Goal: Task Accomplishment & Management: Manage account settings

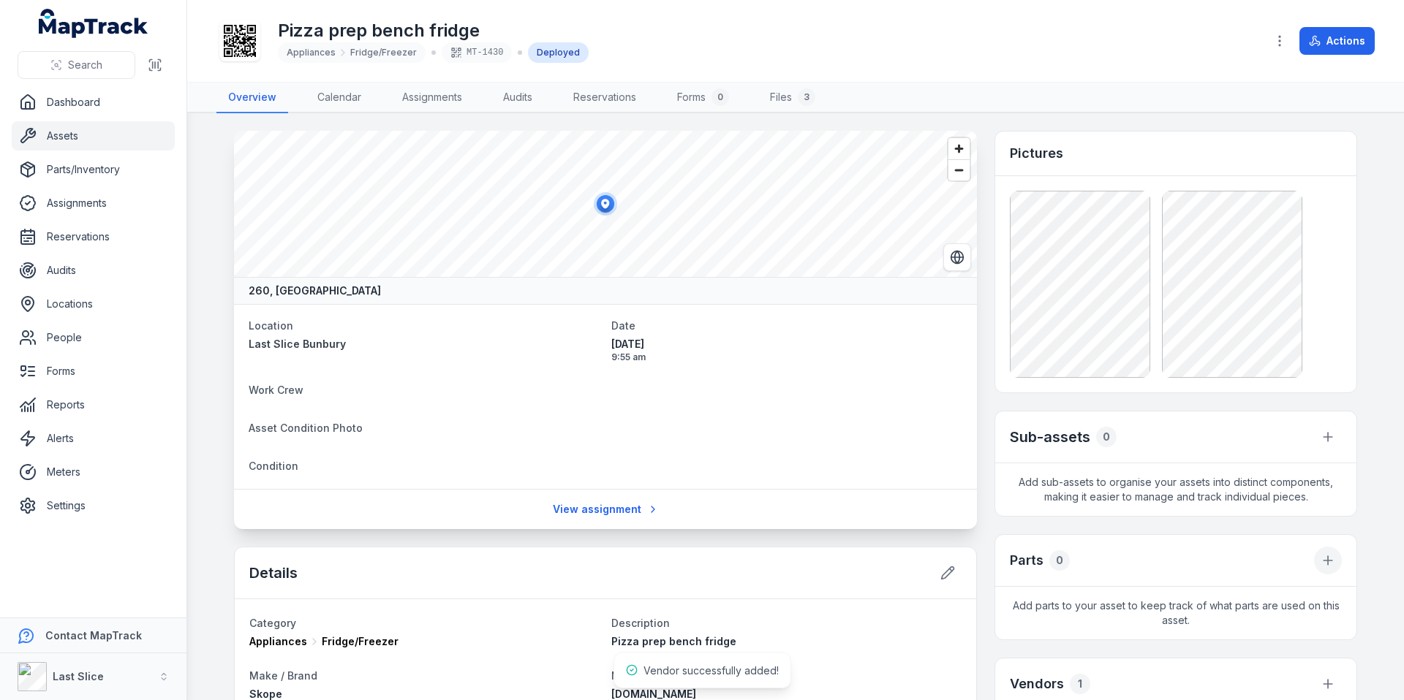
scroll to position [247, 0]
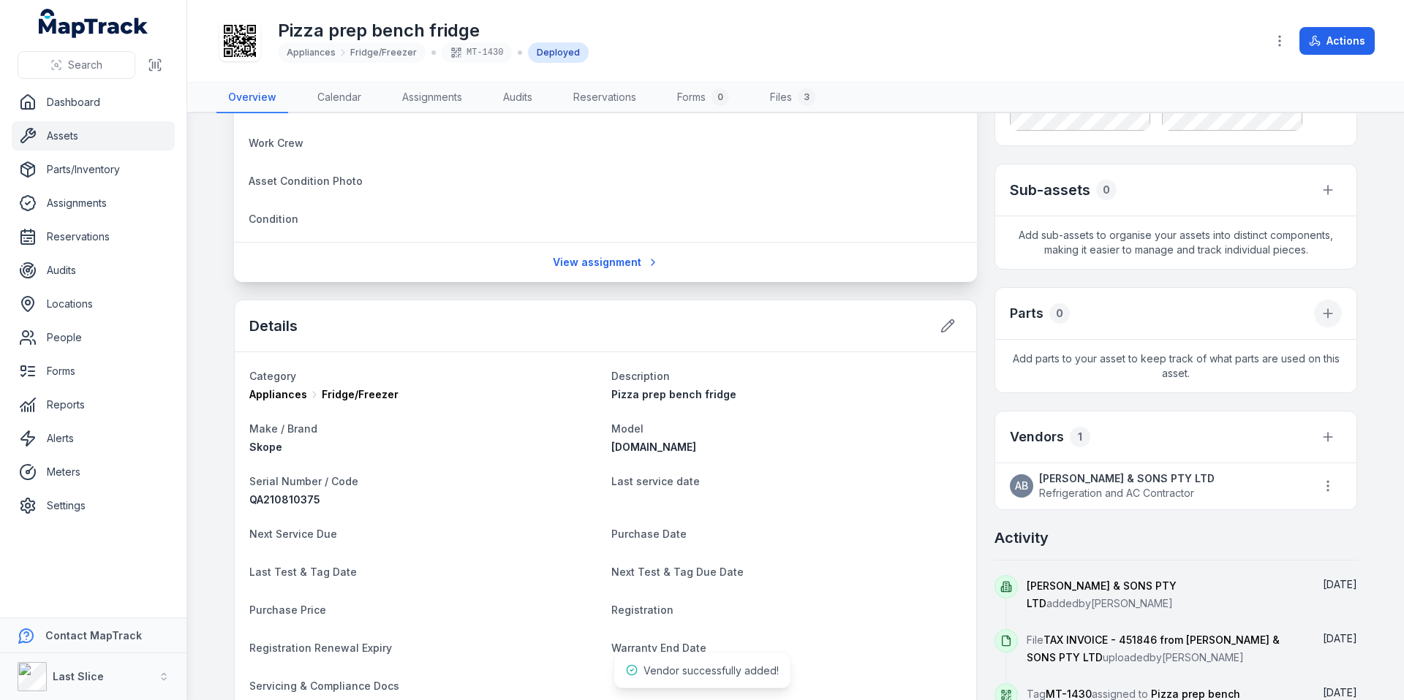
click at [1328, 317] on icon at bounding box center [1327, 313] width 15 height 15
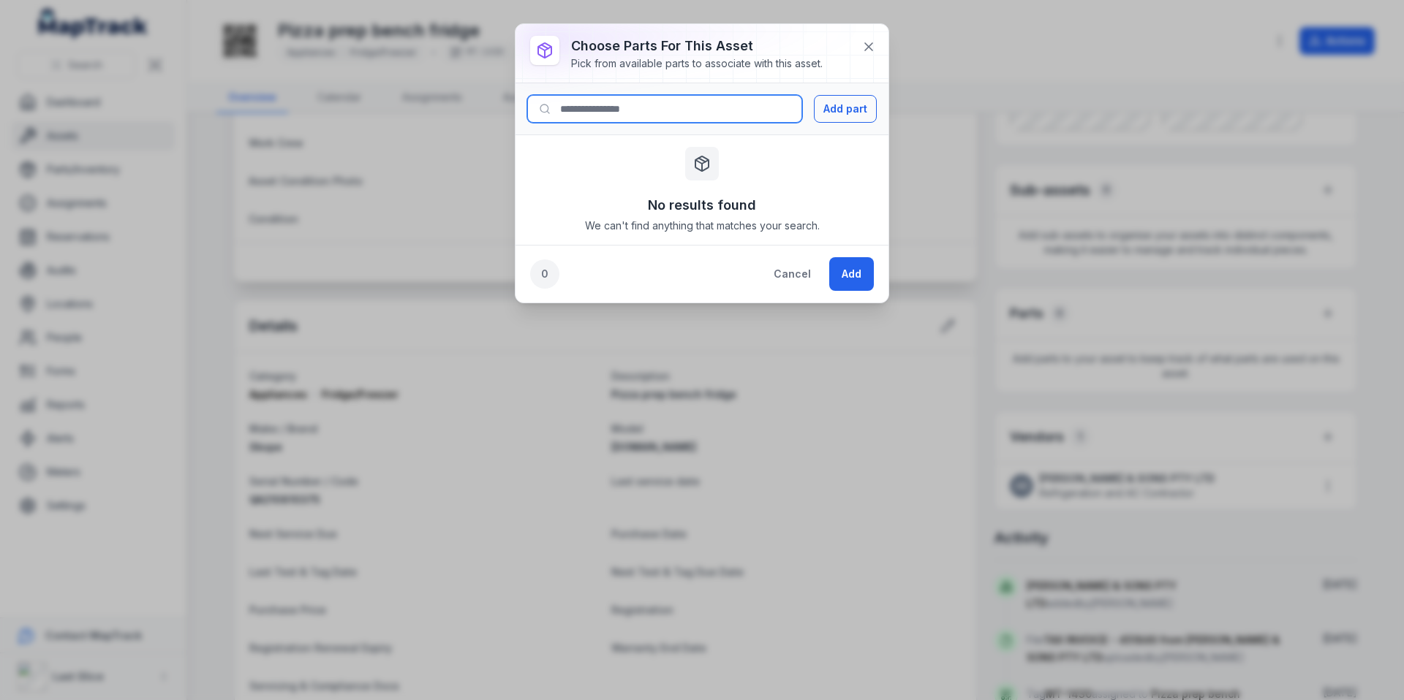
click at [678, 121] on input at bounding box center [664, 109] width 275 height 28
click at [799, 274] on button "Cancel" at bounding box center [792, 274] width 62 height 34
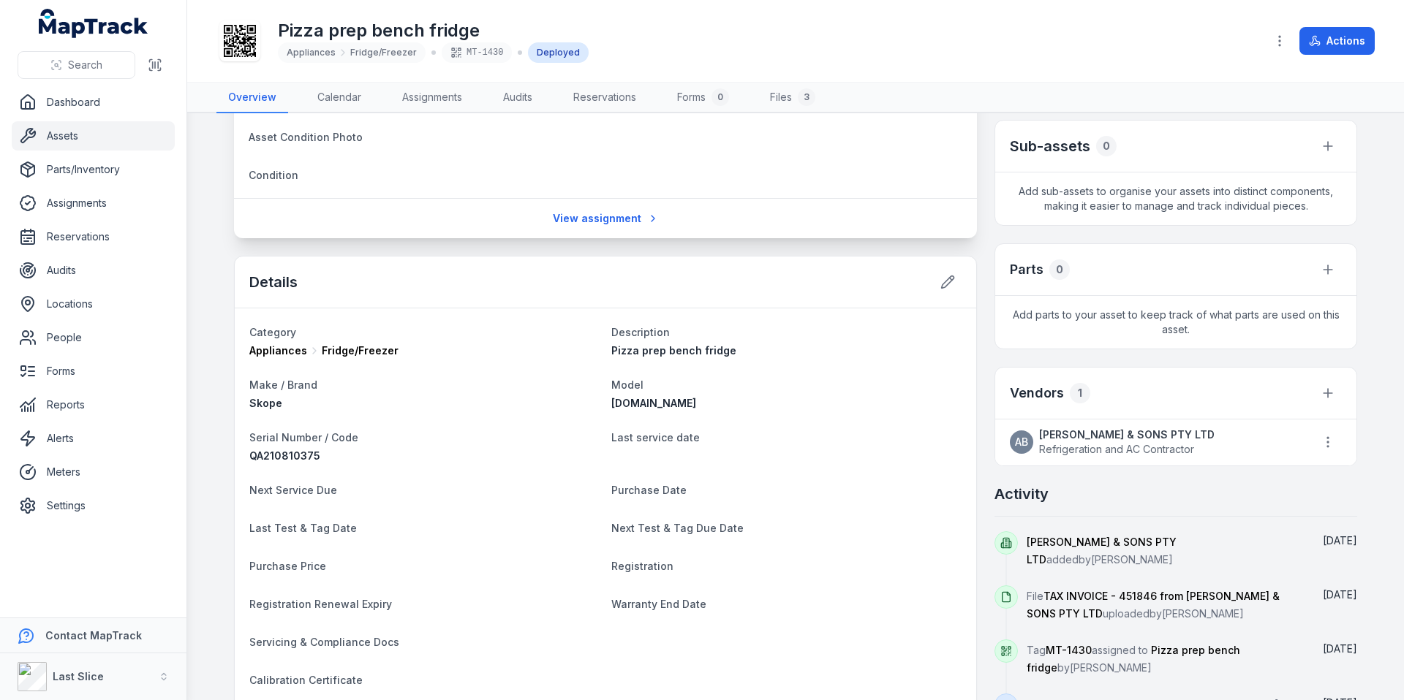
scroll to position [373, 0]
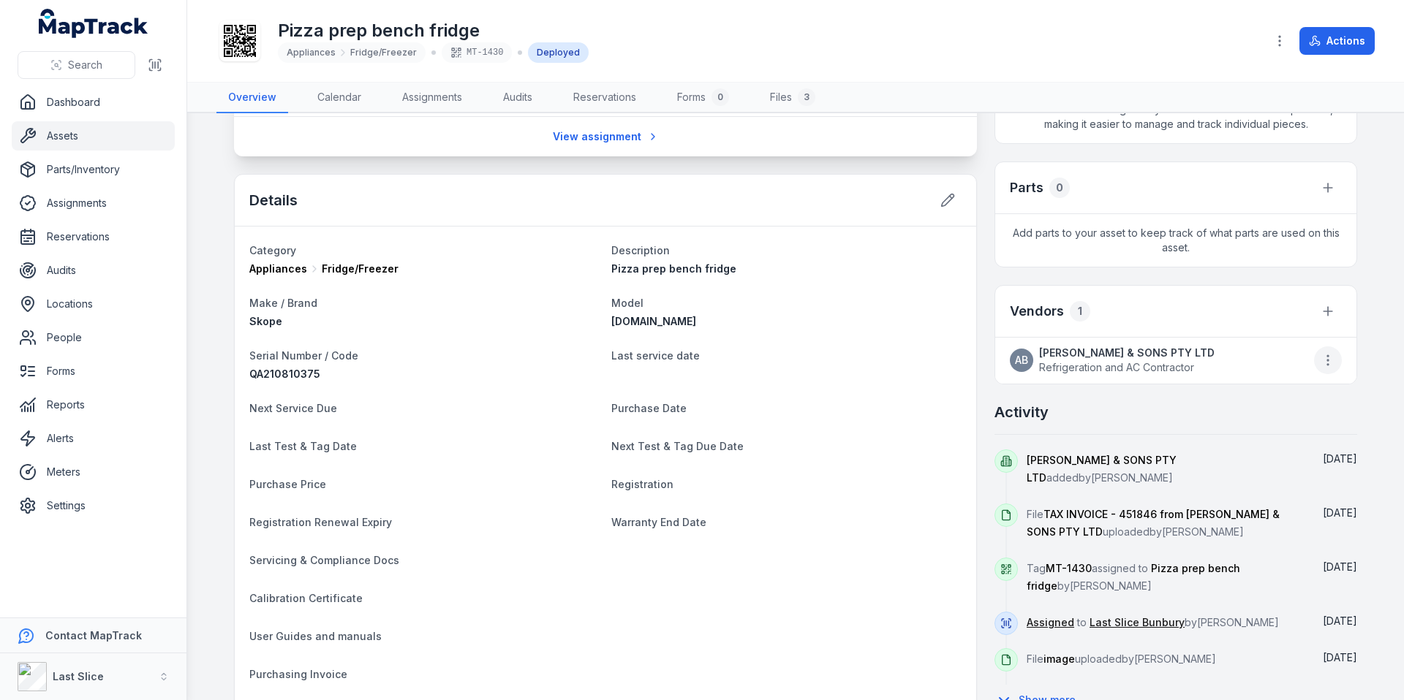
click at [1331, 362] on button "button" at bounding box center [1328, 361] width 28 height 28
click at [1363, 353] on main "260, Australia Location Last Slice Bunbury Date 10/10/2025 9:55 am Work Crew As…" at bounding box center [795, 406] width 1217 height 587
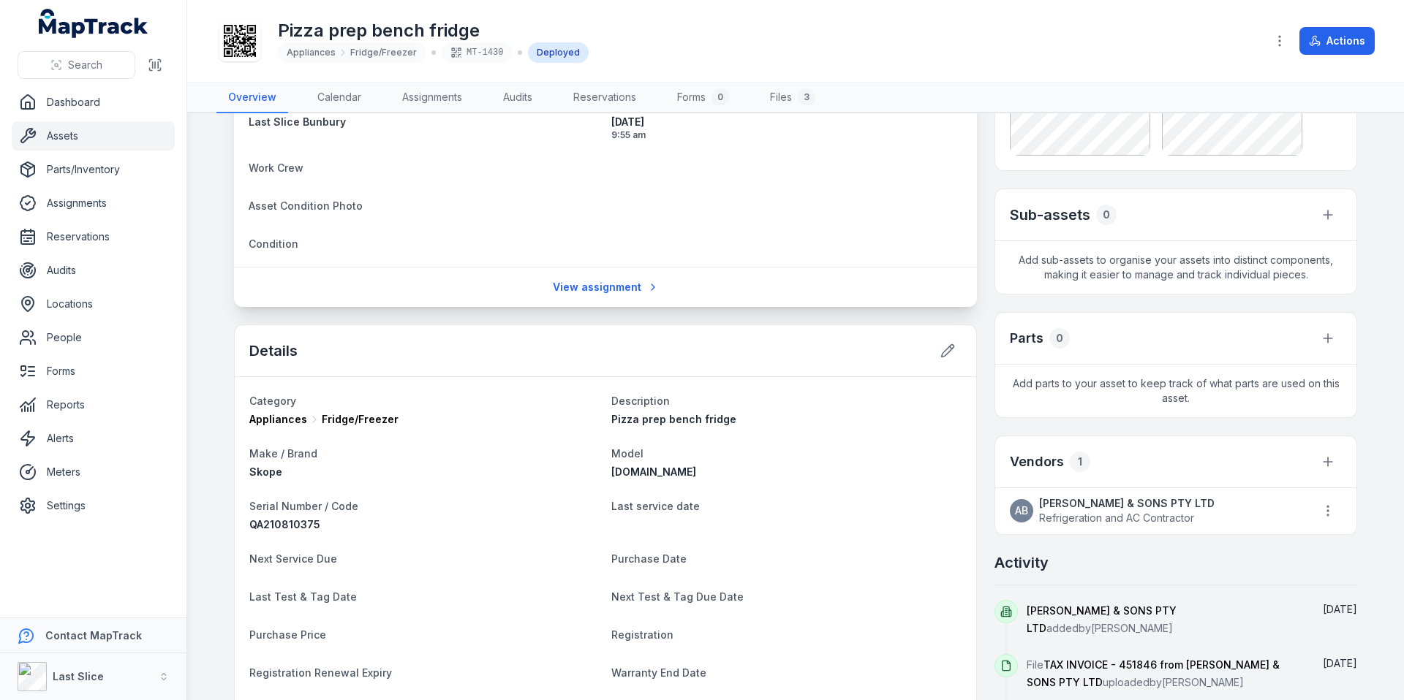
scroll to position [0, 0]
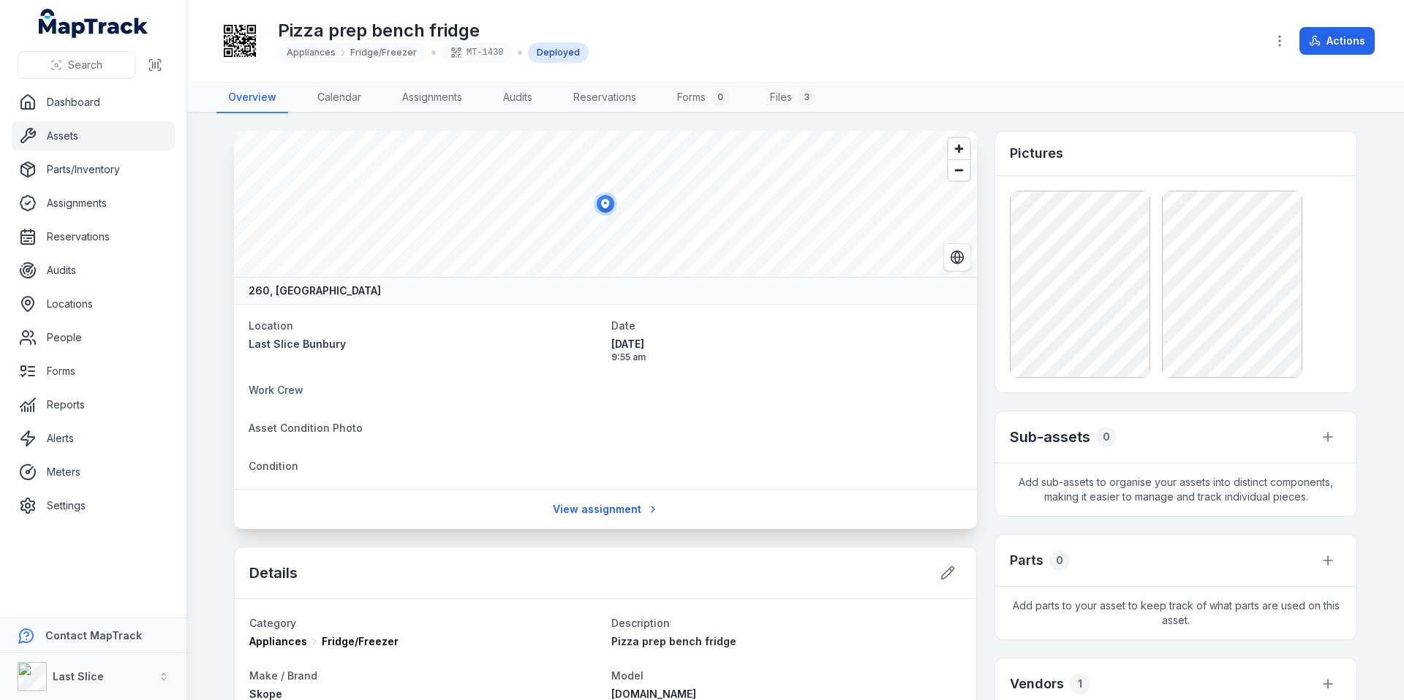
click at [60, 135] on link "Assets" at bounding box center [93, 135] width 163 height 29
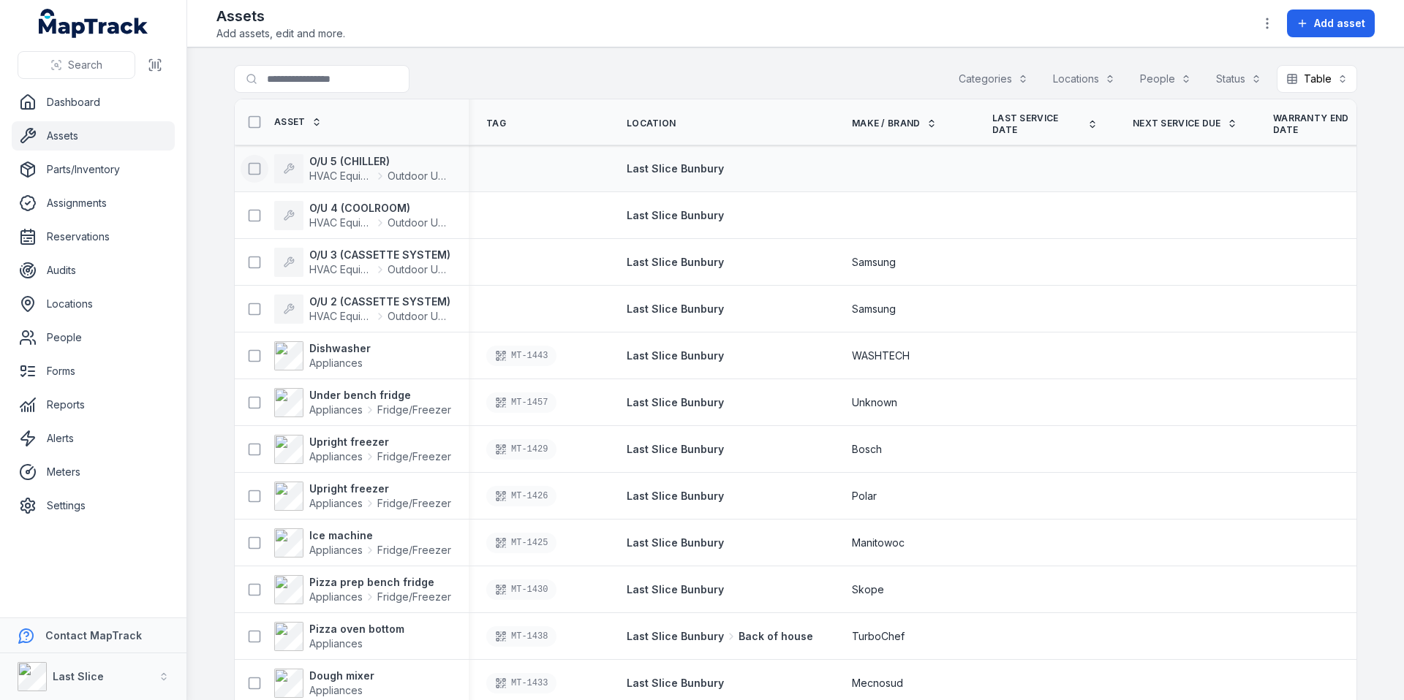
click at [247, 167] on icon at bounding box center [254, 169] width 15 height 15
click at [797, 661] on icon "button" at bounding box center [804, 665] width 15 height 15
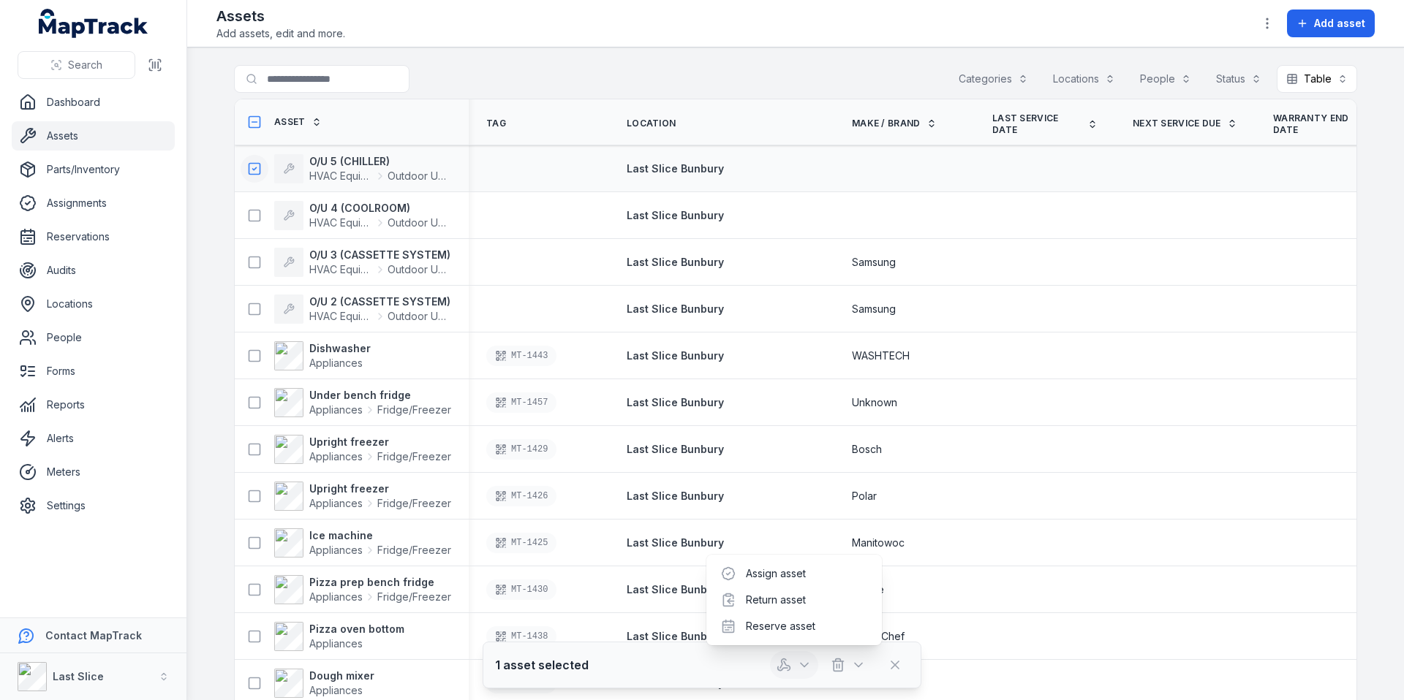
click at [797, 664] on icon "button" at bounding box center [804, 665] width 15 height 15
click at [247, 173] on icon at bounding box center [254, 169] width 15 height 15
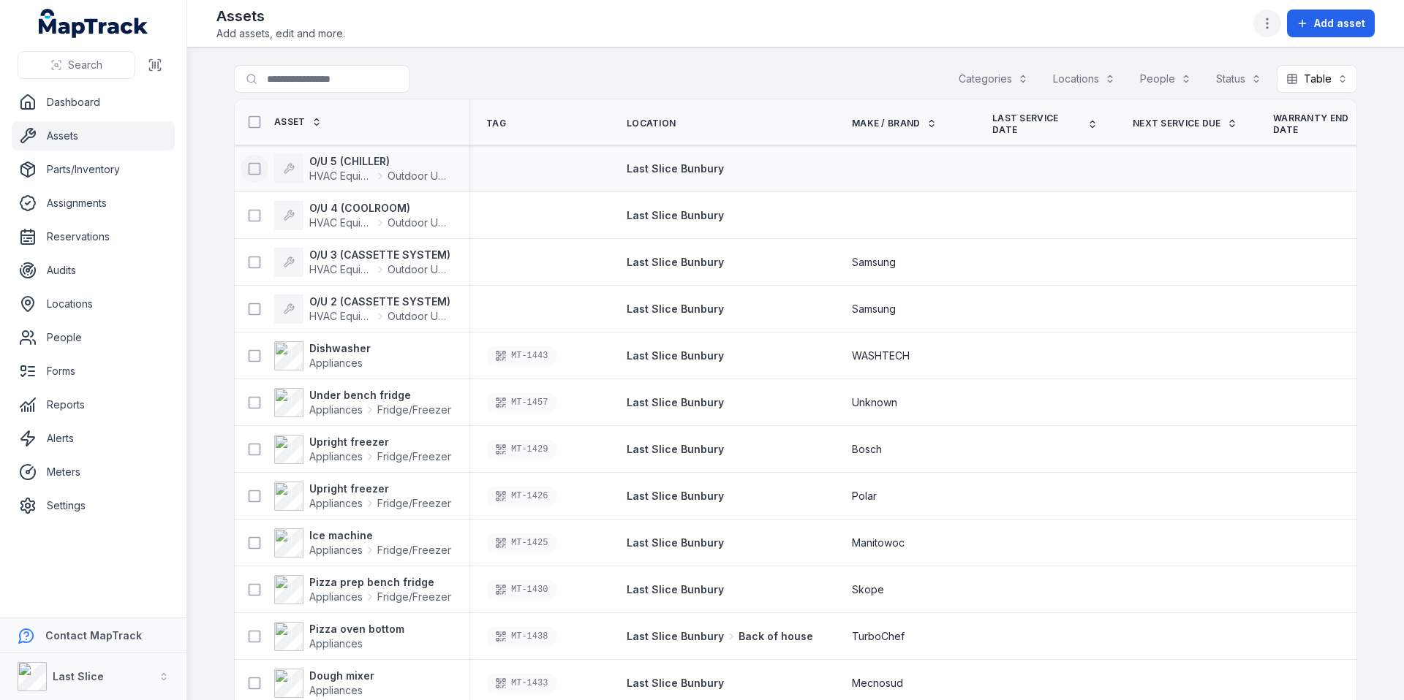
click at [1271, 21] on icon "button" at bounding box center [1267, 23] width 15 height 15
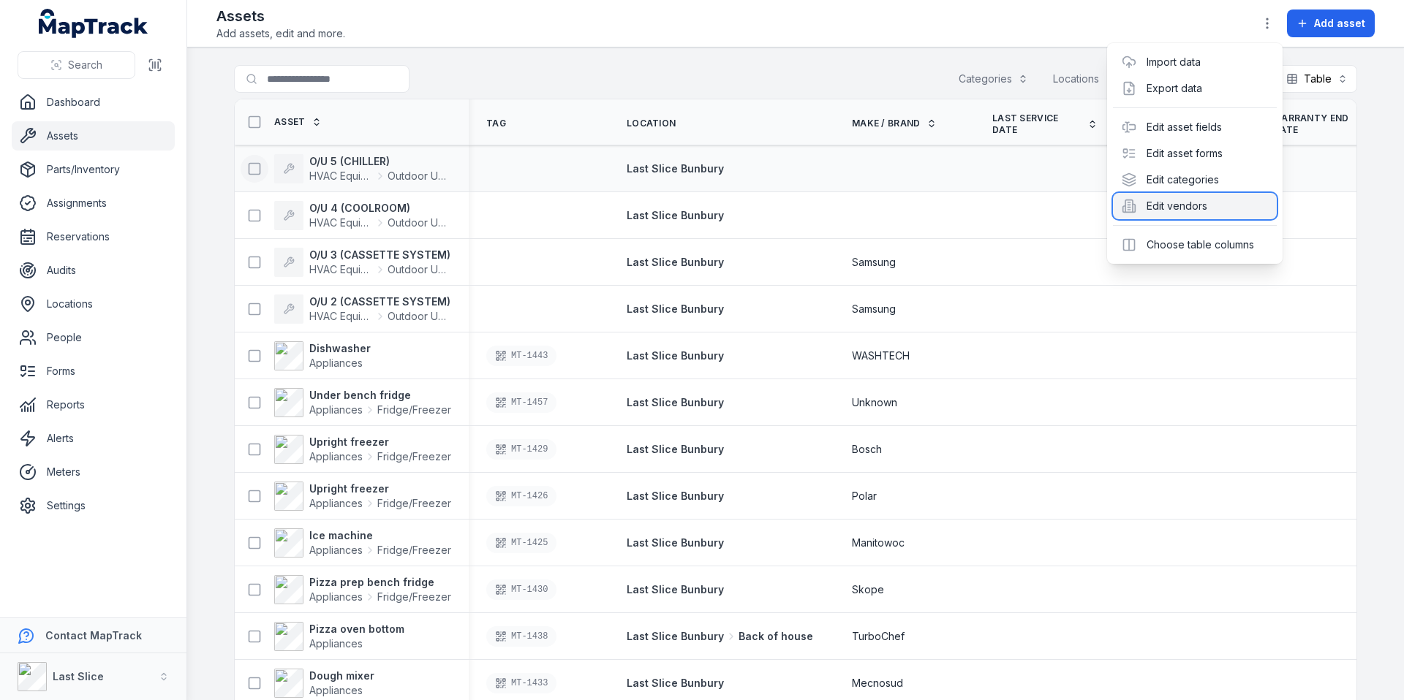
click at [1196, 202] on div "Edit vendors" at bounding box center [1195, 206] width 164 height 26
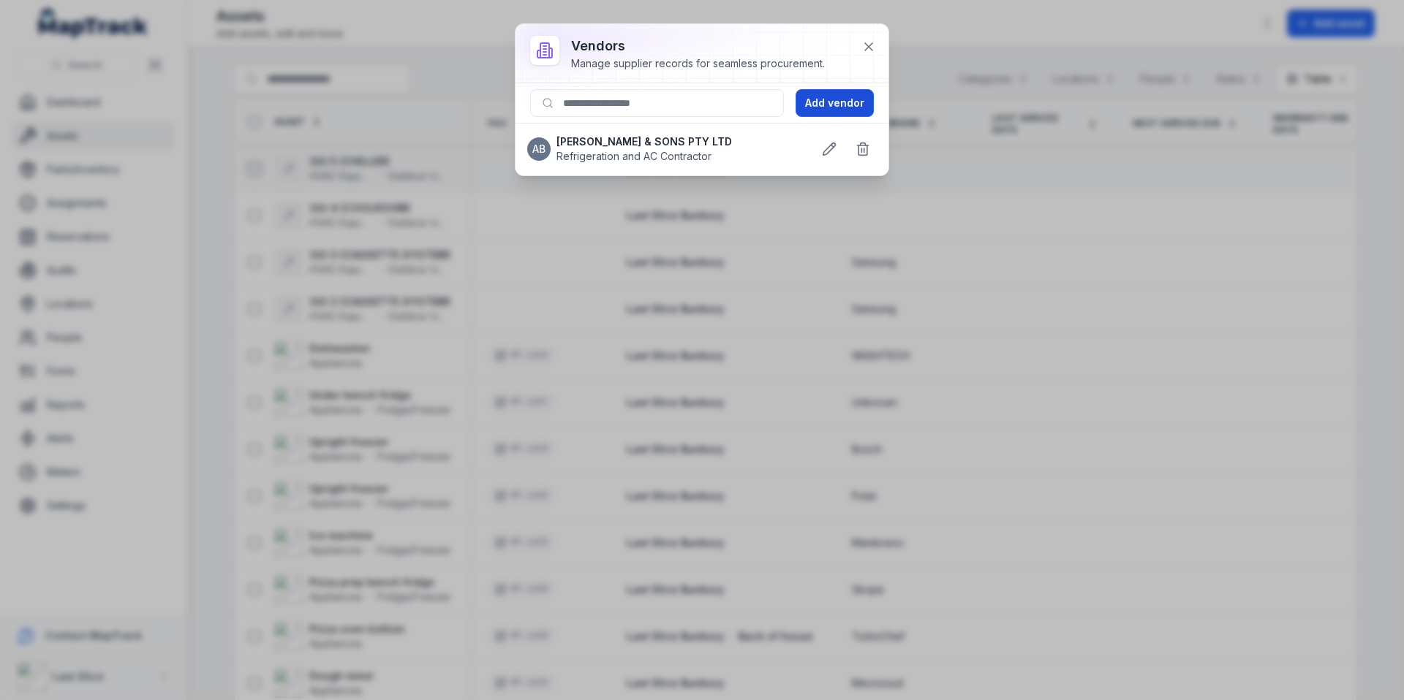
click at [839, 107] on button "Add vendor" at bounding box center [834, 103] width 78 height 28
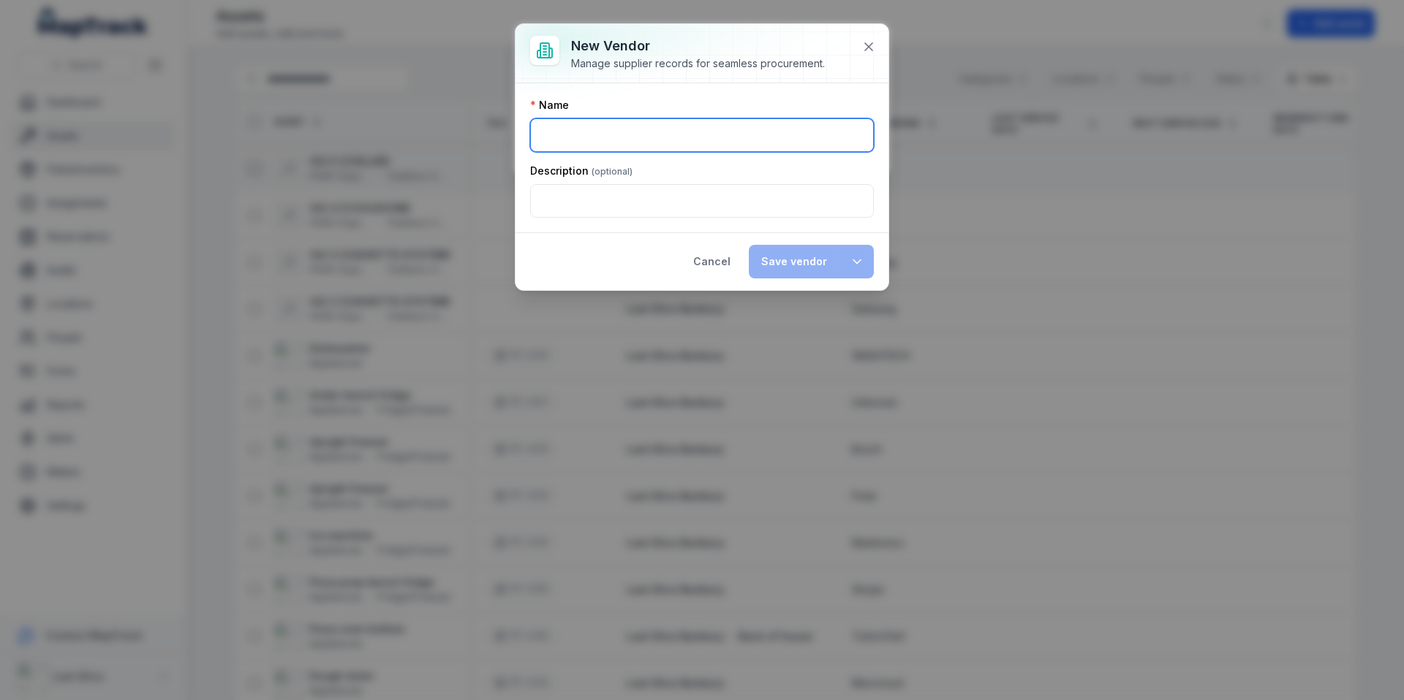
click at [600, 140] on input ":r5s:-form-item-label" at bounding box center [702, 135] width 344 height 34
type input "**********"
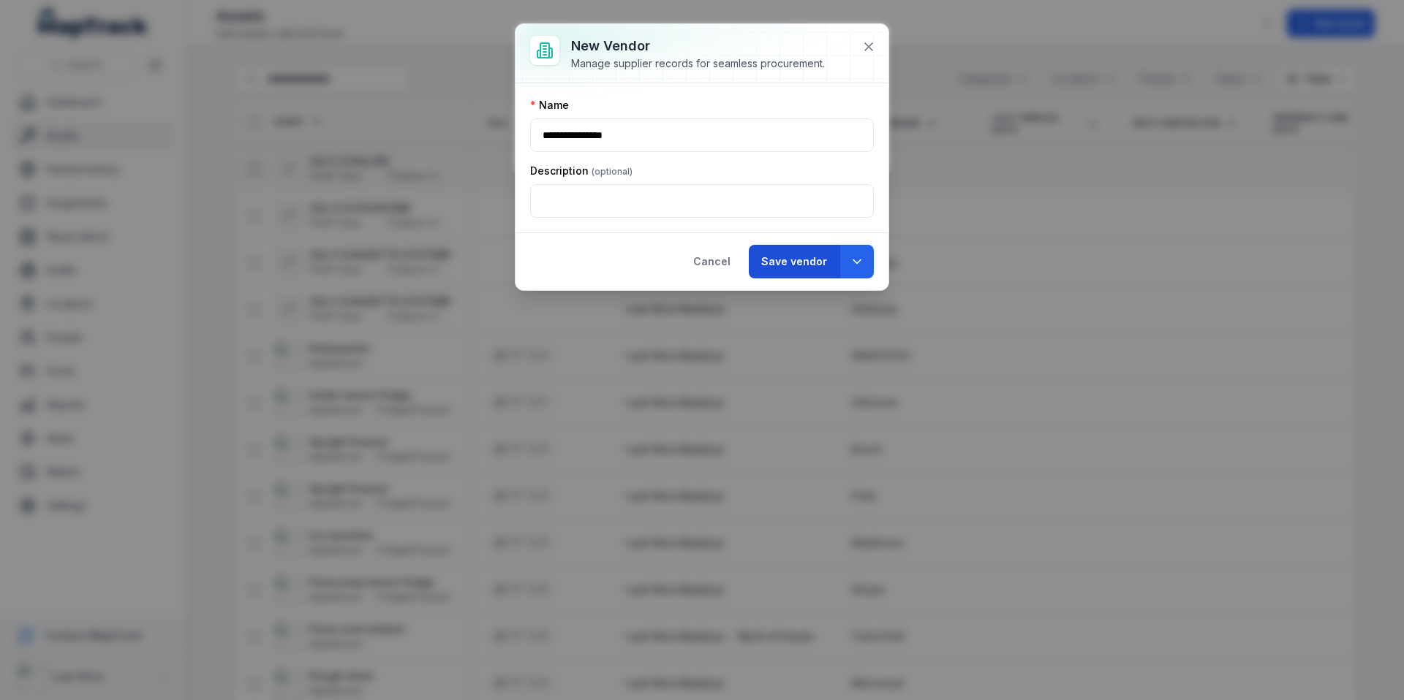
click at [791, 260] on button "Save vendor" at bounding box center [794, 262] width 91 height 34
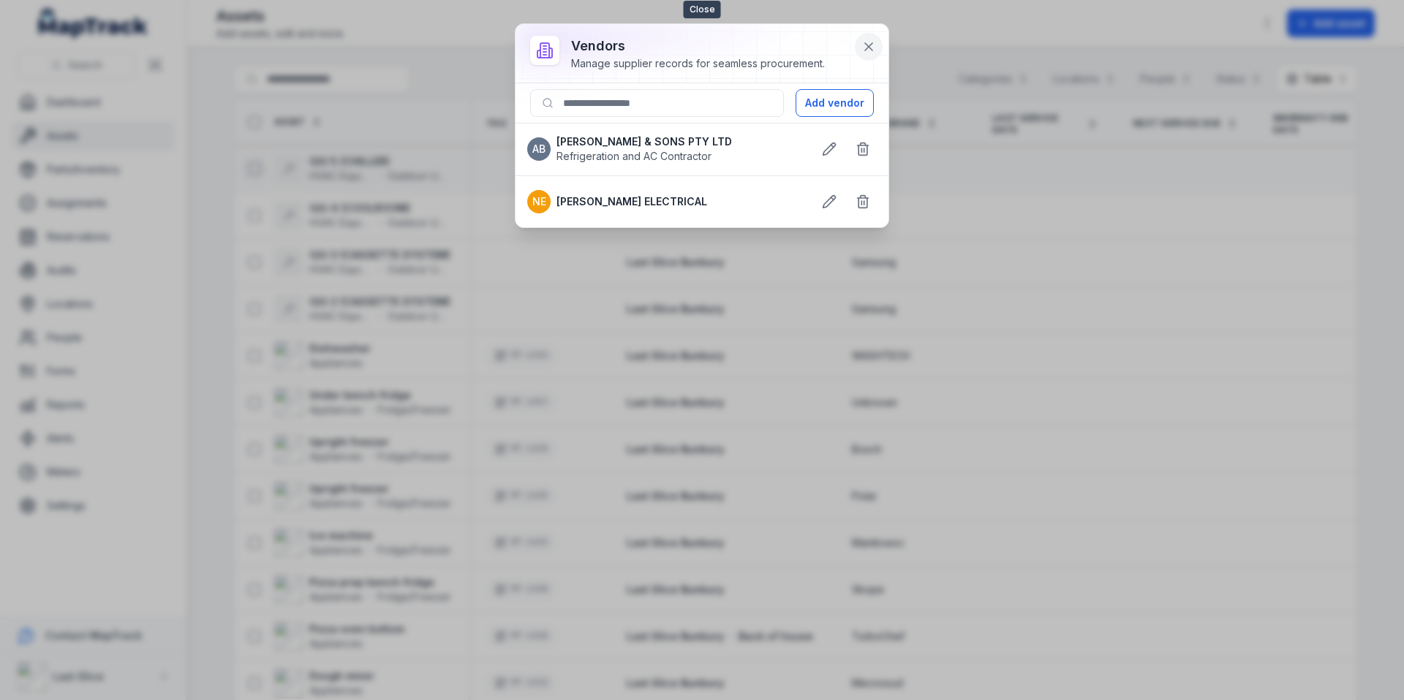
click at [867, 40] on icon at bounding box center [868, 46] width 15 height 15
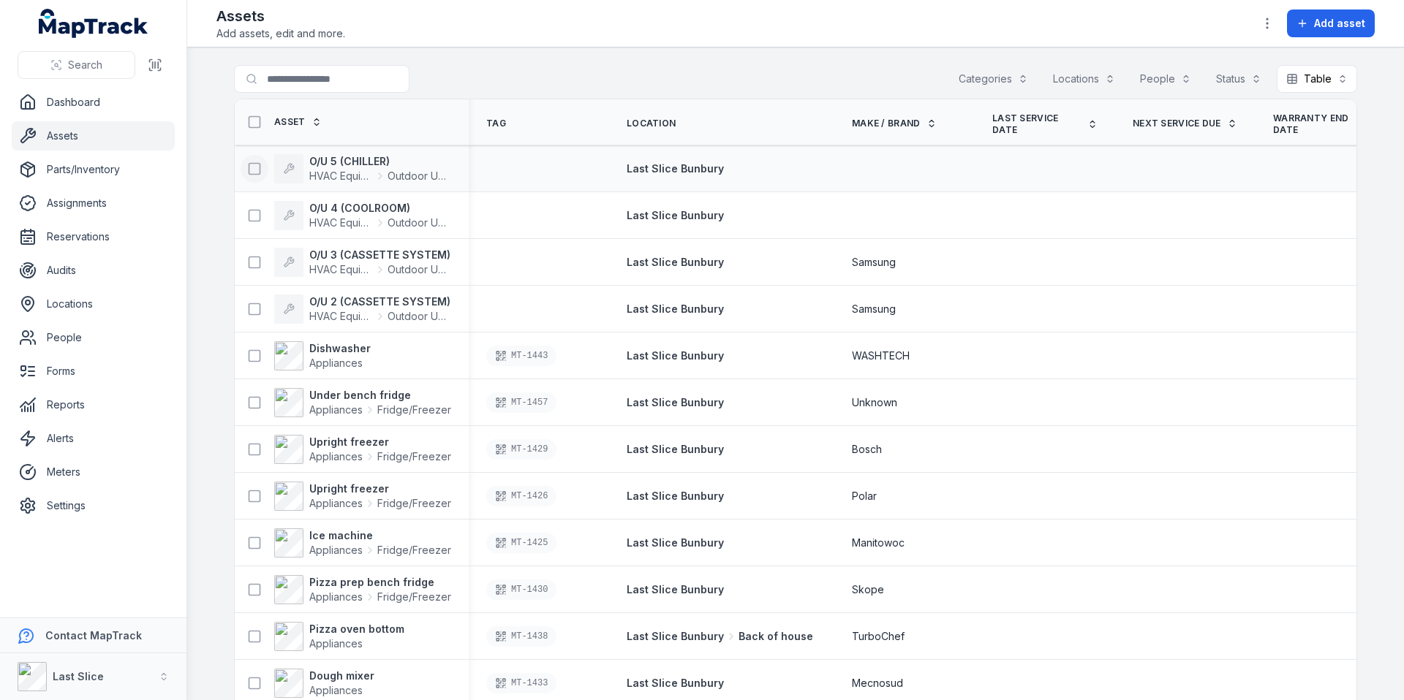
click at [1296, 37] on div "Assets Add assets, edit and more. Add asset" at bounding box center [795, 23] width 1158 height 35
click at [1304, 29] on button "Add asset" at bounding box center [1331, 24] width 88 height 28
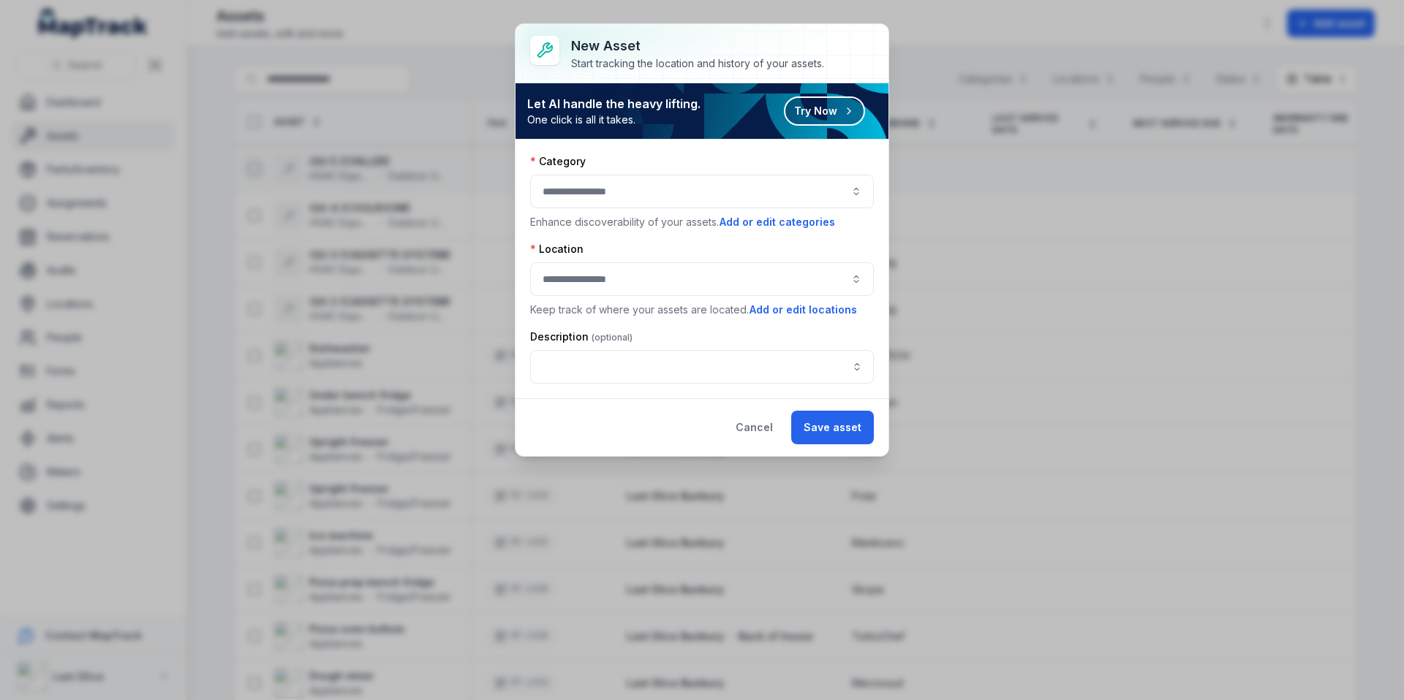
drag, startPoint x: 741, startPoint y: 428, endPoint x: 819, endPoint y: 341, distance: 116.5
click at [742, 428] on button "Cancel" at bounding box center [754, 428] width 62 height 34
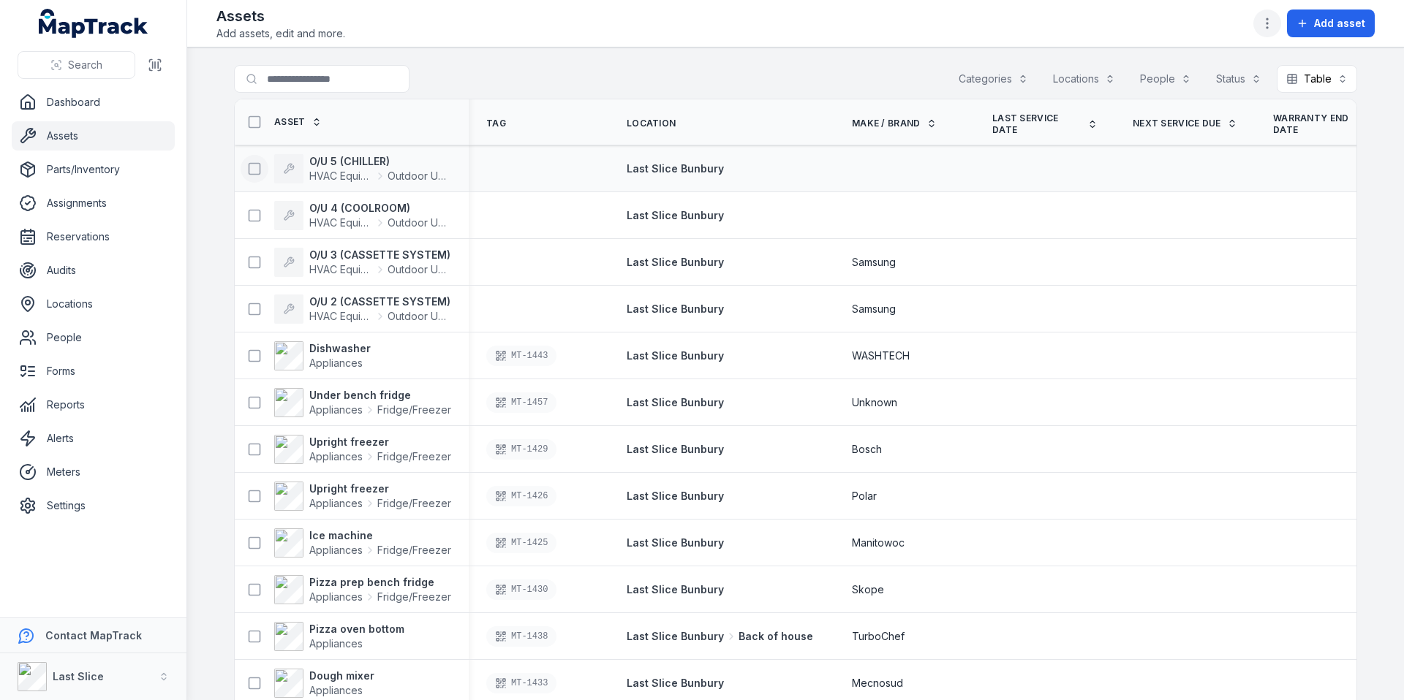
click at [1263, 23] on icon "button" at bounding box center [1267, 23] width 15 height 15
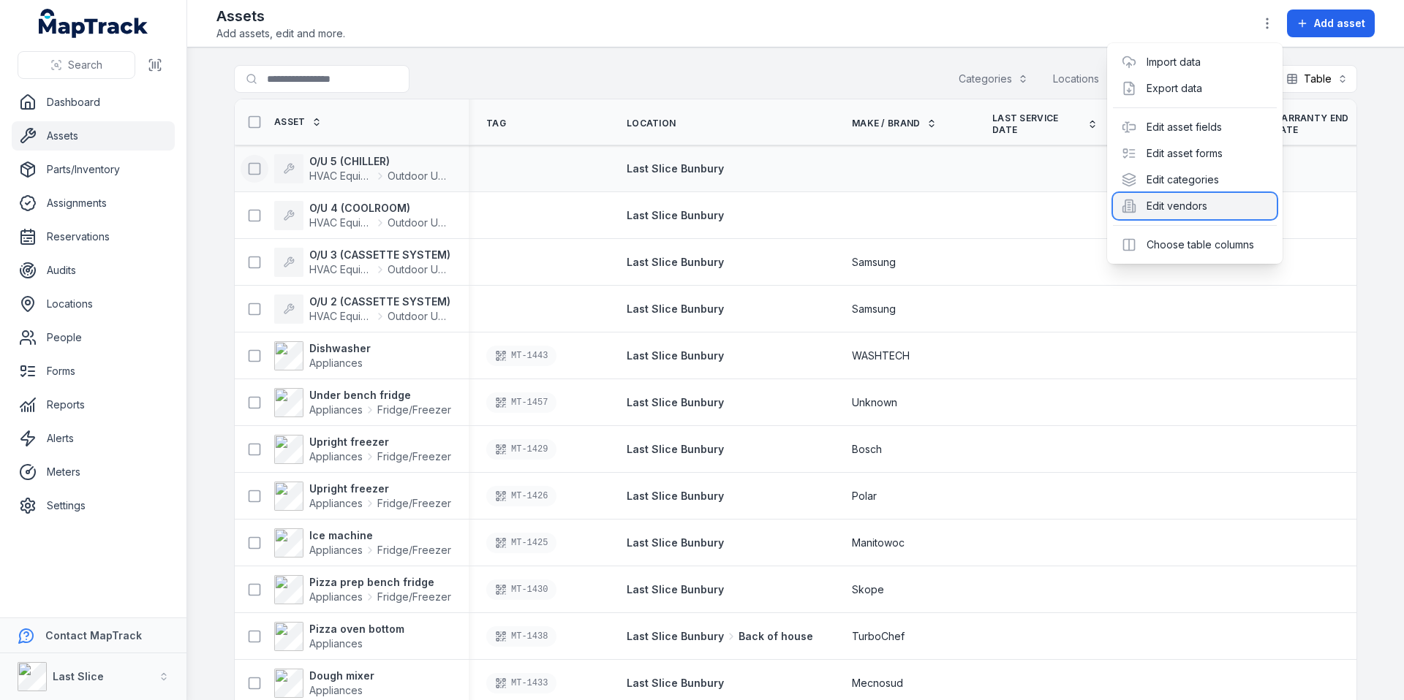
click at [1165, 200] on div "Edit vendors" at bounding box center [1195, 206] width 164 height 26
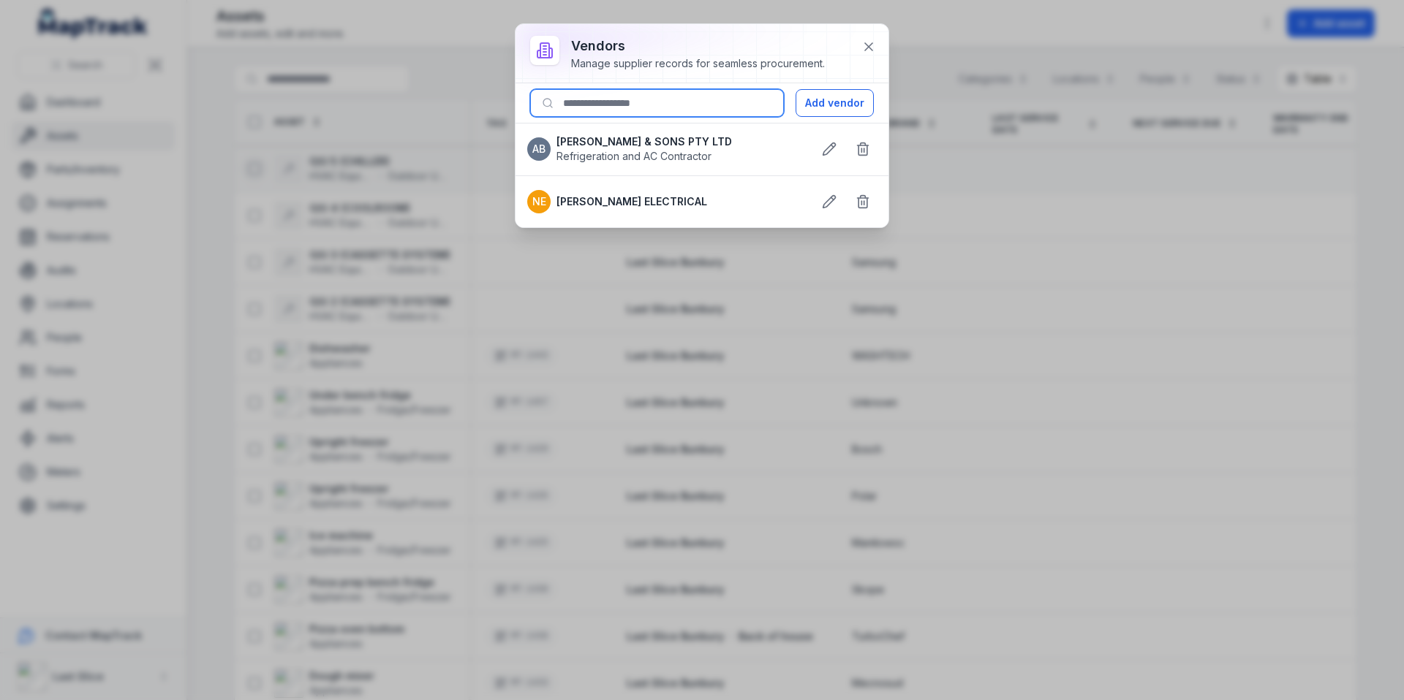
click at [638, 113] on input at bounding box center [657, 103] width 254 height 28
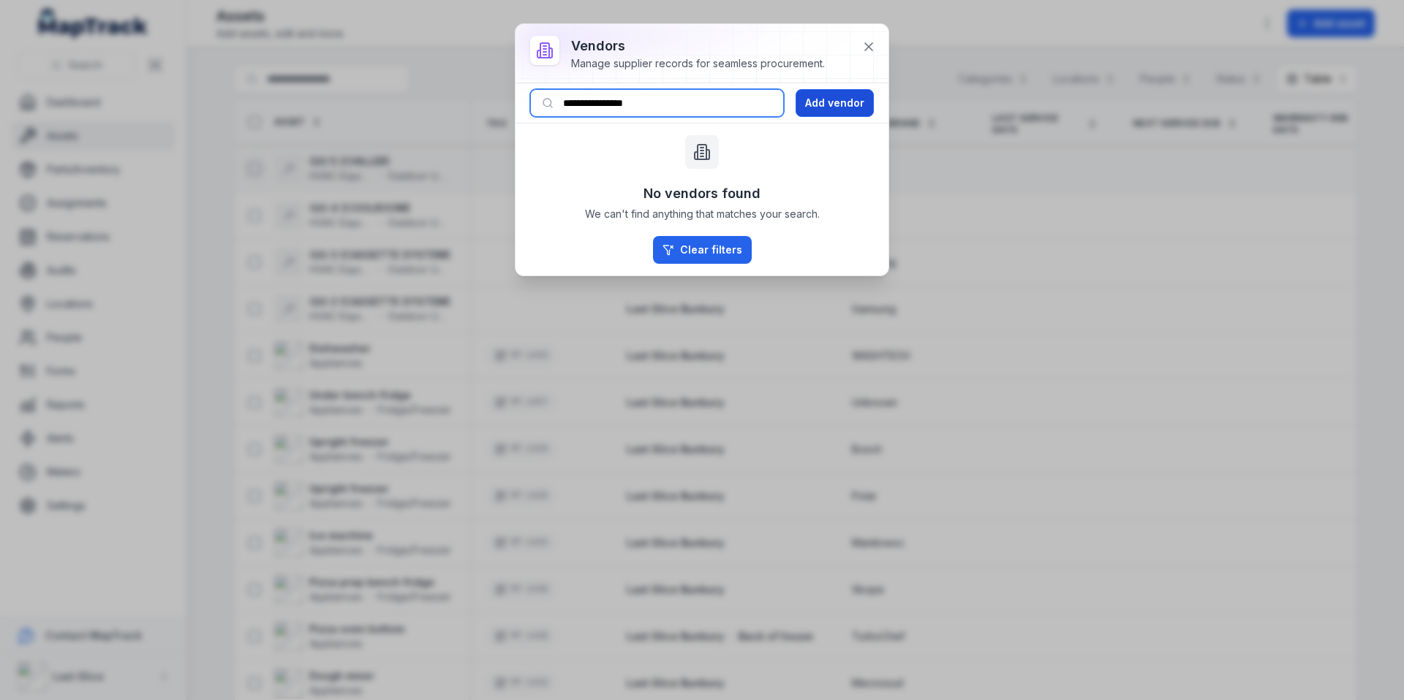
type input "**********"
click at [820, 107] on button "Add vendor" at bounding box center [834, 103] width 78 height 28
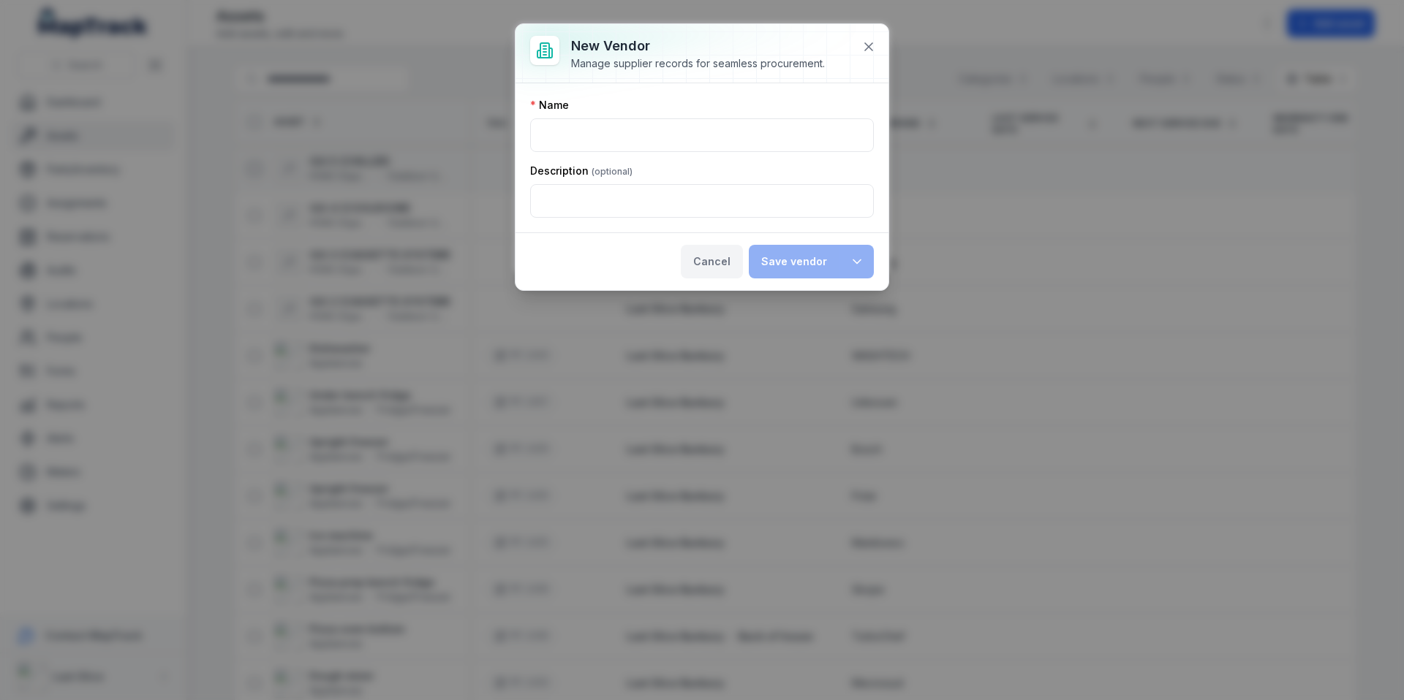
click at [726, 257] on button "Cancel" at bounding box center [712, 262] width 62 height 34
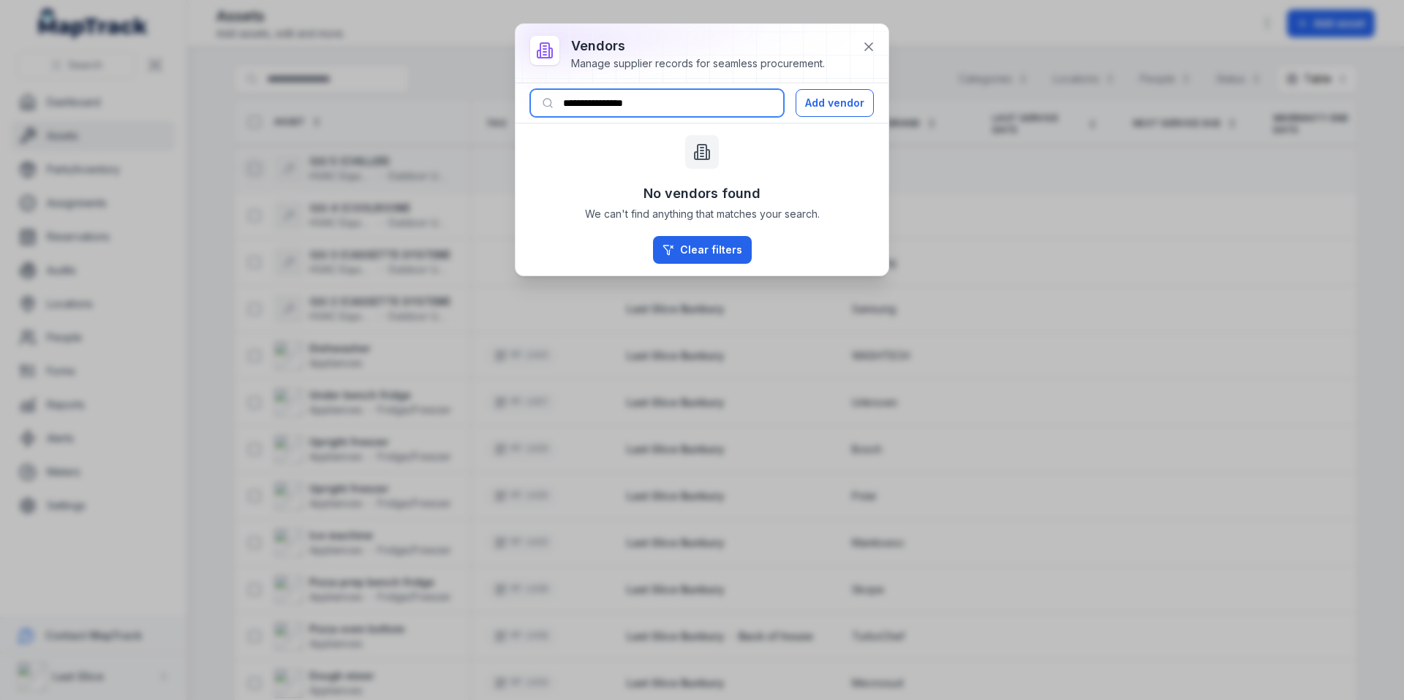
drag, startPoint x: 640, startPoint y: 107, endPoint x: 542, endPoint y: 101, distance: 98.1
click at [542, 101] on input "**********" at bounding box center [657, 103] width 254 height 28
click at [825, 104] on button "Add vendor" at bounding box center [834, 103] width 78 height 28
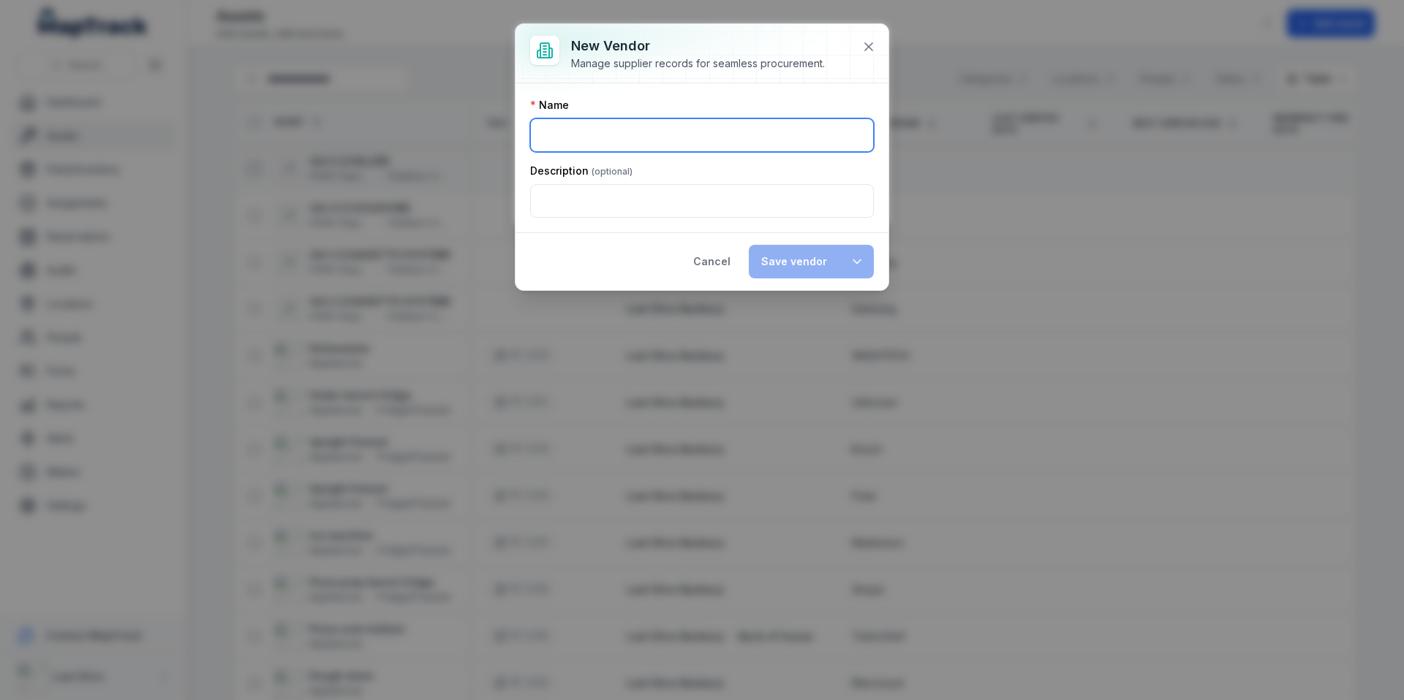
click at [609, 125] on input ":r79:-form-item-label" at bounding box center [702, 135] width 344 height 34
paste input "**********"
type input "**********"
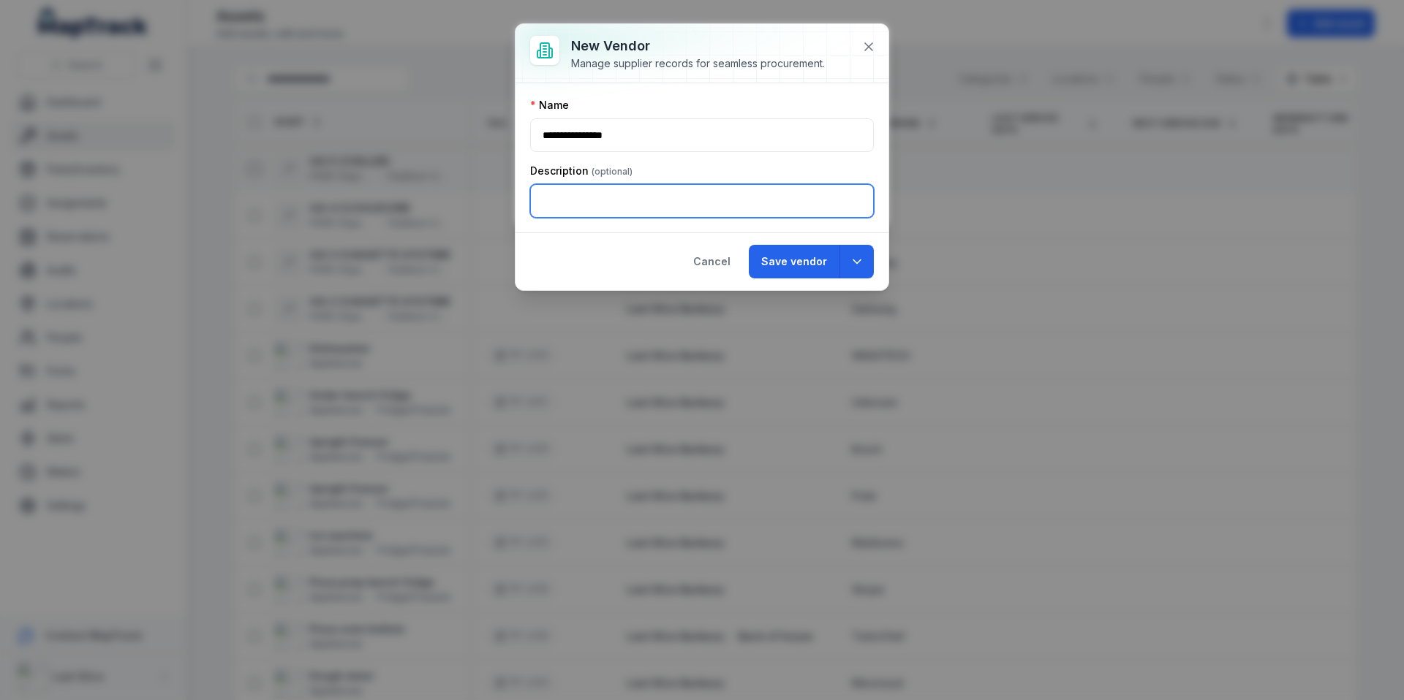
click at [635, 210] on input ":r7a:-form-item-label" at bounding box center [702, 201] width 344 height 34
type input "**********"
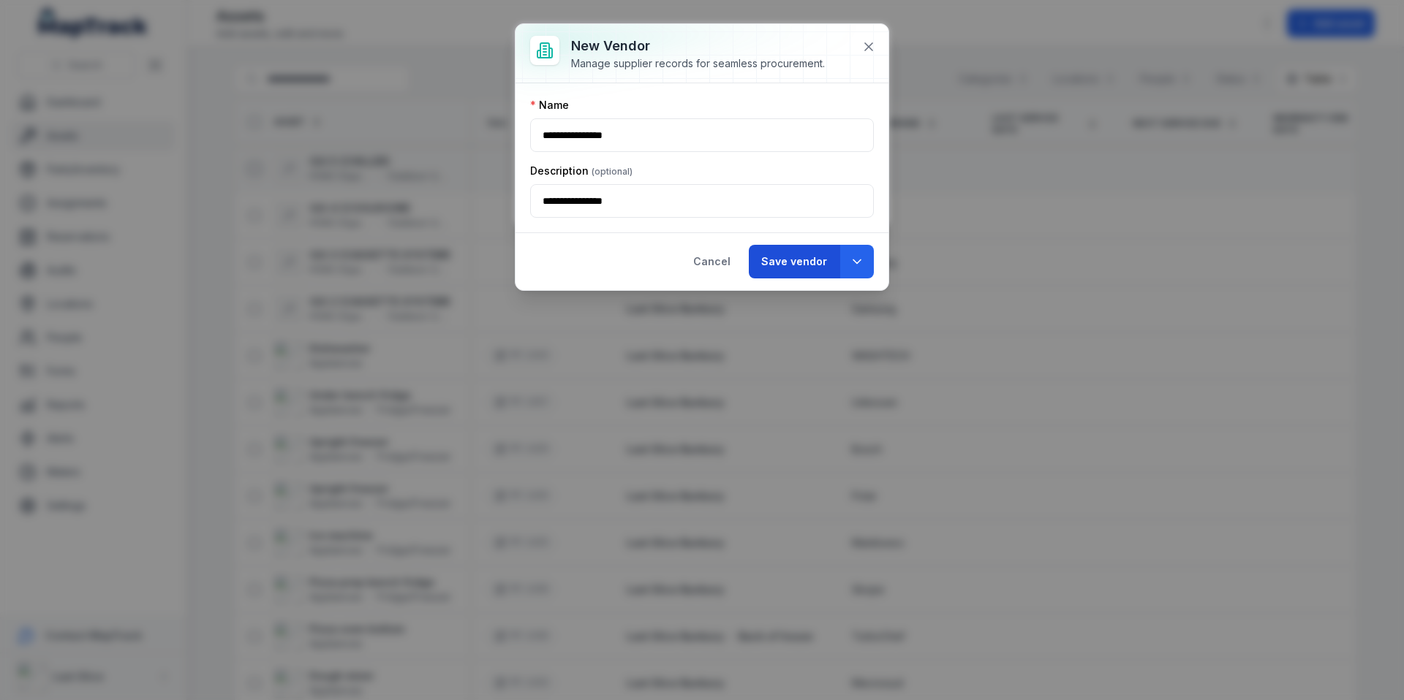
click at [782, 275] on button "Save vendor" at bounding box center [794, 262] width 91 height 34
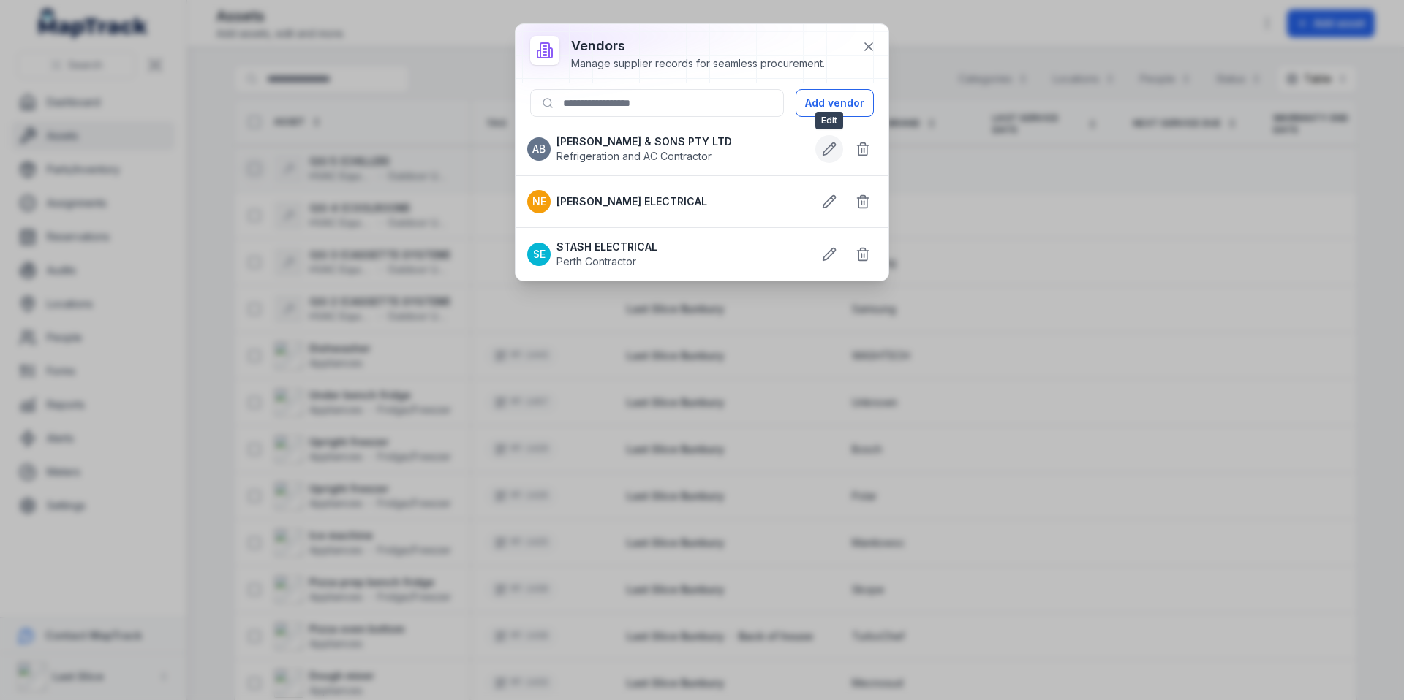
click at [831, 155] on icon at bounding box center [829, 149] width 15 height 15
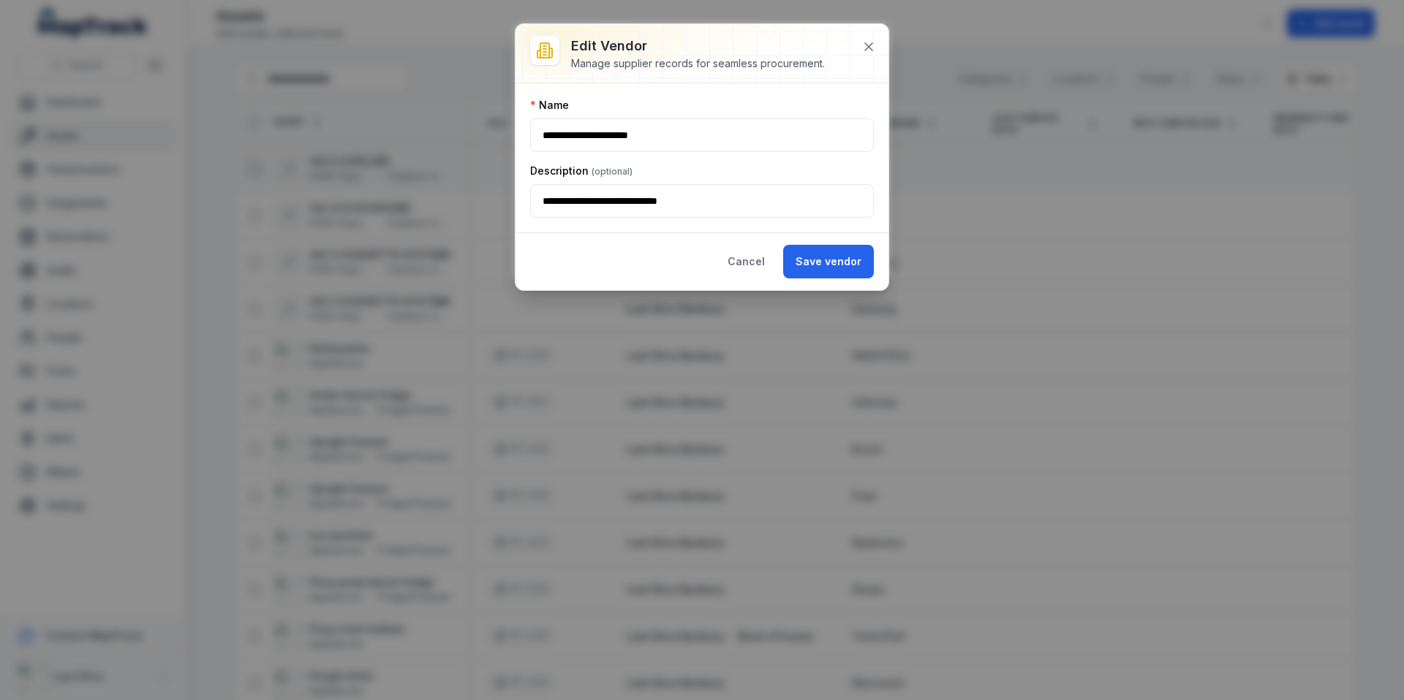
drag, startPoint x: 744, startPoint y: 256, endPoint x: 730, endPoint y: 256, distance: 13.9
click at [744, 256] on button "Cancel" at bounding box center [746, 262] width 62 height 34
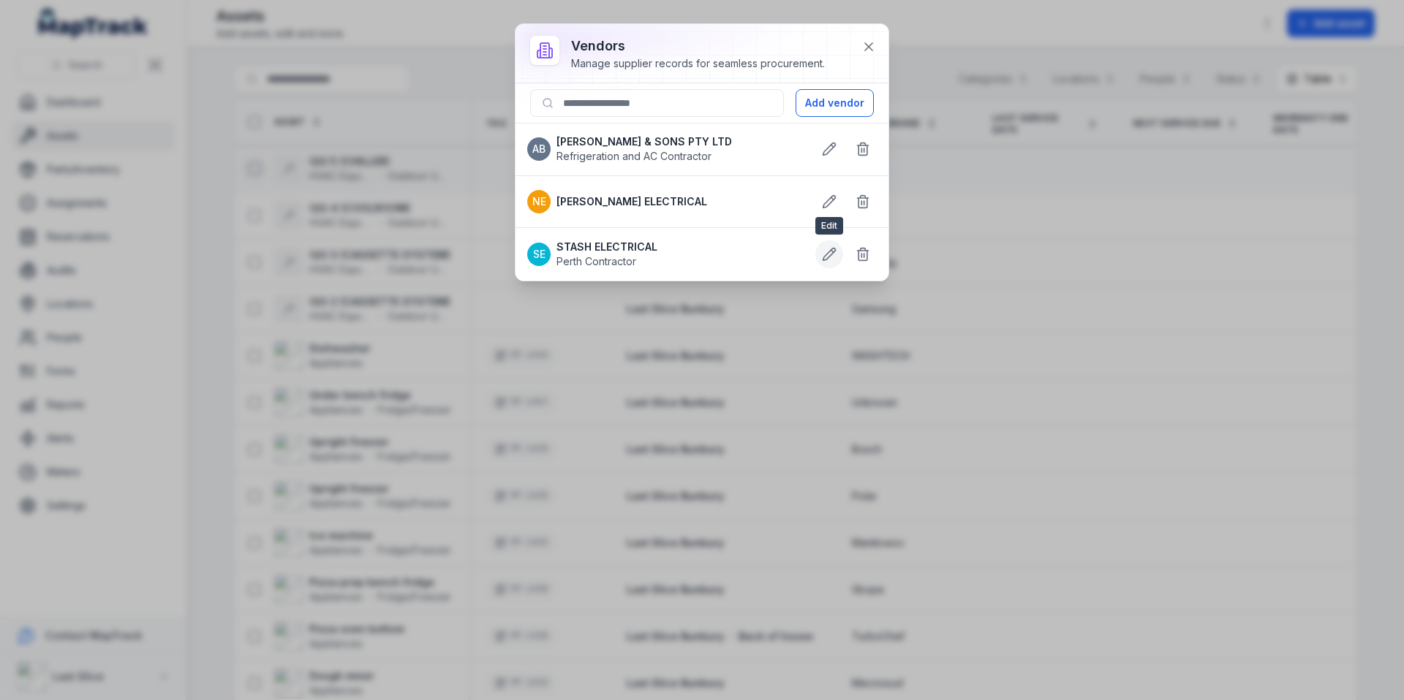
click at [823, 252] on icon at bounding box center [829, 254] width 15 height 15
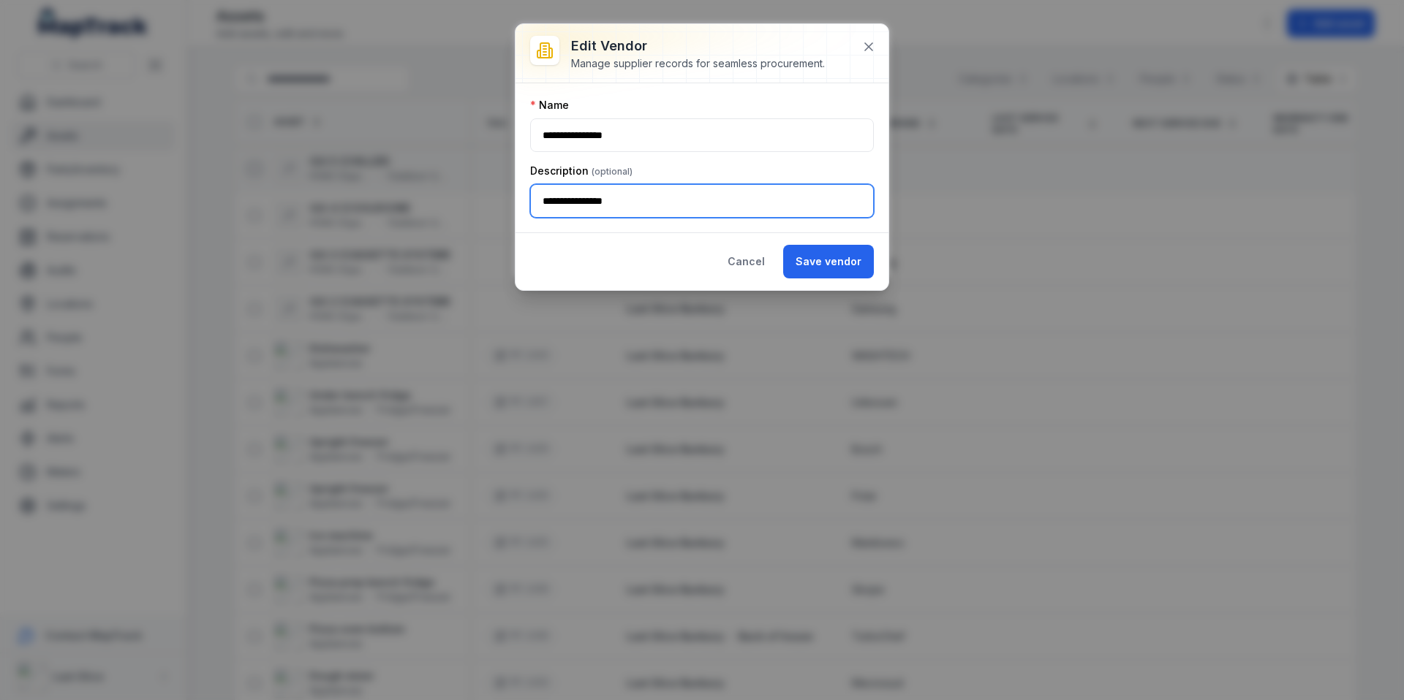
click at [573, 201] on input "**********" at bounding box center [702, 201] width 344 height 34
drag, startPoint x: 818, startPoint y: 260, endPoint x: 809, endPoint y: 237, distance: 24.6
click at [819, 260] on button "Save vendor" at bounding box center [828, 262] width 91 height 34
type input "**********"
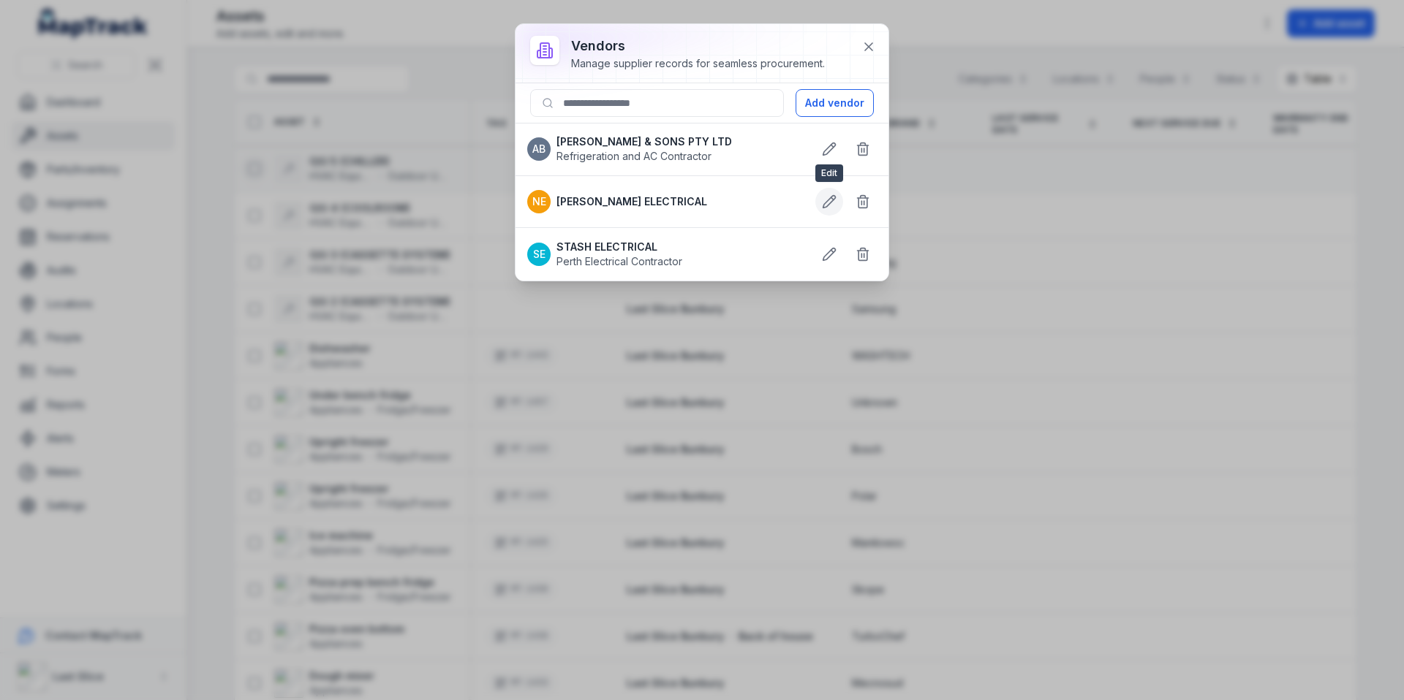
click at [829, 202] on icon at bounding box center [829, 201] width 15 height 15
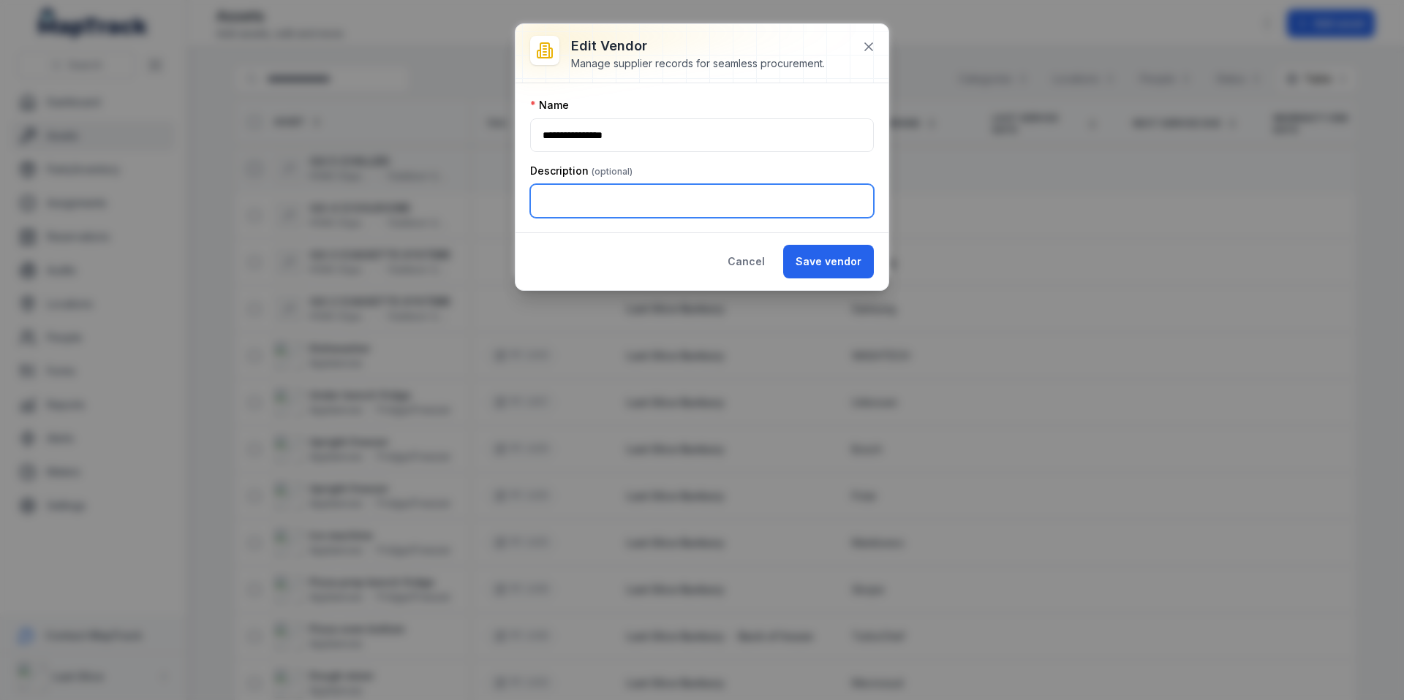
click at [589, 192] on input ":r8a:-form-item-label" at bounding box center [702, 201] width 344 height 34
type input "**********"
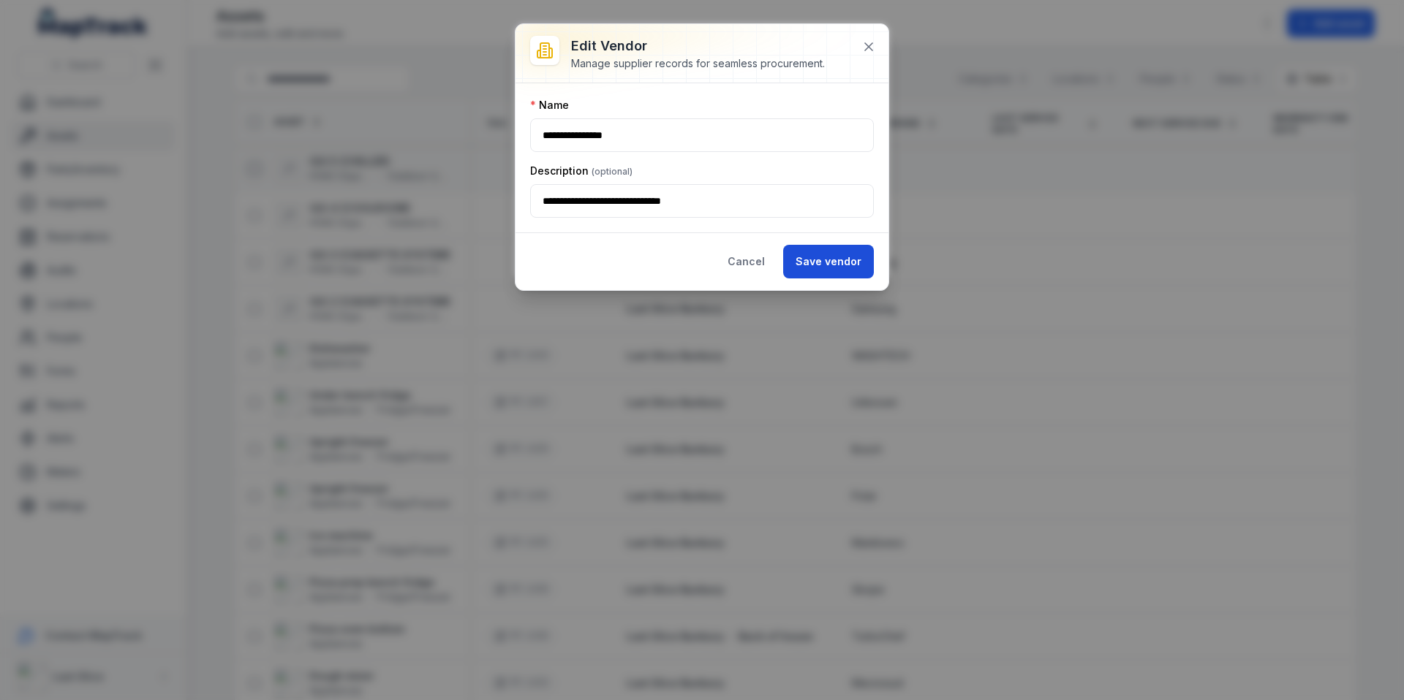
click at [852, 266] on button "Save vendor" at bounding box center [828, 262] width 91 height 34
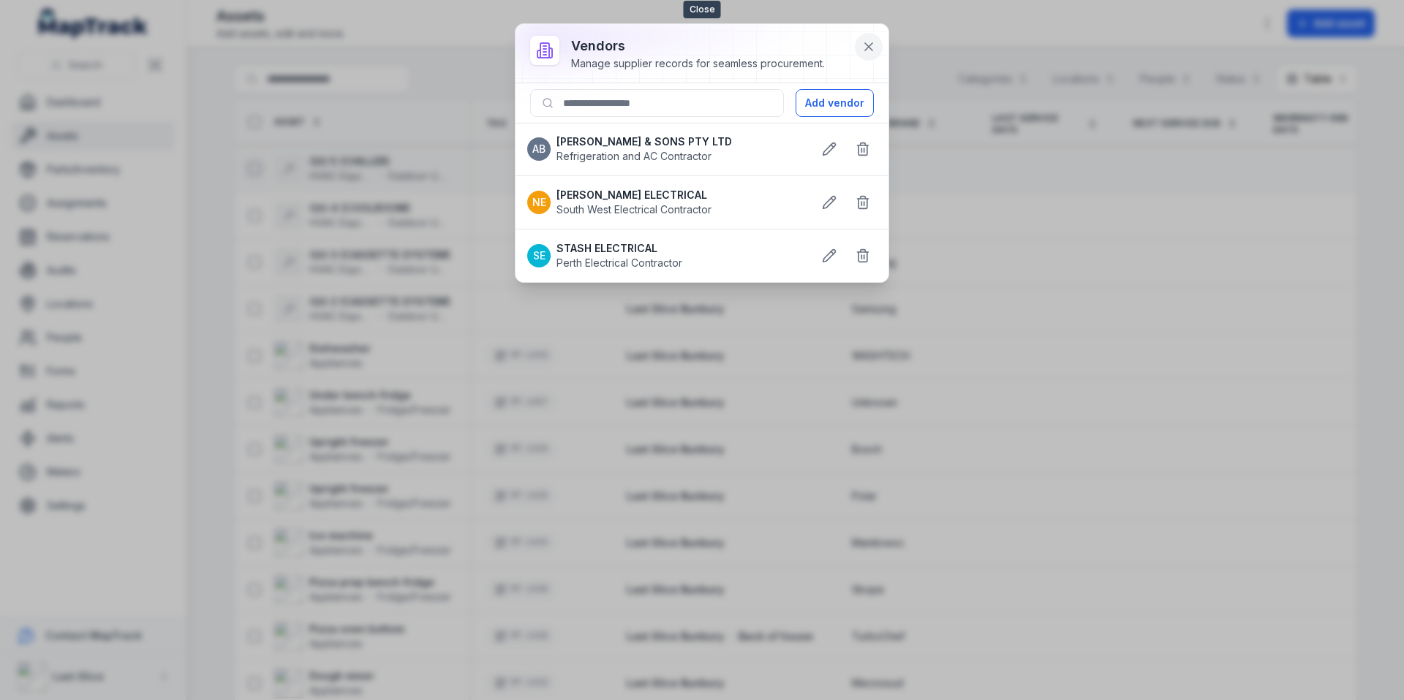
click at [866, 49] on icon at bounding box center [868, 46] width 15 height 15
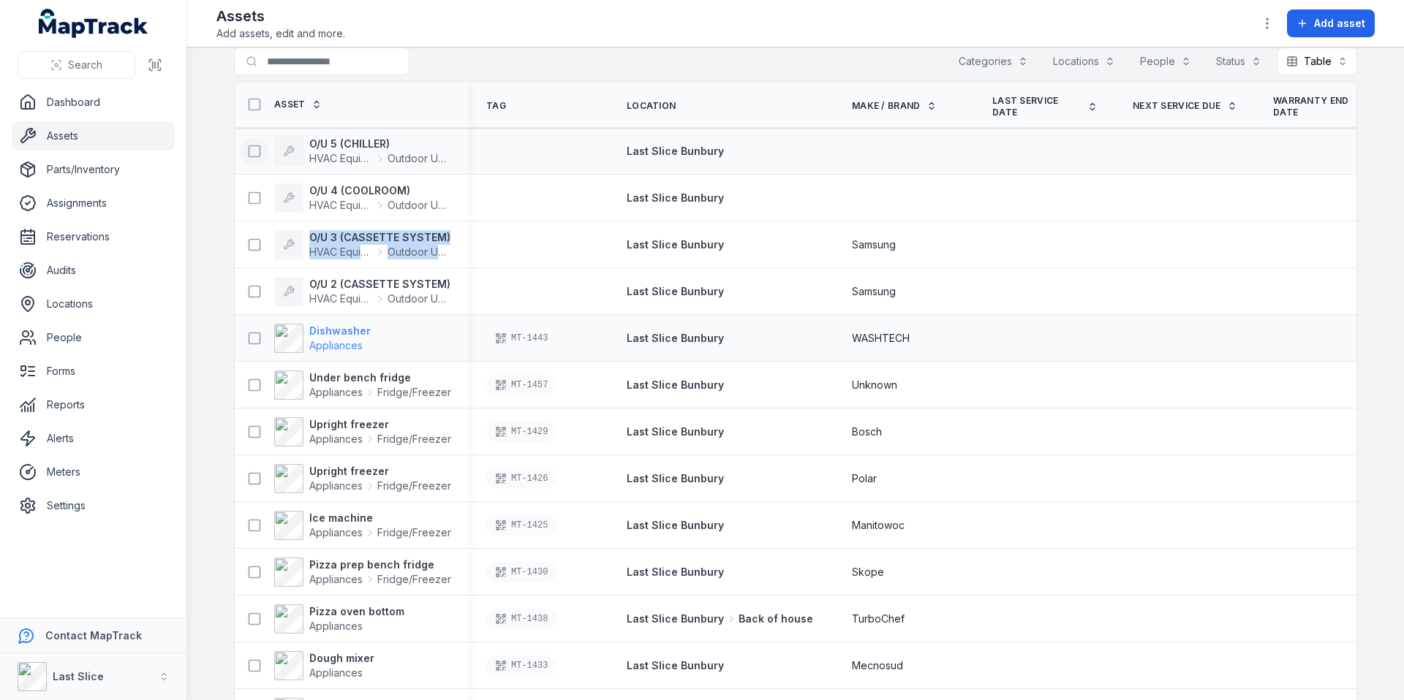
scroll to position [20, 0]
click at [300, 100] on link "Asset" at bounding box center [298, 102] width 48 height 12
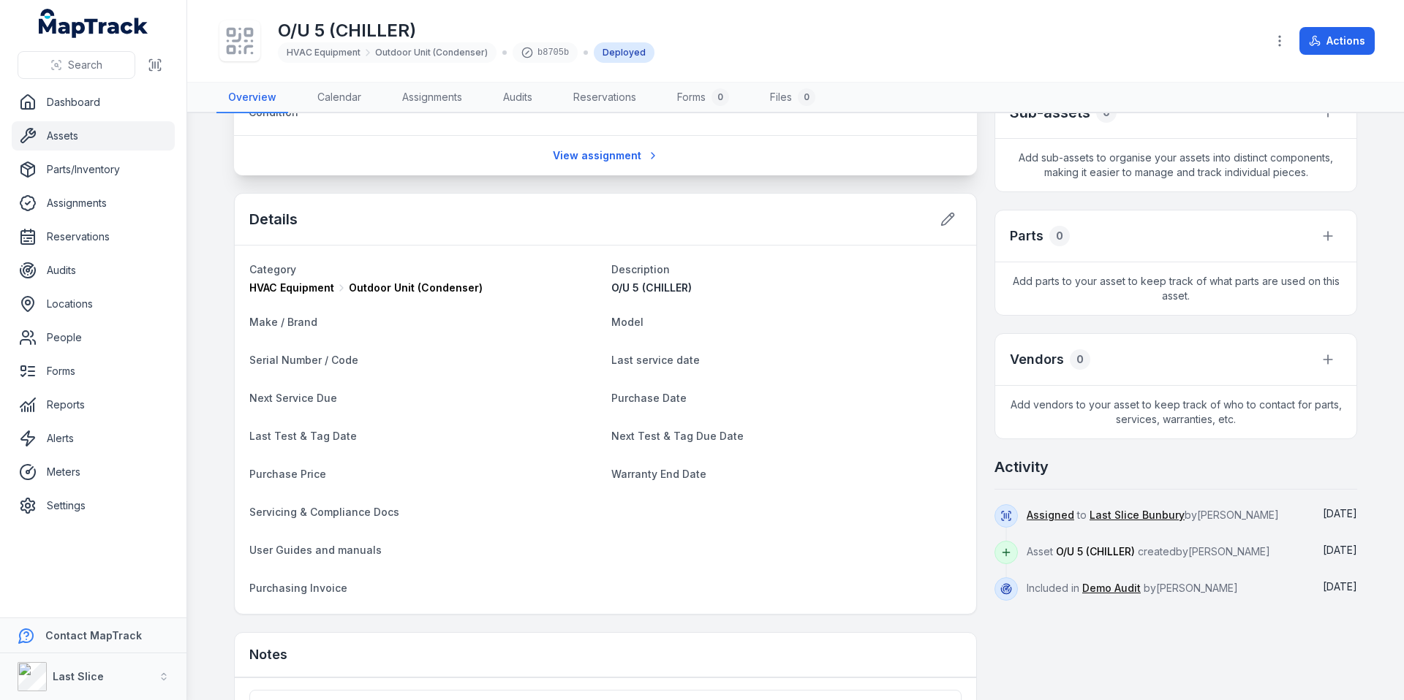
scroll to position [360, 0]
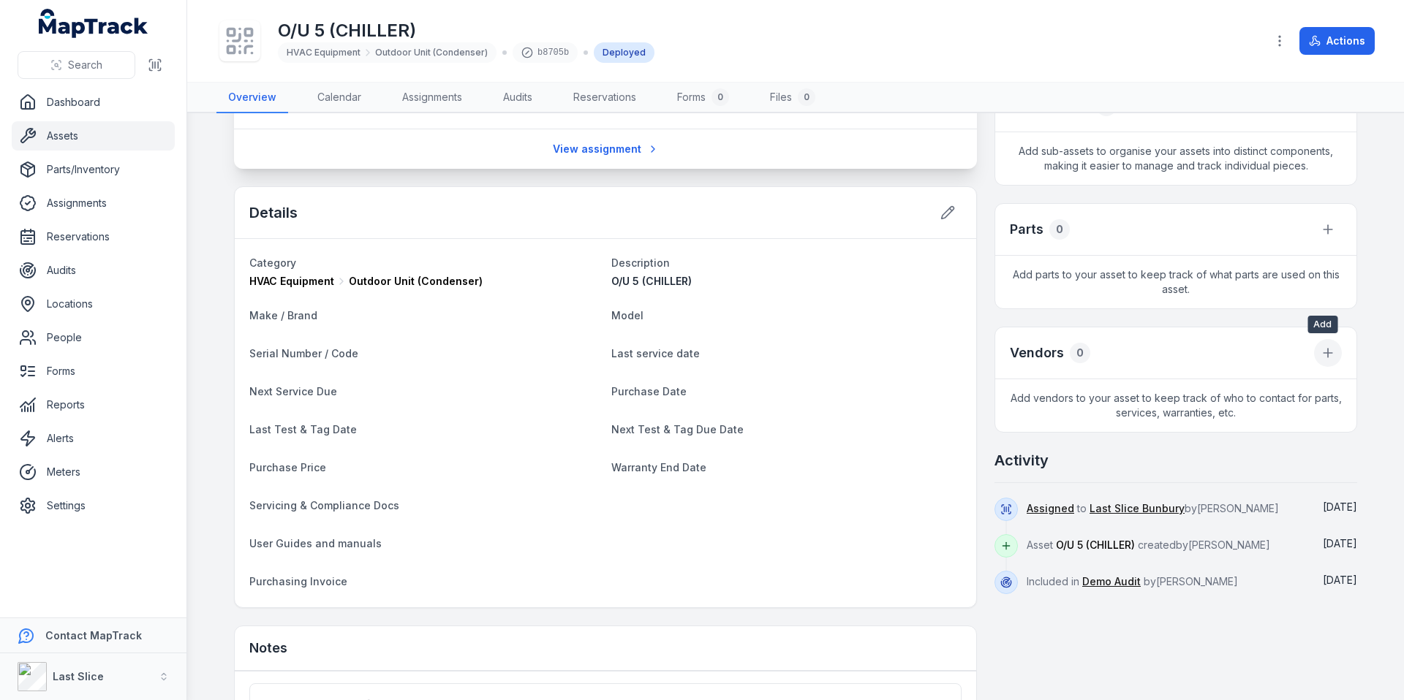
click at [1314, 350] on button at bounding box center [1328, 353] width 28 height 28
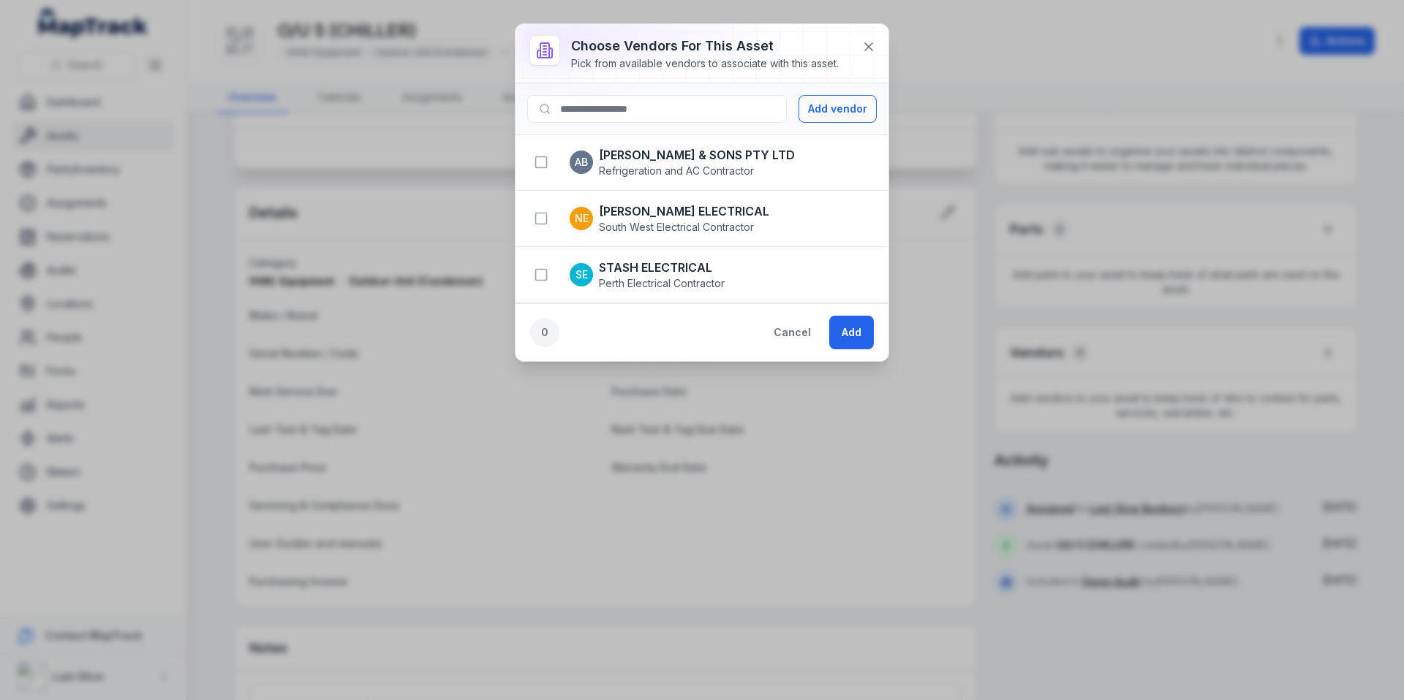
click at [575, 163] on span "AB" at bounding box center [581, 162] width 13 height 15
click at [538, 163] on icon "button" at bounding box center [541, 162] width 15 height 15
click at [864, 341] on button "Add" at bounding box center [851, 333] width 45 height 34
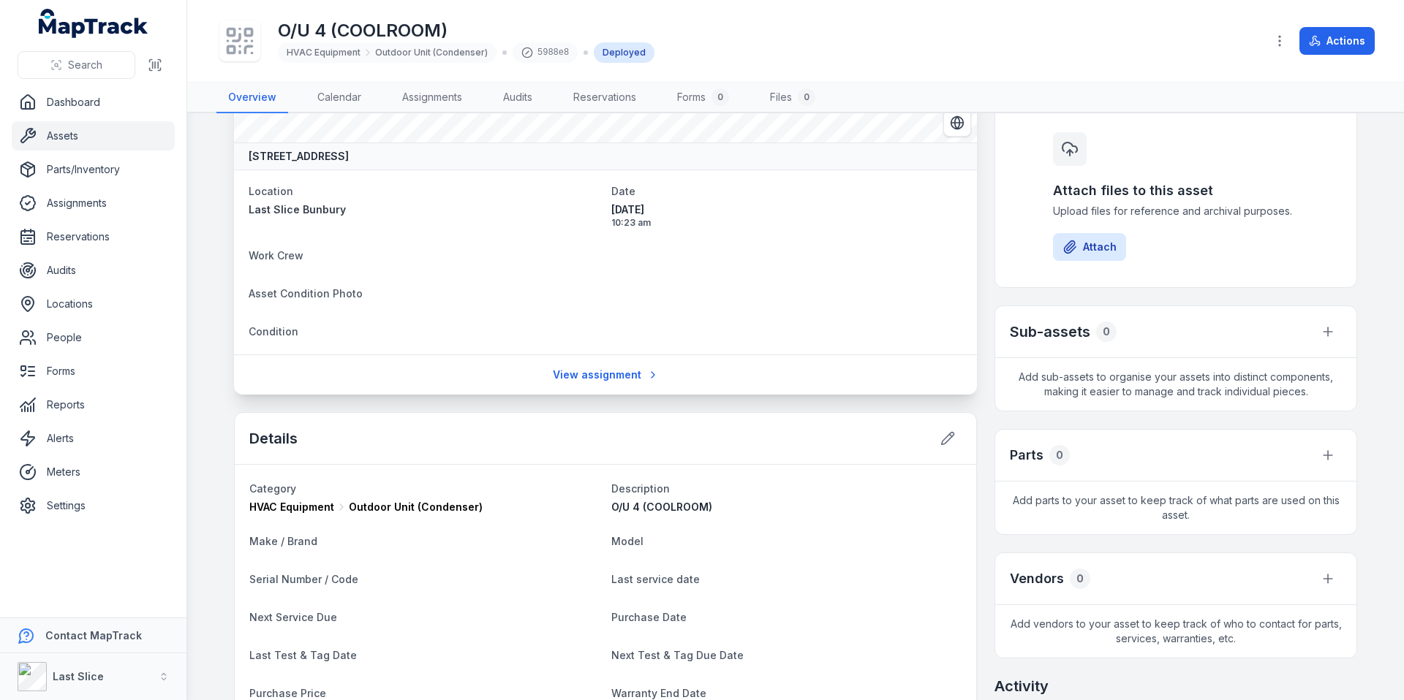
scroll to position [188, 0]
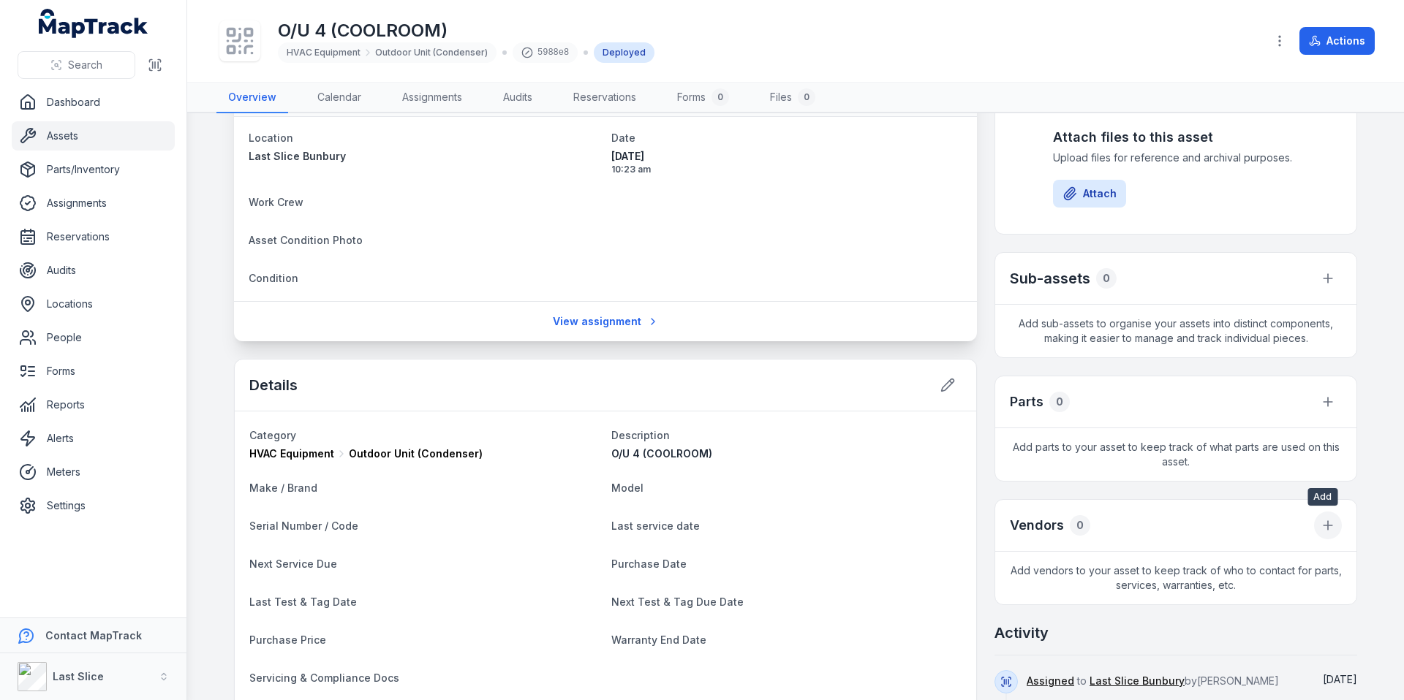
click at [1323, 528] on icon at bounding box center [1327, 525] width 15 height 15
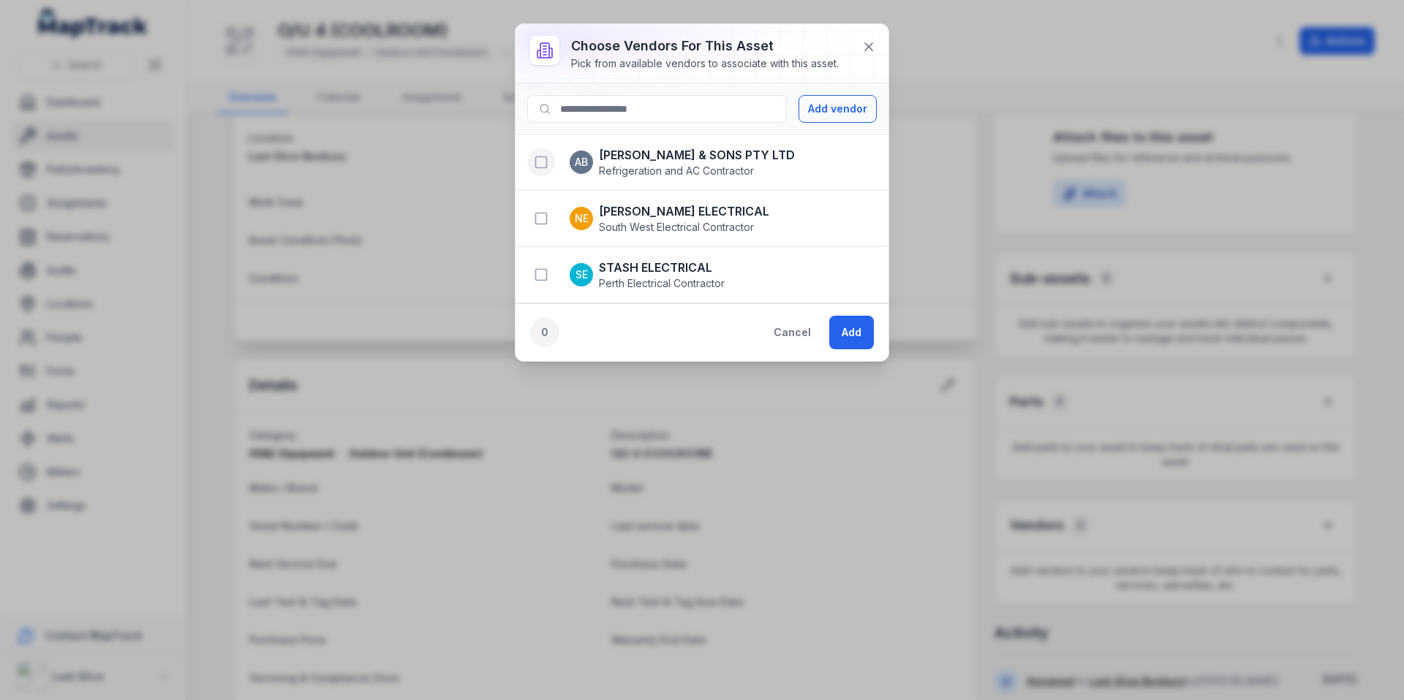
click at [537, 161] on icon "button" at bounding box center [541, 162] width 15 height 15
drag, startPoint x: 847, startPoint y: 335, endPoint x: 801, endPoint y: 269, distance: 80.7
click at [848, 335] on button "Add" at bounding box center [851, 333] width 45 height 34
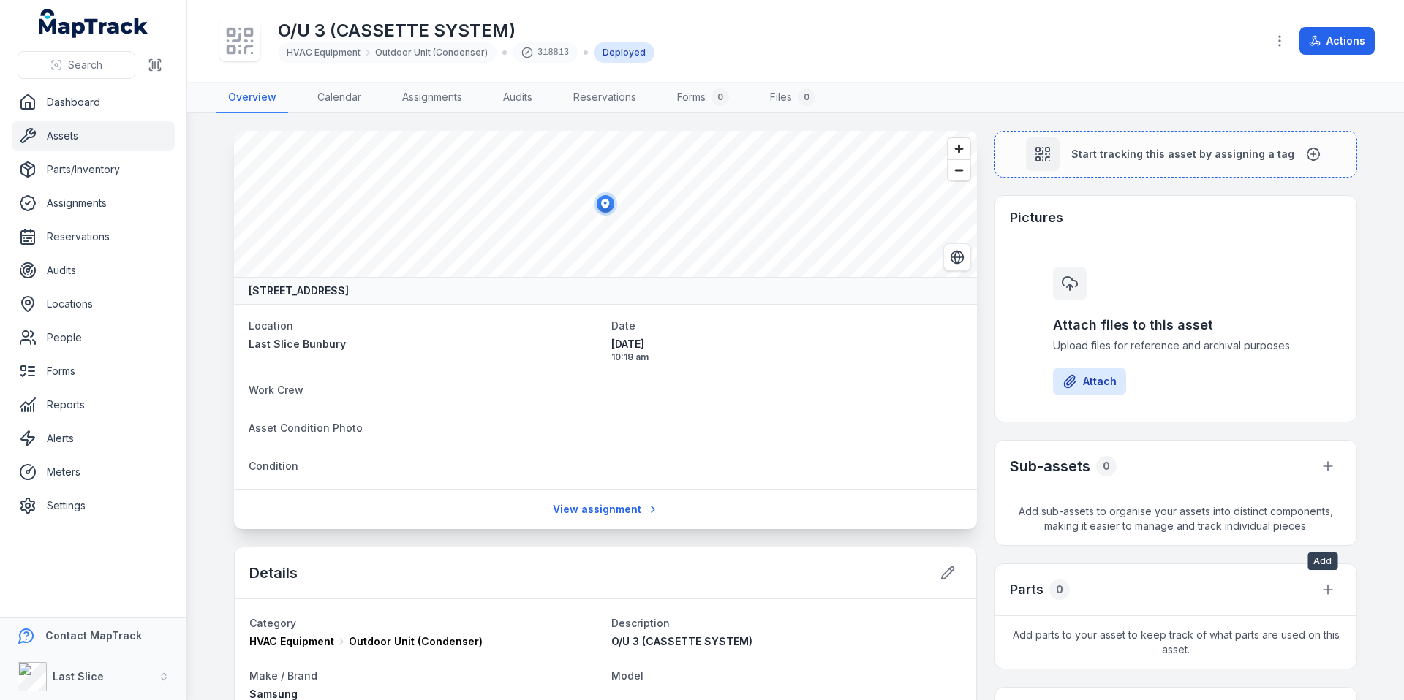
scroll to position [171, 0]
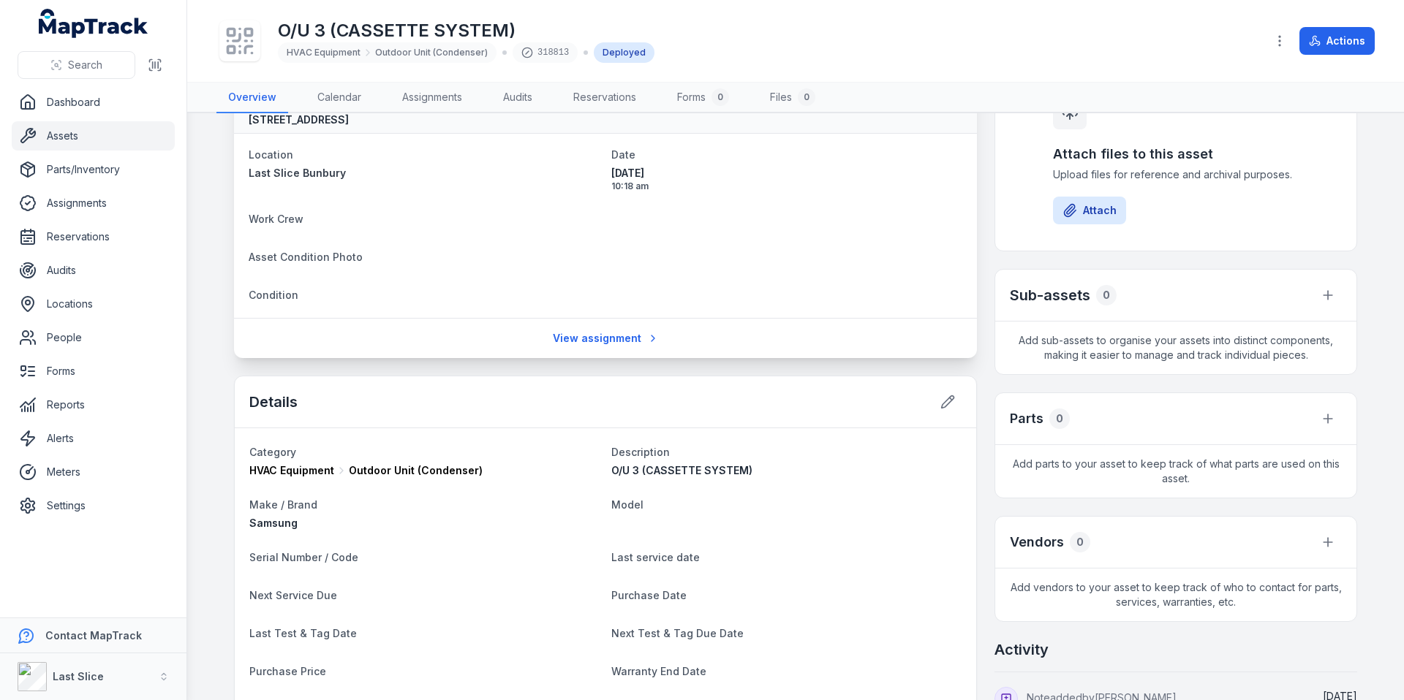
click at [1320, 564] on div "Vendors 0" at bounding box center [1175, 543] width 361 height 52
click at [1322, 554] on button at bounding box center [1328, 543] width 28 height 28
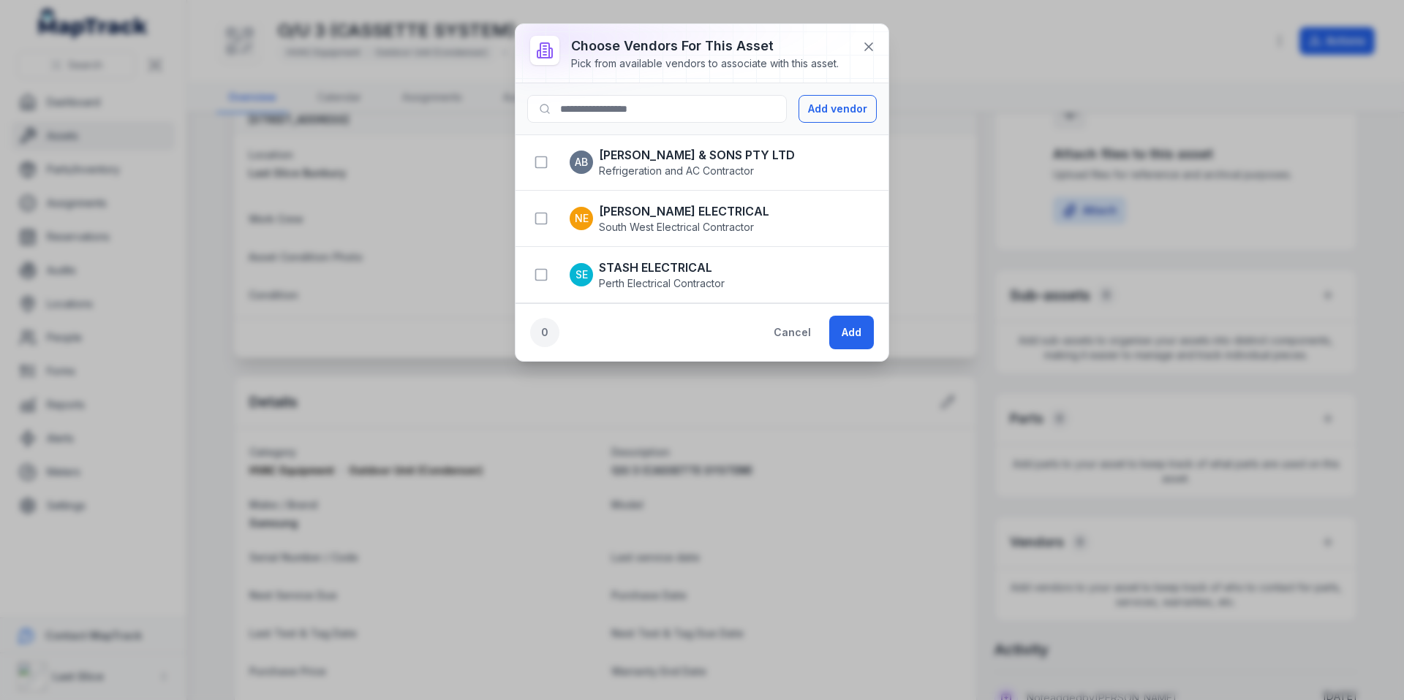
click at [605, 157] on strong "[PERSON_NAME] & SONS PTY LTD" at bounding box center [697, 155] width 196 height 18
drag, startPoint x: 536, startPoint y: 161, endPoint x: 563, endPoint y: 180, distance: 33.1
click at [537, 161] on icon "button" at bounding box center [541, 162] width 15 height 15
click at [869, 341] on button "Add" at bounding box center [851, 333] width 45 height 34
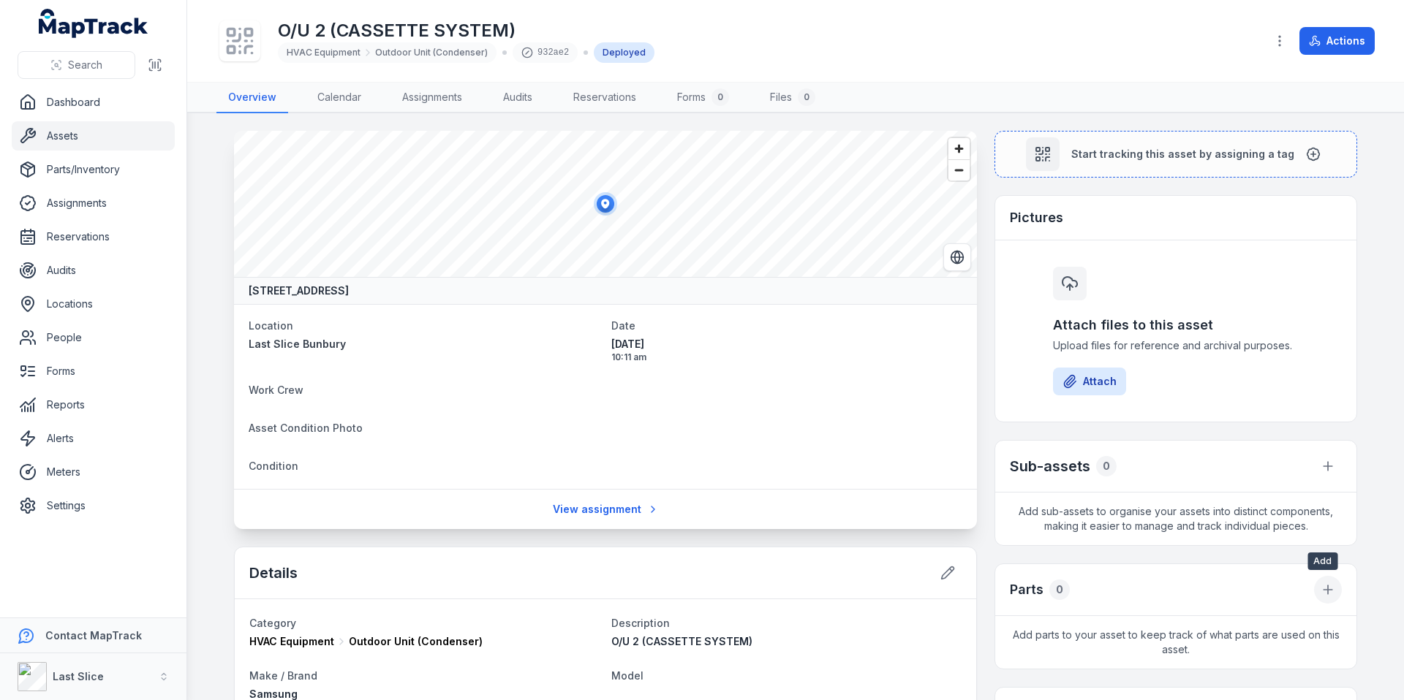
click at [1331, 595] on button at bounding box center [1328, 590] width 28 height 28
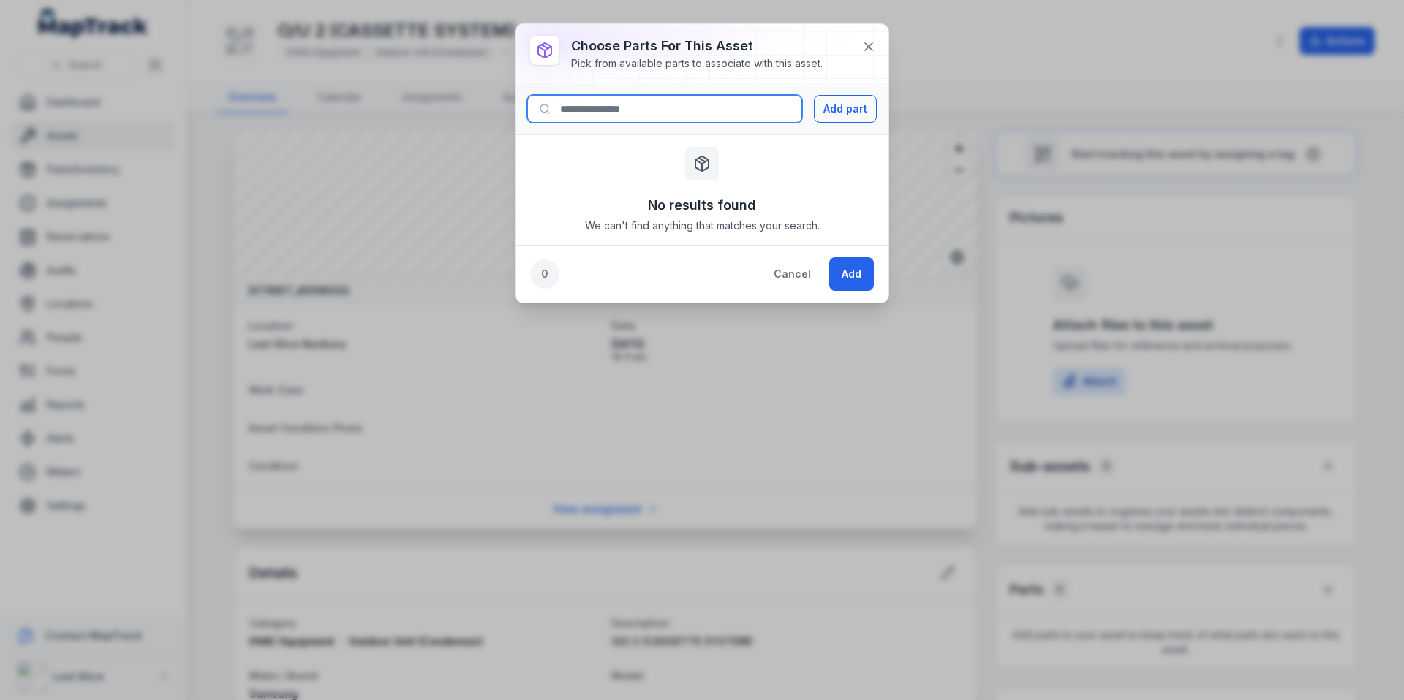
click at [583, 110] on input at bounding box center [664, 109] width 275 height 28
drag, startPoint x: 790, startPoint y: 278, endPoint x: 804, endPoint y: 290, distance: 18.2
click at [791, 278] on button "Cancel" at bounding box center [792, 274] width 62 height 34
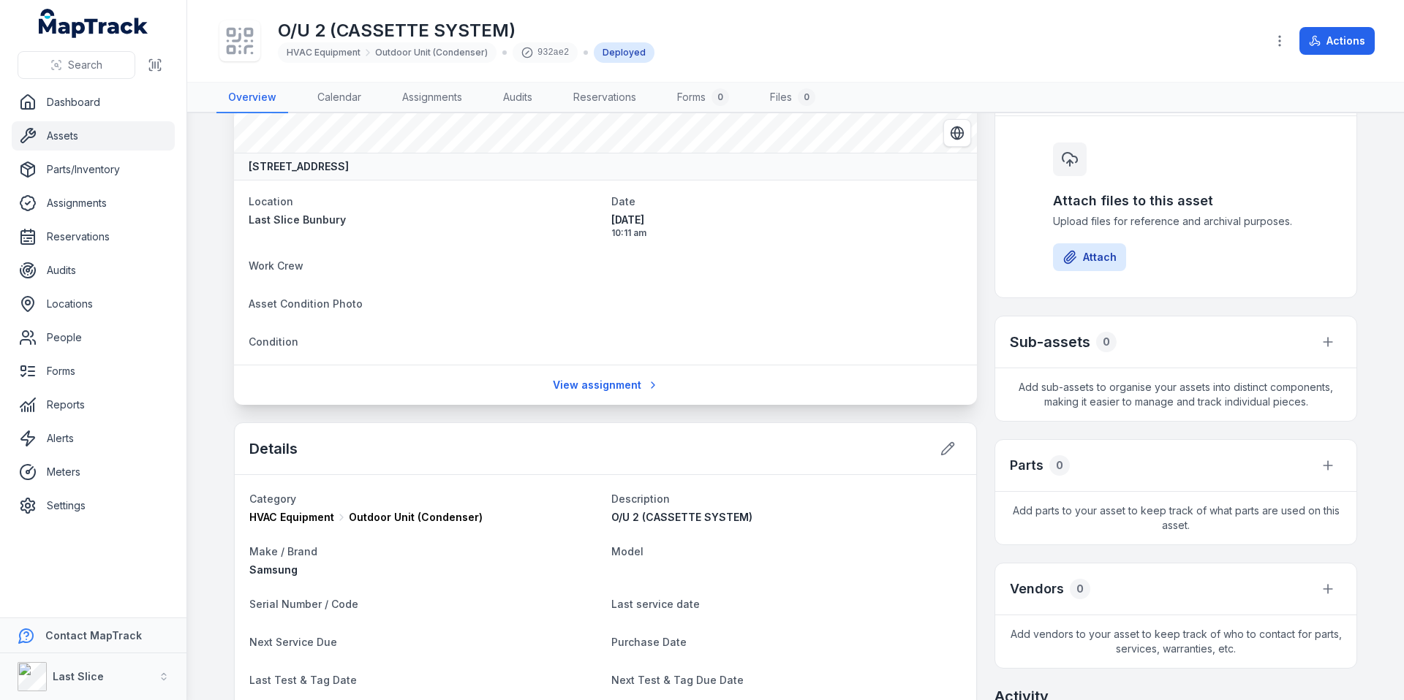
scroll to position [348, 0]
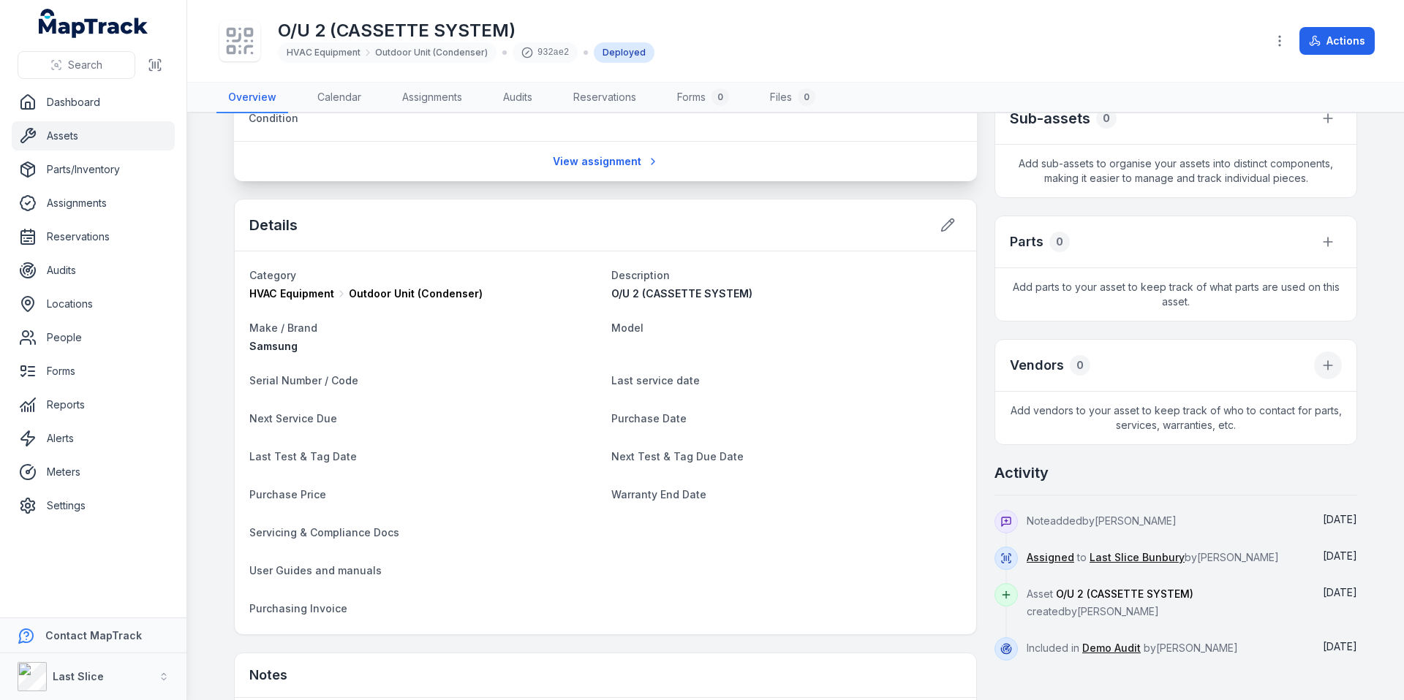
click at [1320, 354] on button at bounding box center [1328, 366] width 28 height 28
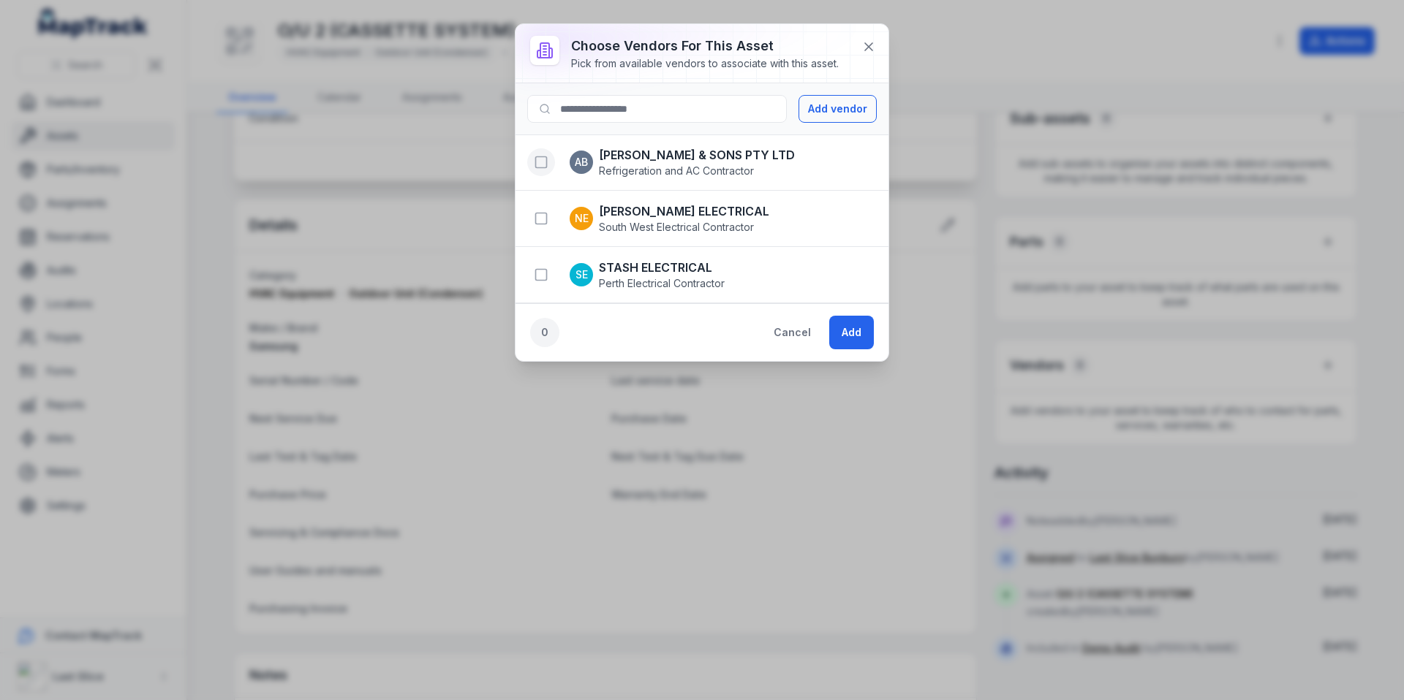
click at [545, 162] on rect "button" at bounding box center [541, 162] width 11 height 11
click at [849, 333] on button "Add" at bounding box center [851, 333] width 45 height 34
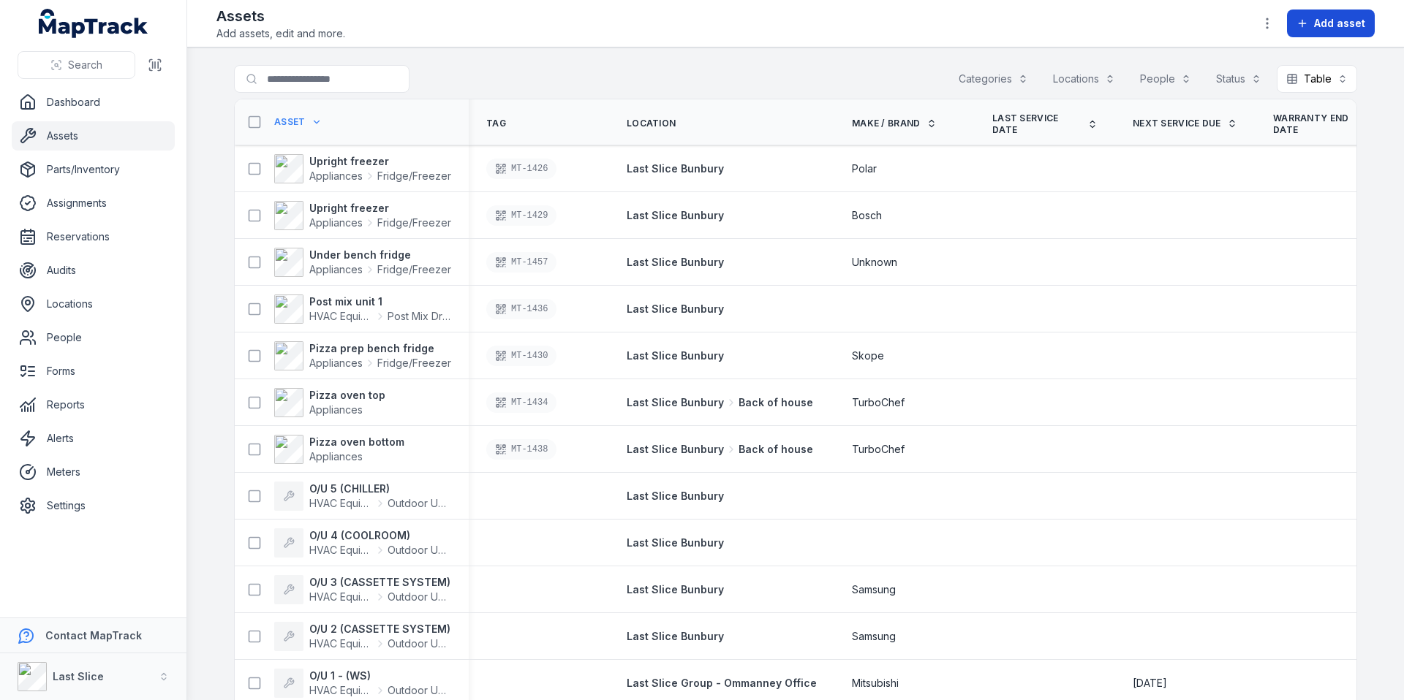
click at [1320, 27] on span "Add asset" at bounding box center [1339, 23] width 51 height 15
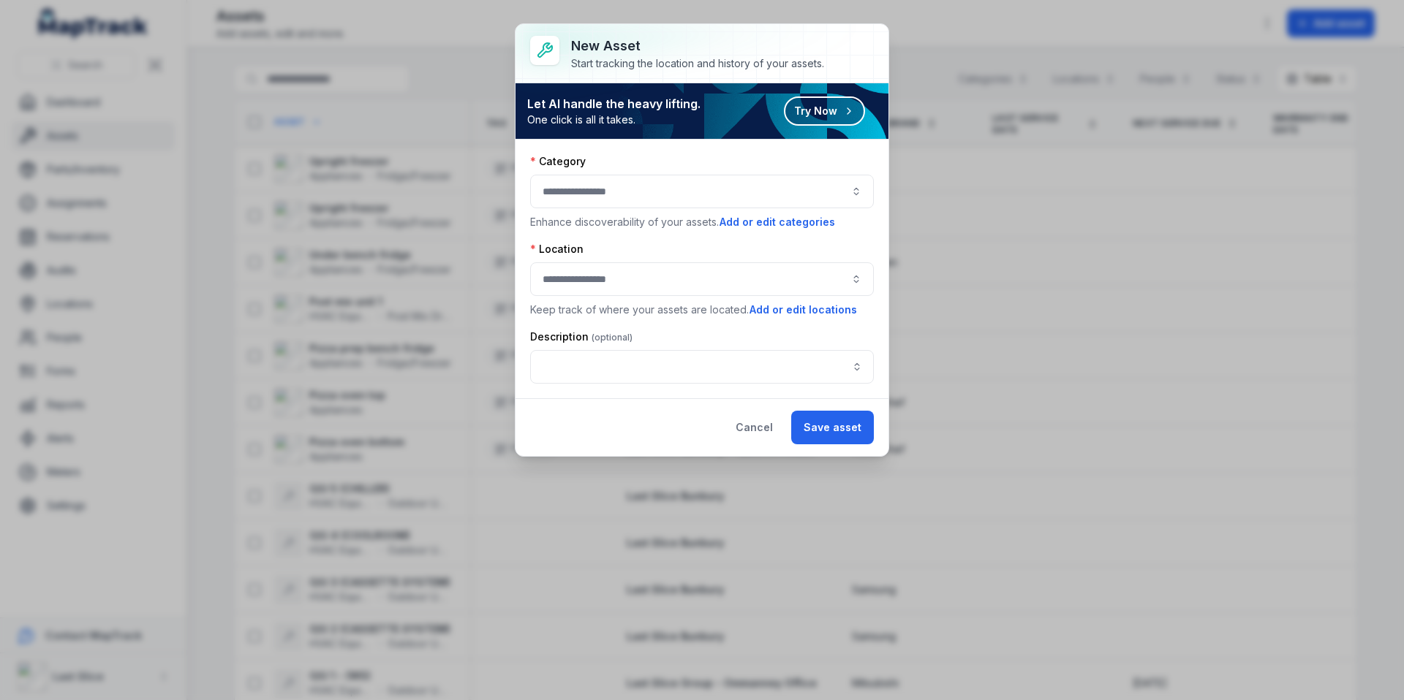
click at [657, 194] on div at bounding box center [702, 192] width 344 height 34
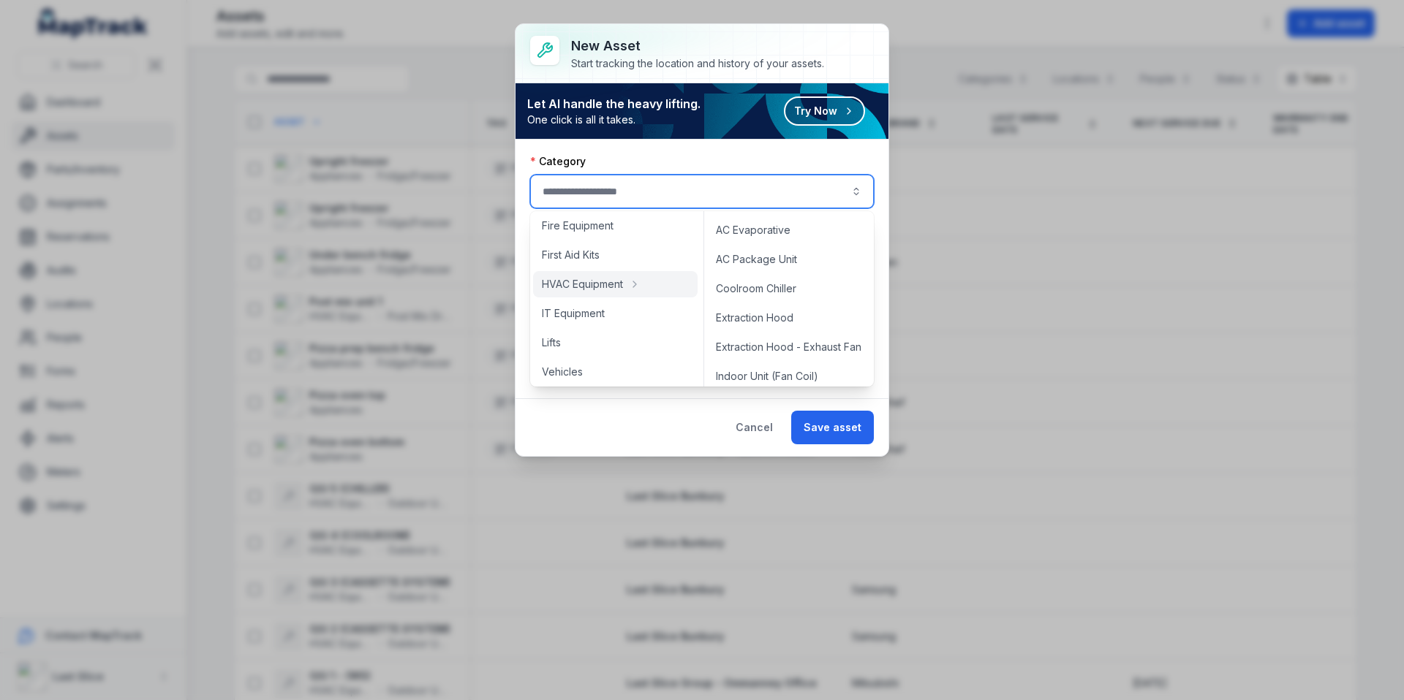
scroll to position [38, 0]
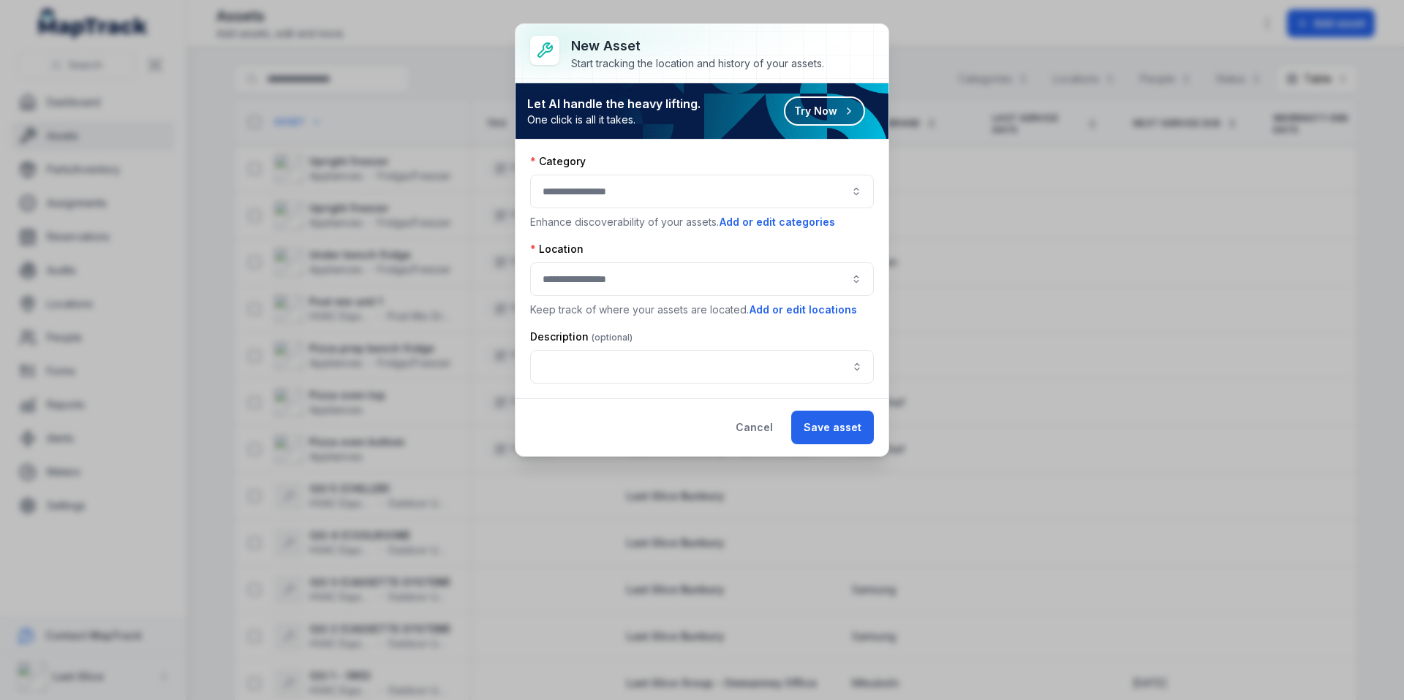
click at [780, 154] on div "Category" at bounding box center [702, 161] width 344 height 15
click at [763, 222] on button "Add or edit categories" at bounding box center [777, 222] width 117 height 16
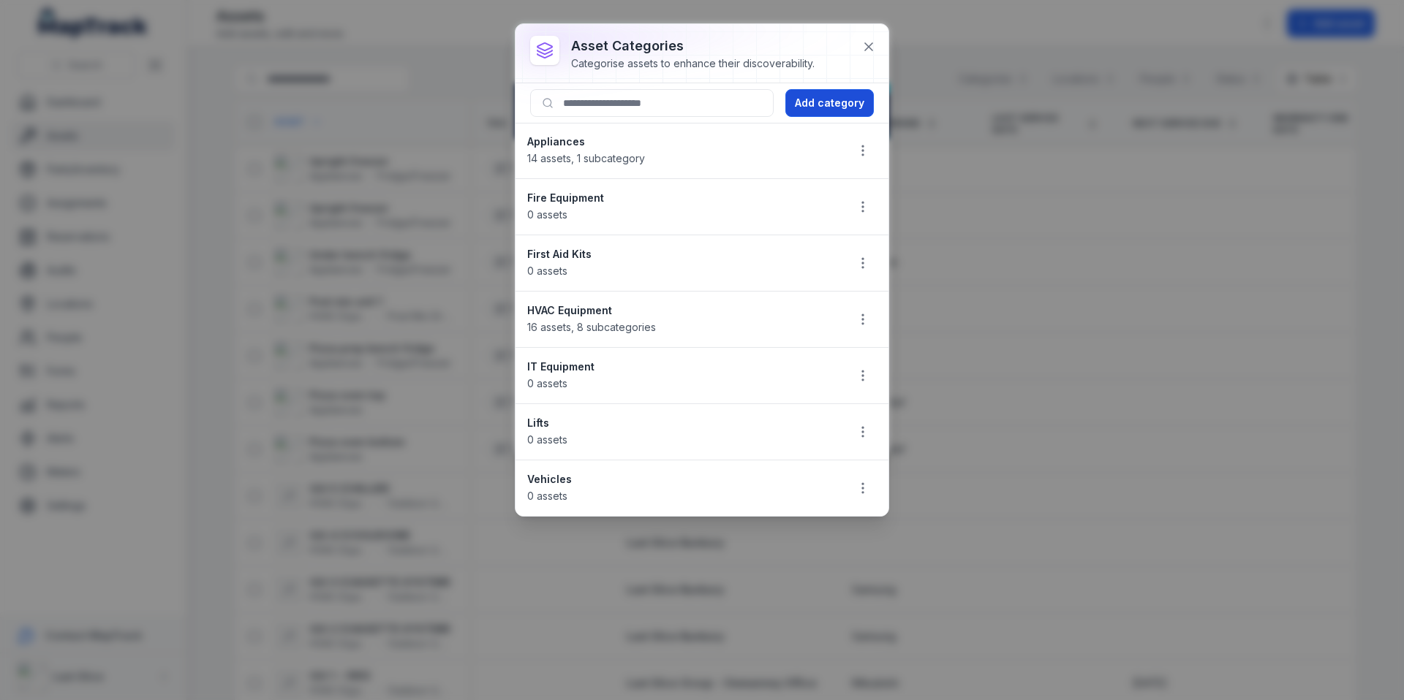
click at [814, 103] on button "Add category" at bounding box center [829, 103] width 88 height 28
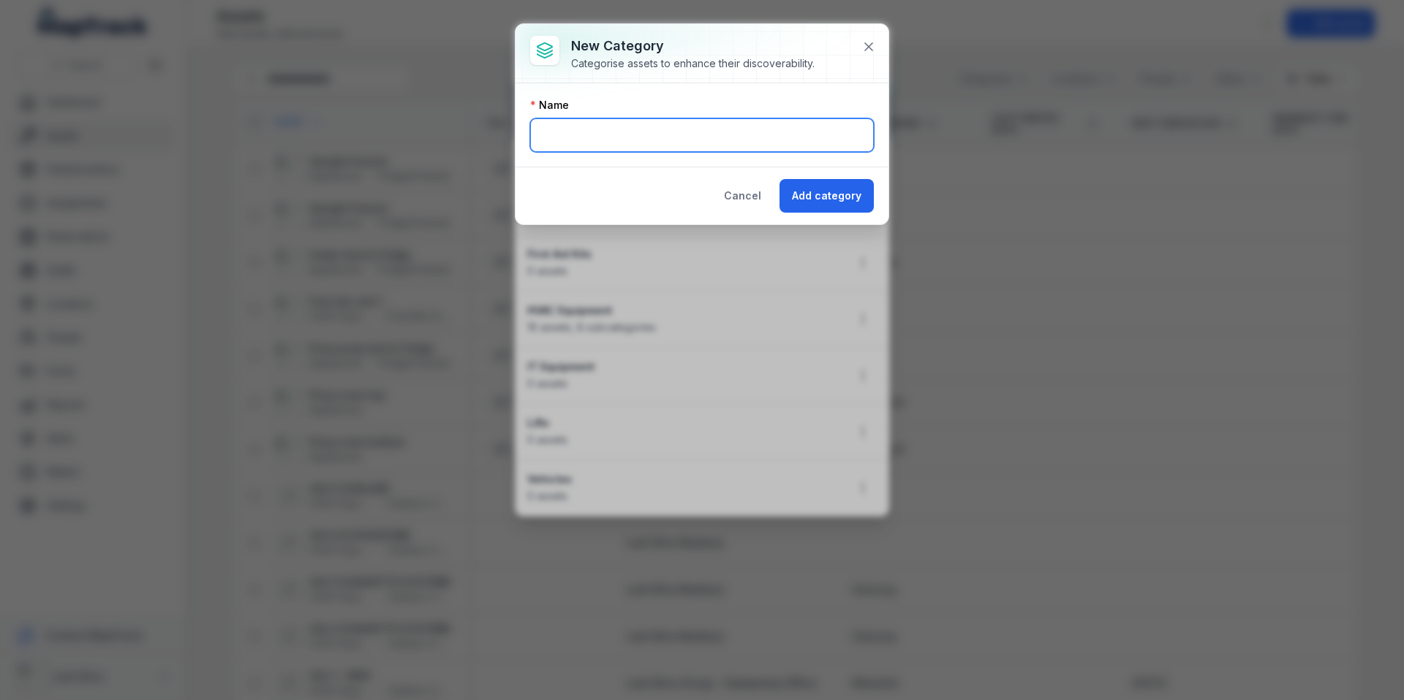
click at [800, 126] on input "text" at bounding box center [702, 135] width 344 height 34
type input "*****"
drag, startPoint x: 824, startPoint y: 192, endPoint x: 796, endPoint y: 191, distance: 27.8
click at [824, 192] on button "Add category" at bounding box center [826, 196] width 94 height 34
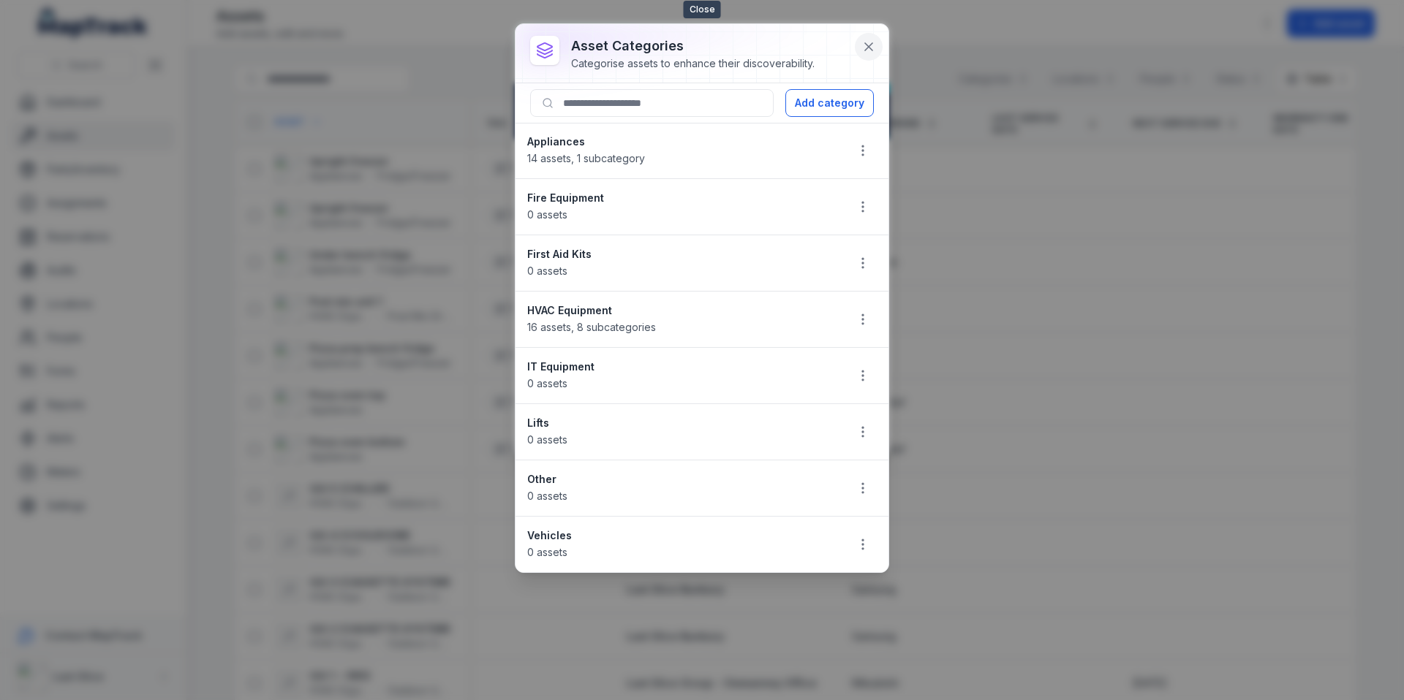
click at [867, 54] on button at bounding box center [869, 47] width 28 height 28
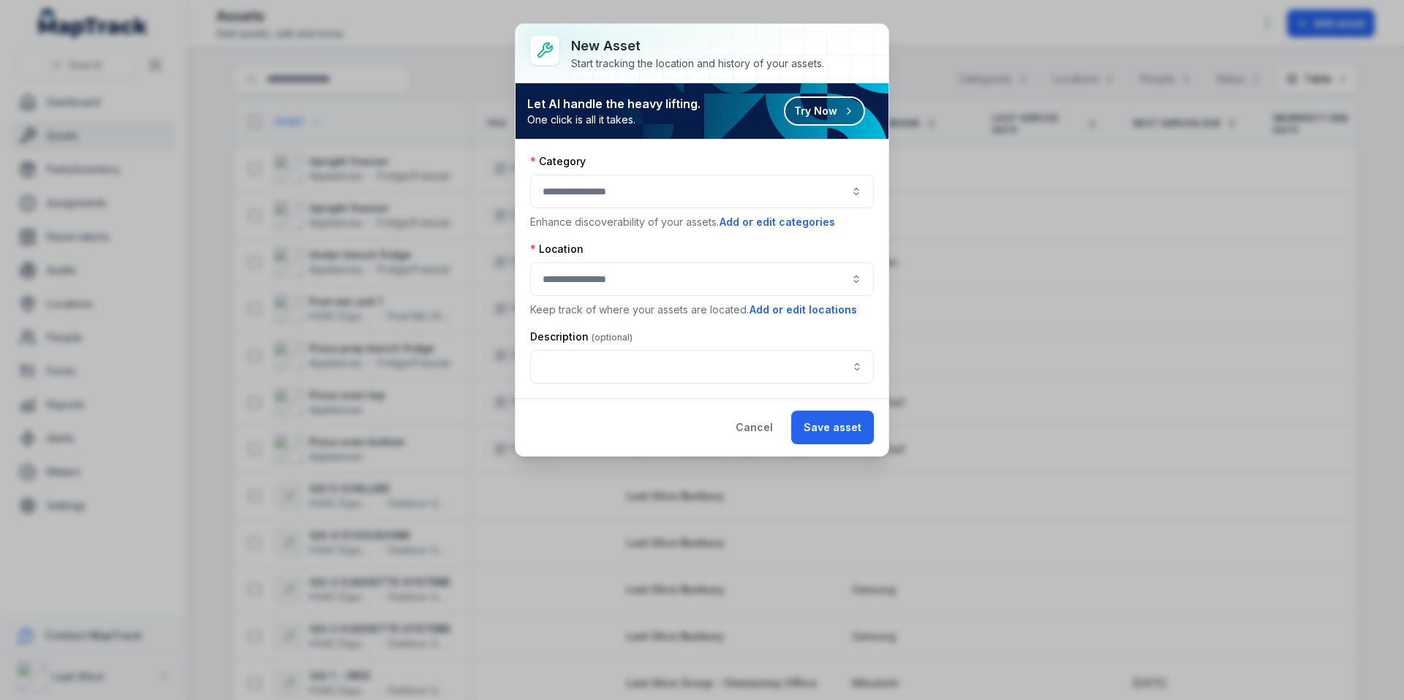
click at [617, 205] on div at bounding box center [702, 192] width 344 height 34
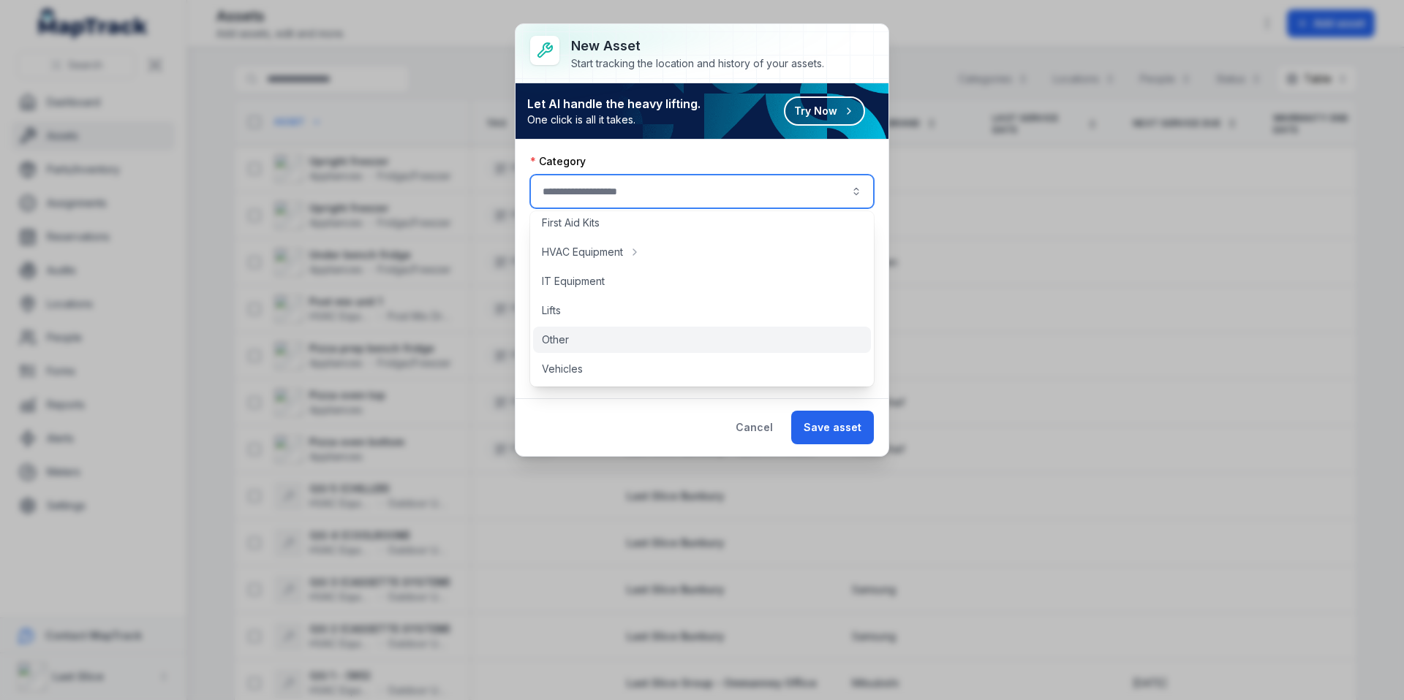
scroll to position [67, 0]
click at [574, 343] on div "Other" at bounding box center [702, 338] width 338 height 26
type input "*****"
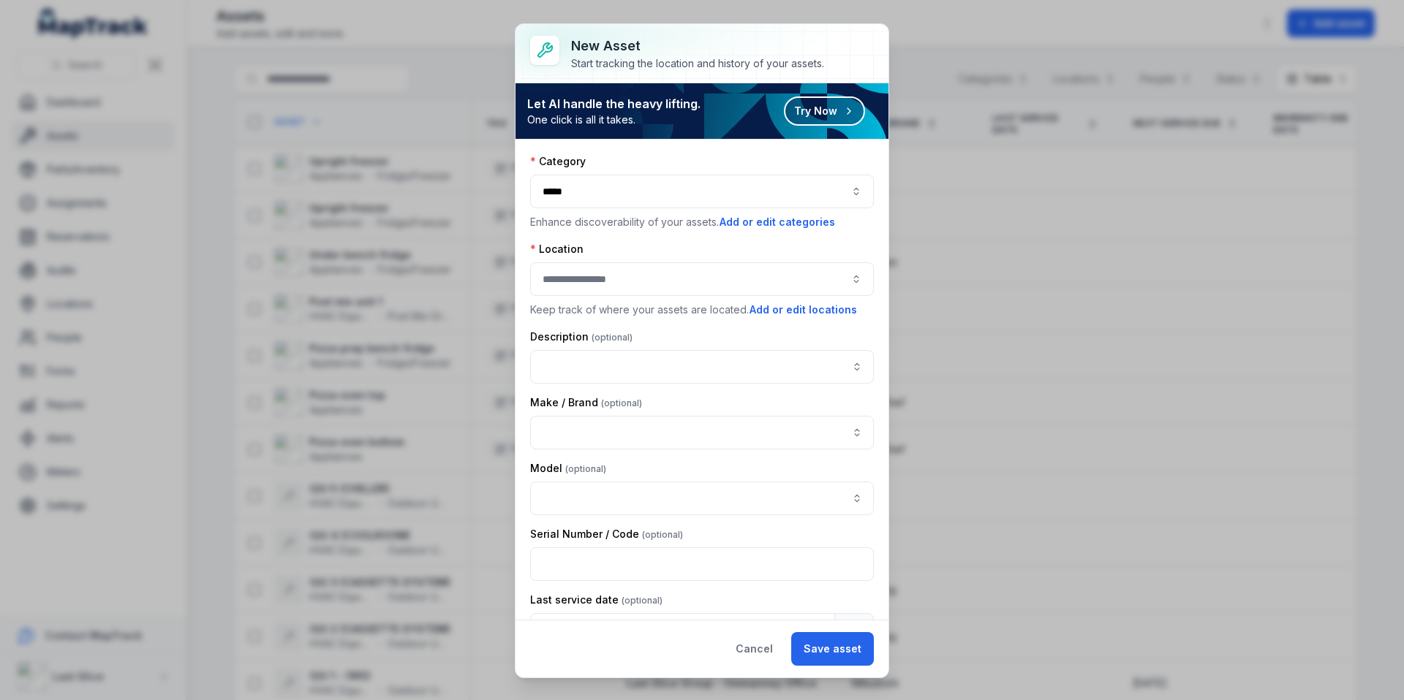
click at [597, 277] on div at bounding box center [702, 279] width 344 height 34
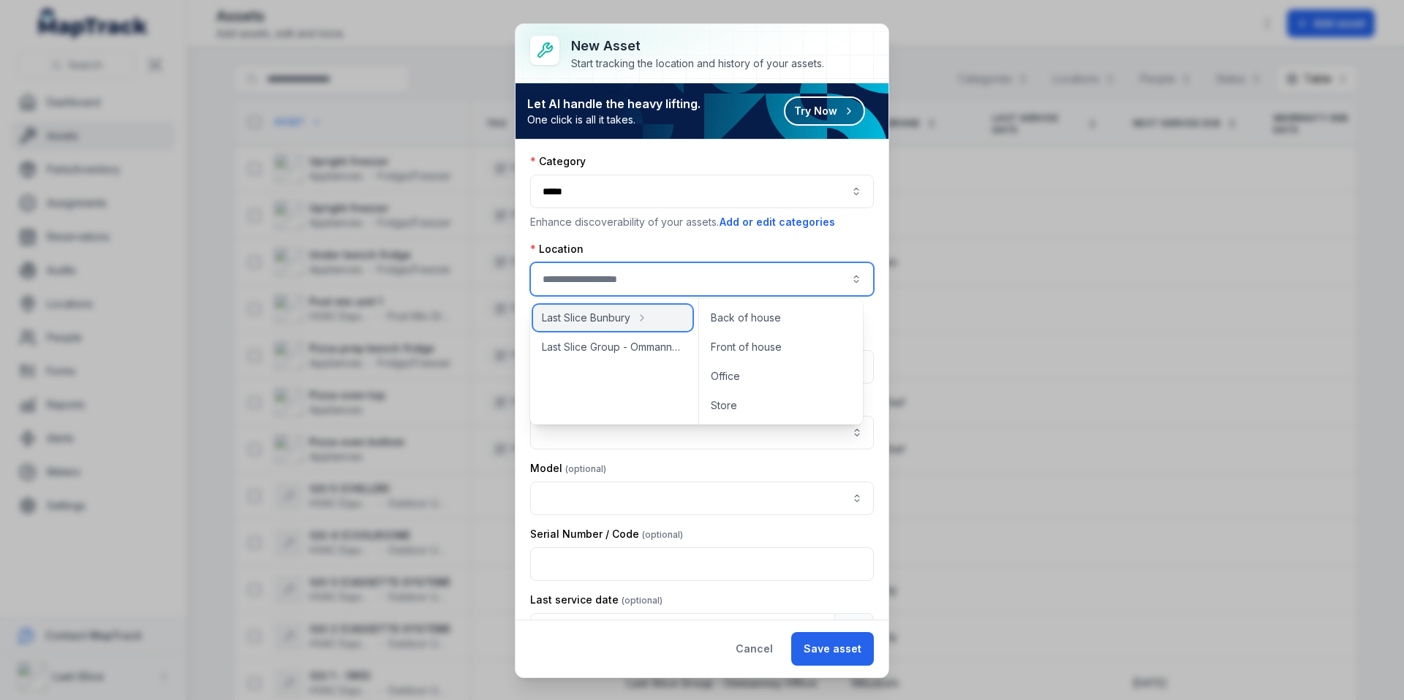
click at [599, 320] on span "Last Slice Bunbury" at bounding box center [586, 318] width 88 height 15
type input "**********"
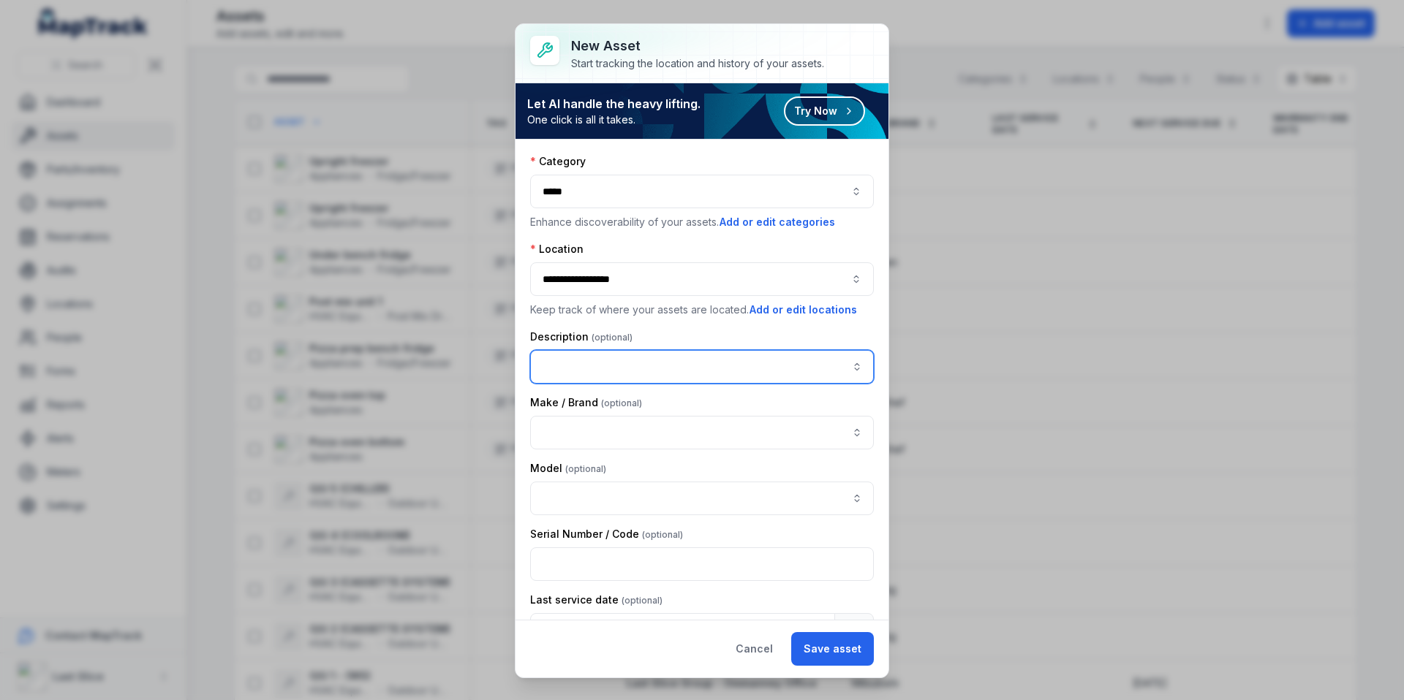
click at [565, 357] on input "asset-add:description-label" at bounding box center [702, 367] width 344 height 34
click at [570, 408] on span "" Grease Trap "" at bounding box center [582, 406] width 75 height 12
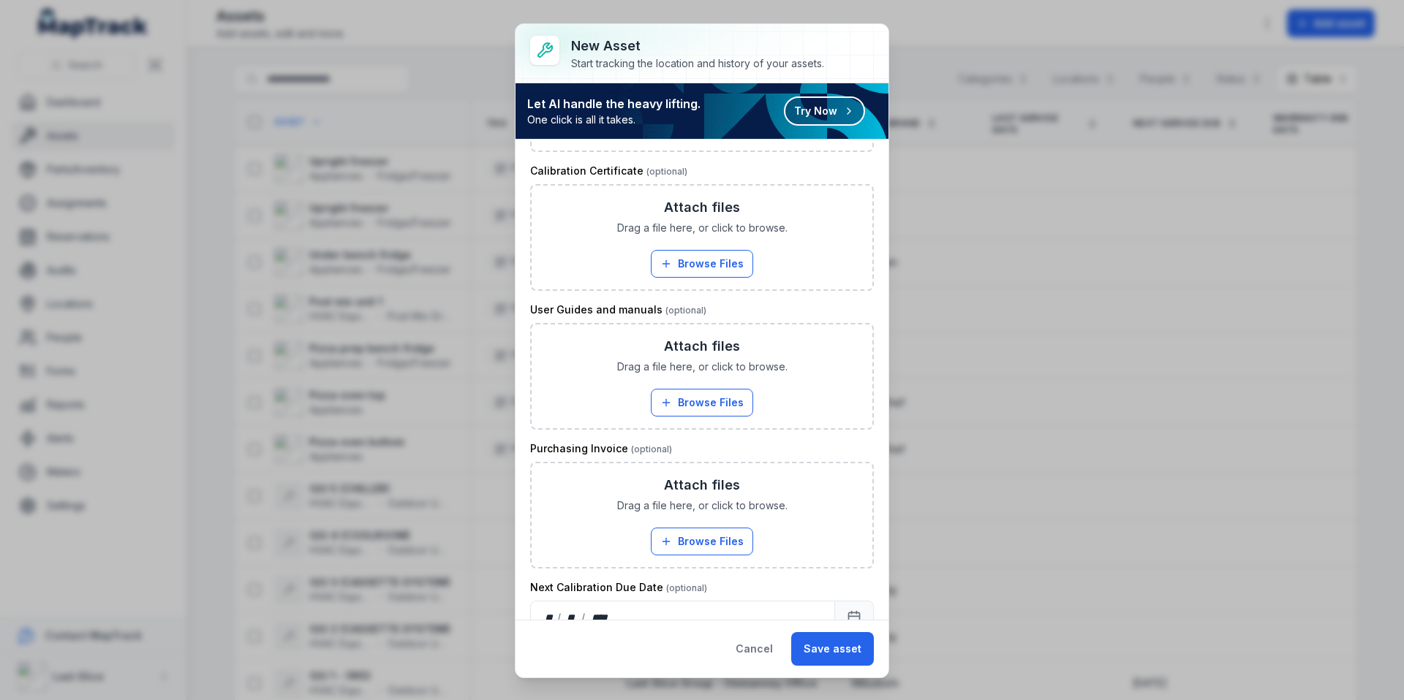
scroll to position [1255, 0]
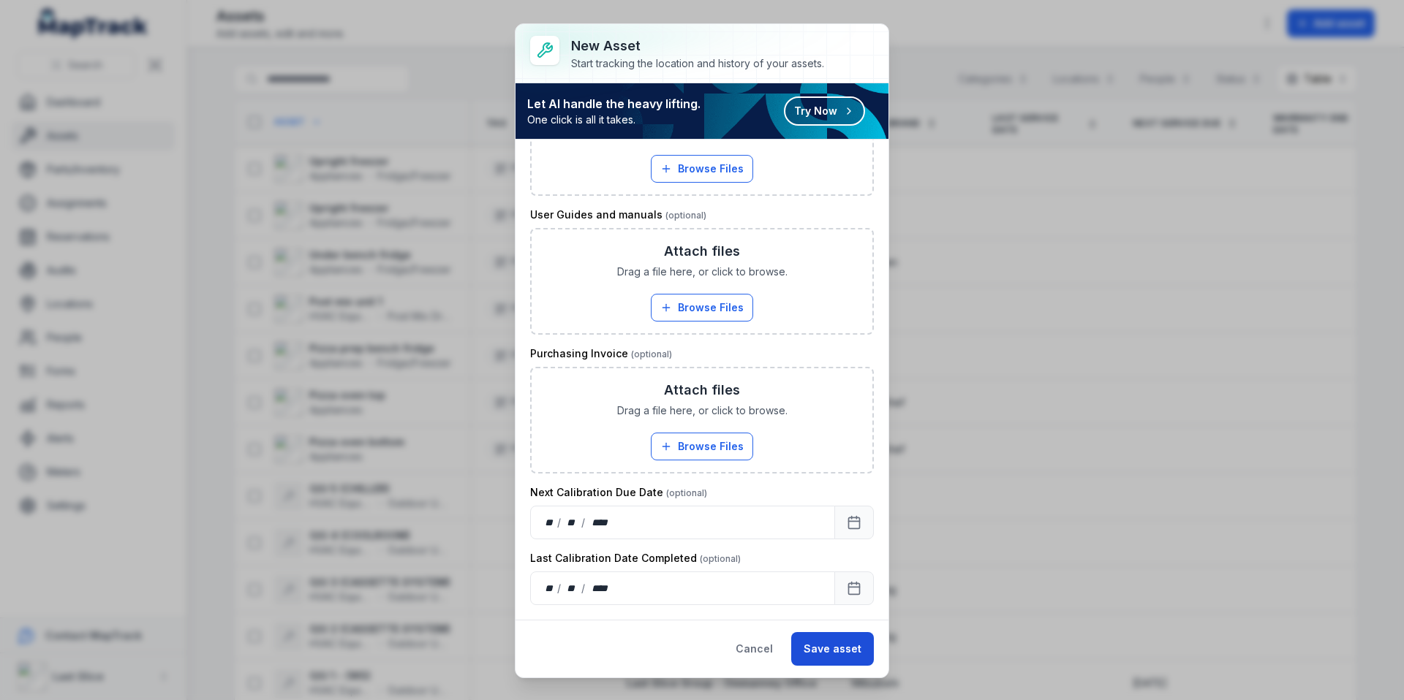
type input "**********"
click at [843, 645] on button "Save asset" at bounding box center [832, 649] width 83 height 34
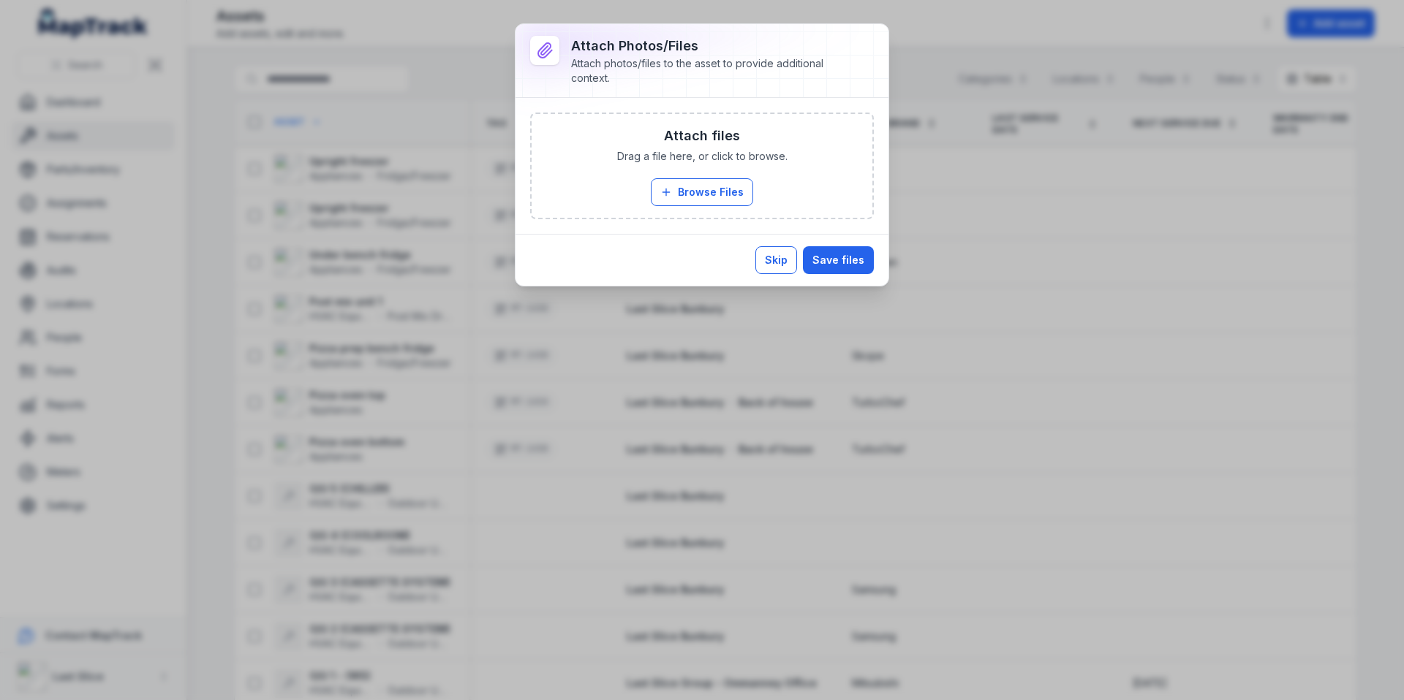
click at [787, 266] on button "Skip" at bounding box center [776, 260] width 42 height 28
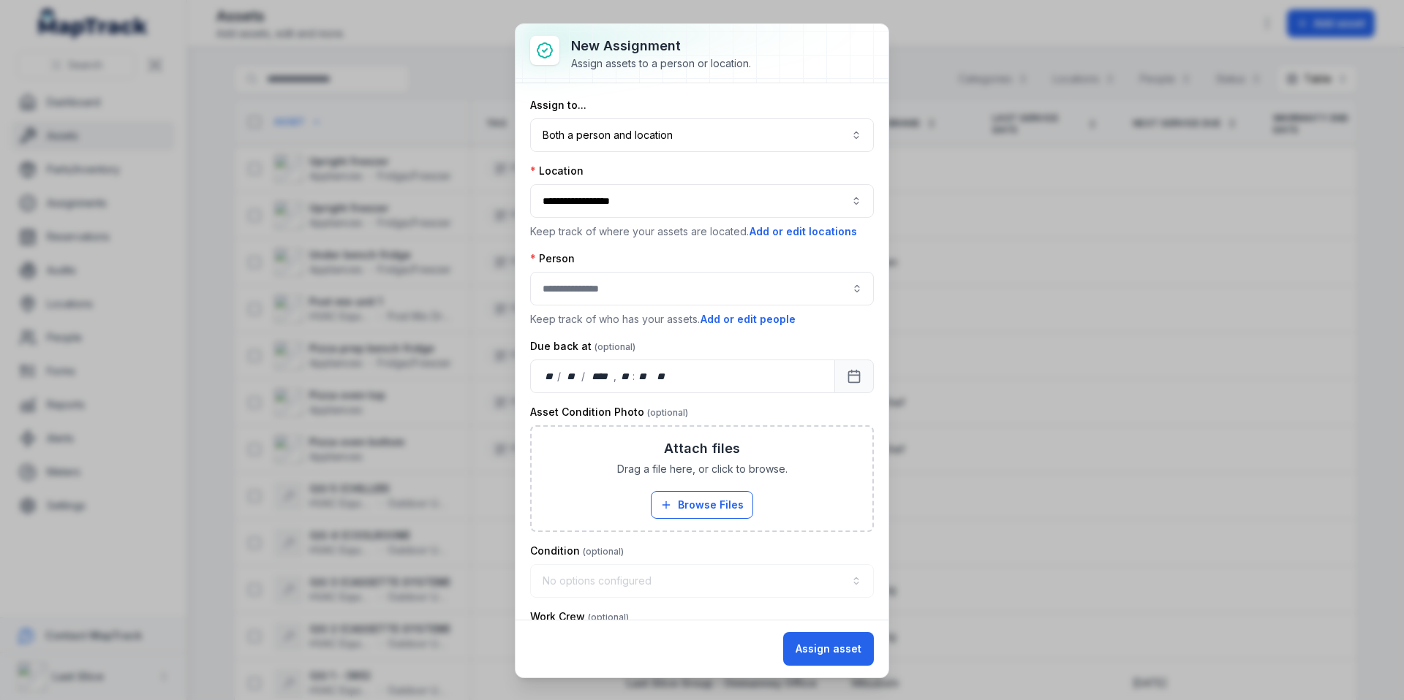
click at [671, 113] on div "Assign to... Both a person and location ****" at bounding box center [702, 125] width 344 height 54
click at [662, 131] on button "Both a person and location ****" at bounding box center [702, 135] width 344 height 34
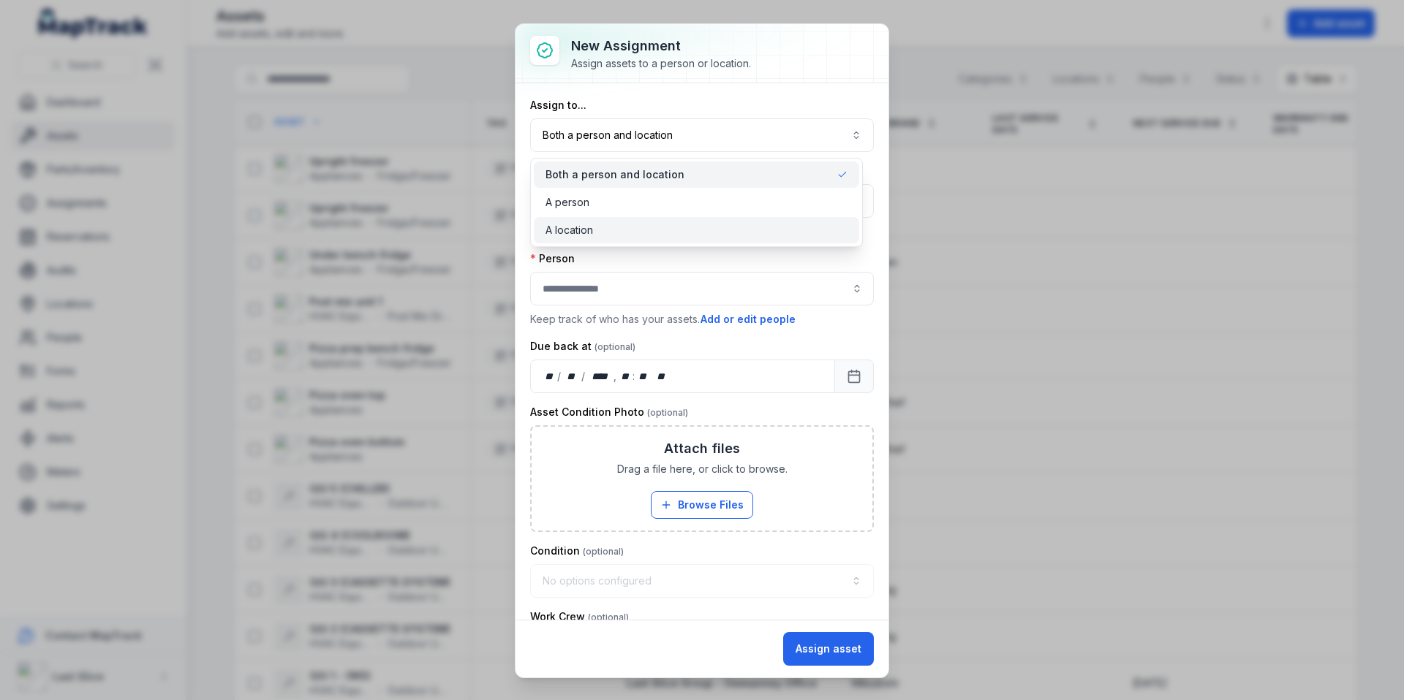
click at [573, 222] on div "A location" at bounding box center [696, 230] width 325 height 26
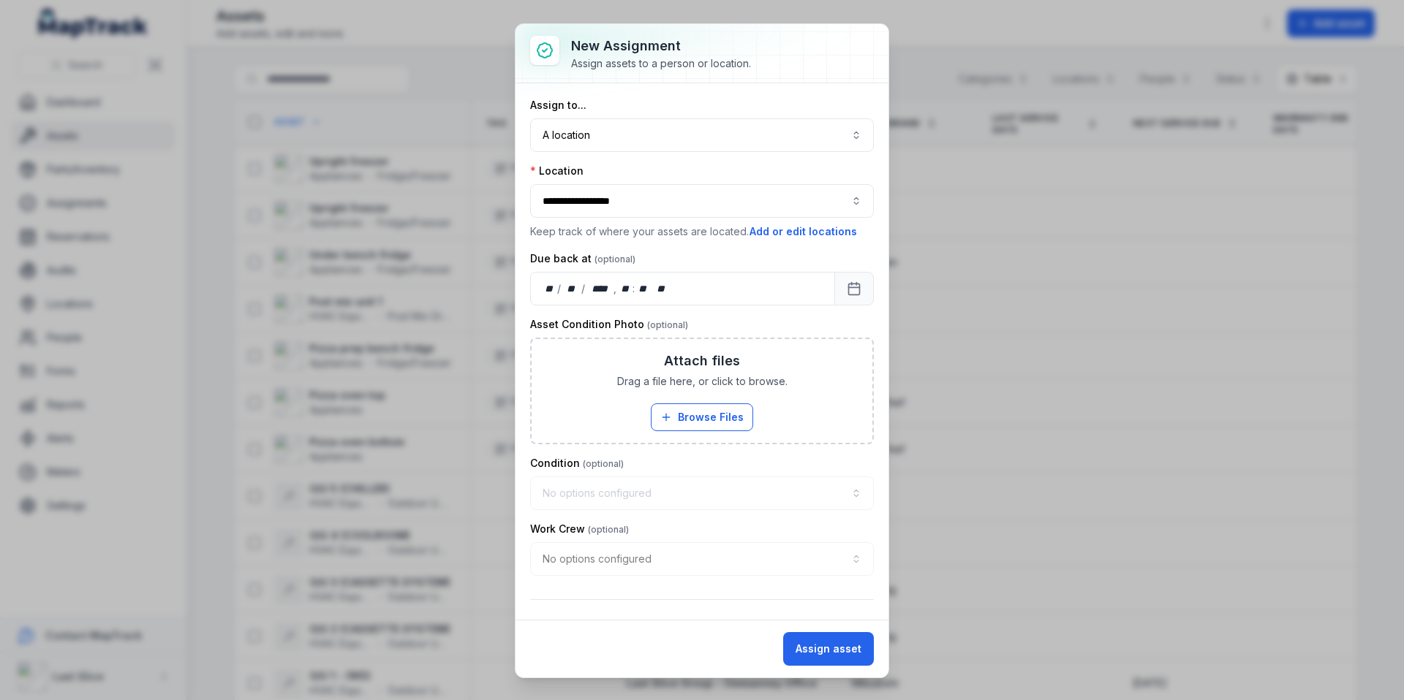
click at [839, 653] on button "Assign asset" at bounding box center [828, 649] width 91 height 34
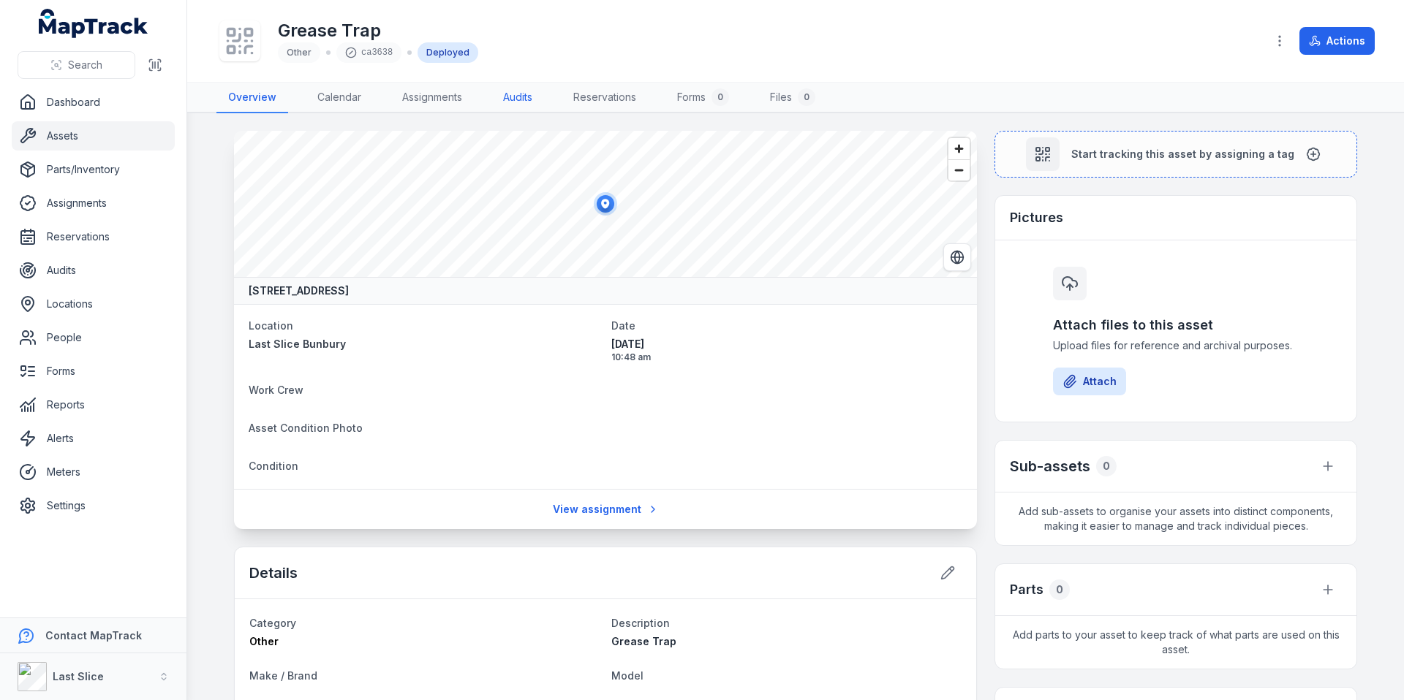
click at [513, 101] on link "Audits" at bounding box center [517, 98] width 53 height 31
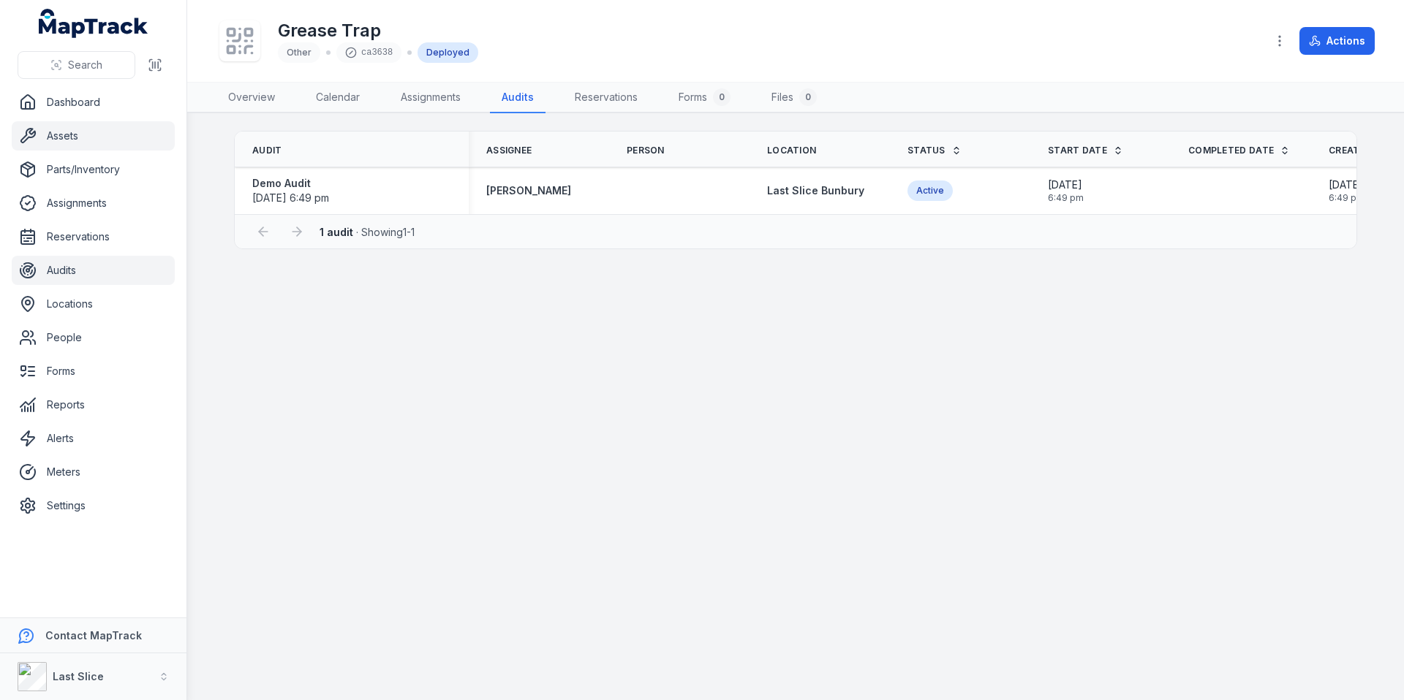
click at [72, 283] on link "Audits" at bounding box center [93, 270] width 163 height 29
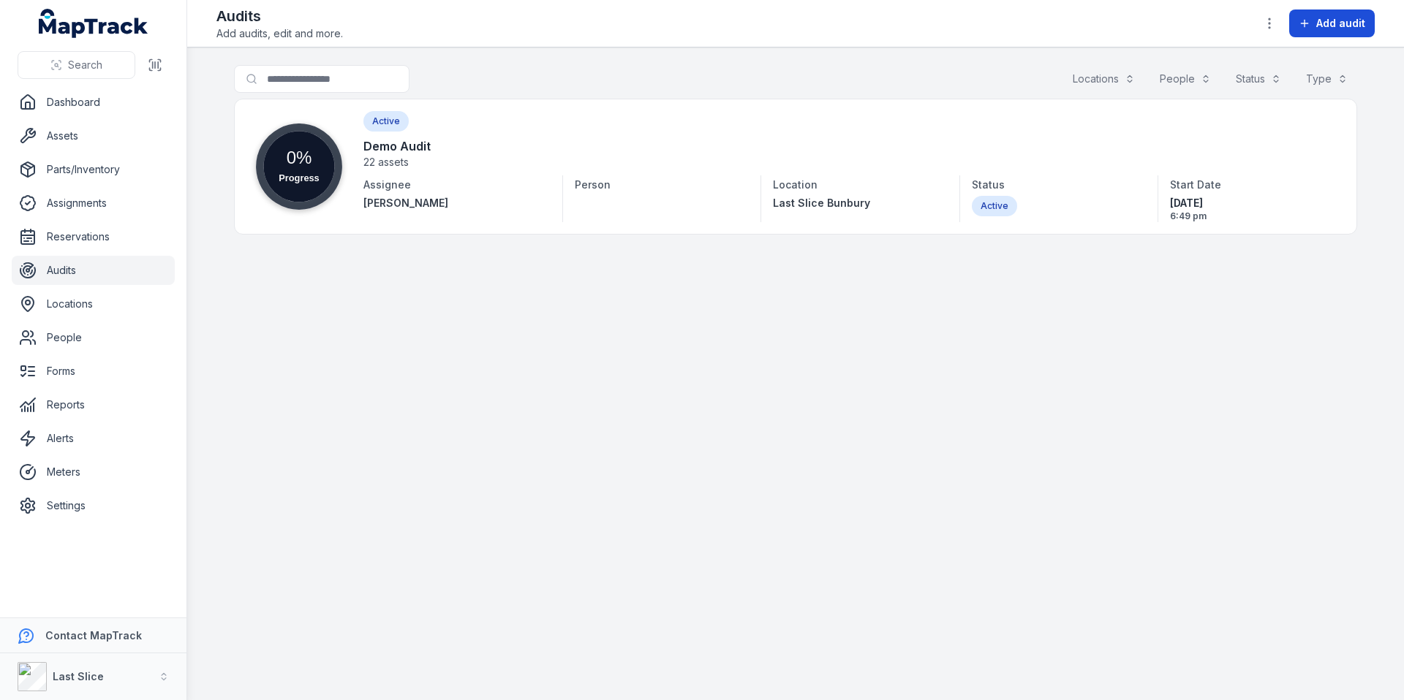
click at [1337, 35] on button "Add audit" at bounding box center [1332, 24] width 86 height 28
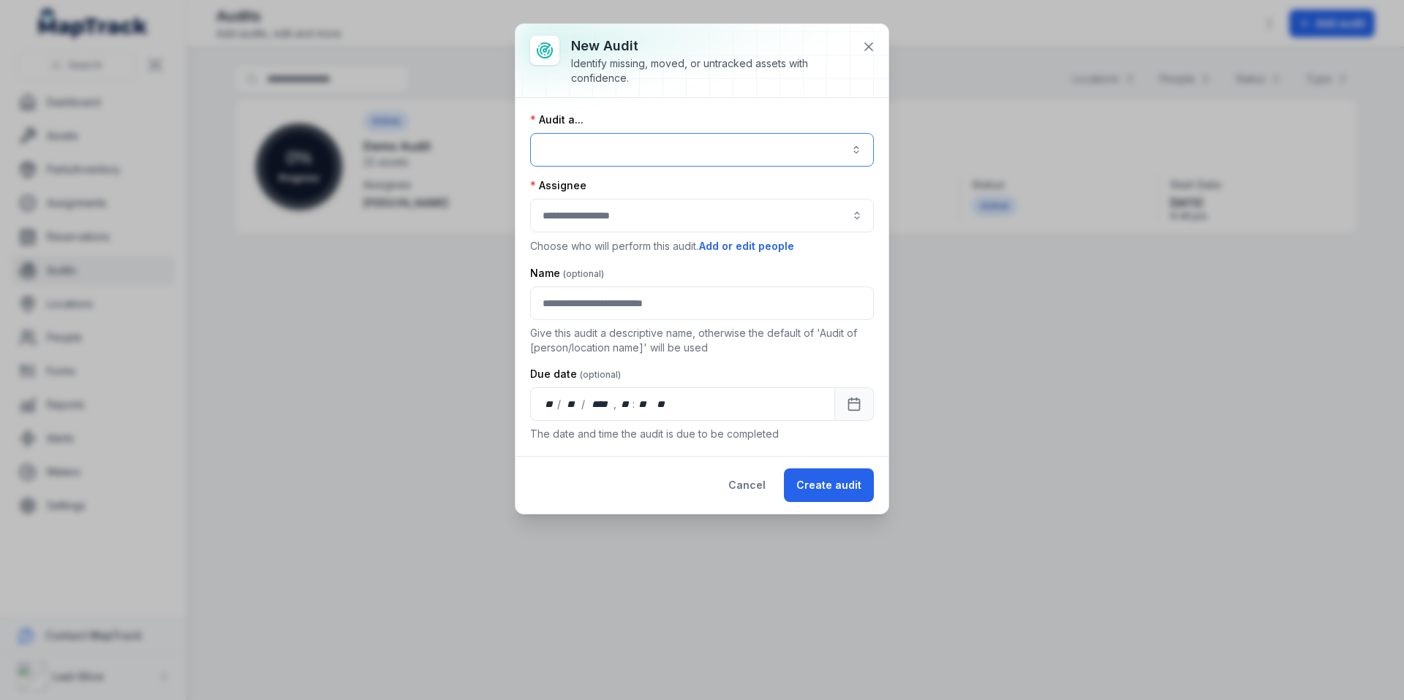
click at [589, 136] on button "button" at bounding box center [702, 150] width 344 height 34
click at [602, 219] on span "A location" at bounding box center [587, 217] width 48 height 15
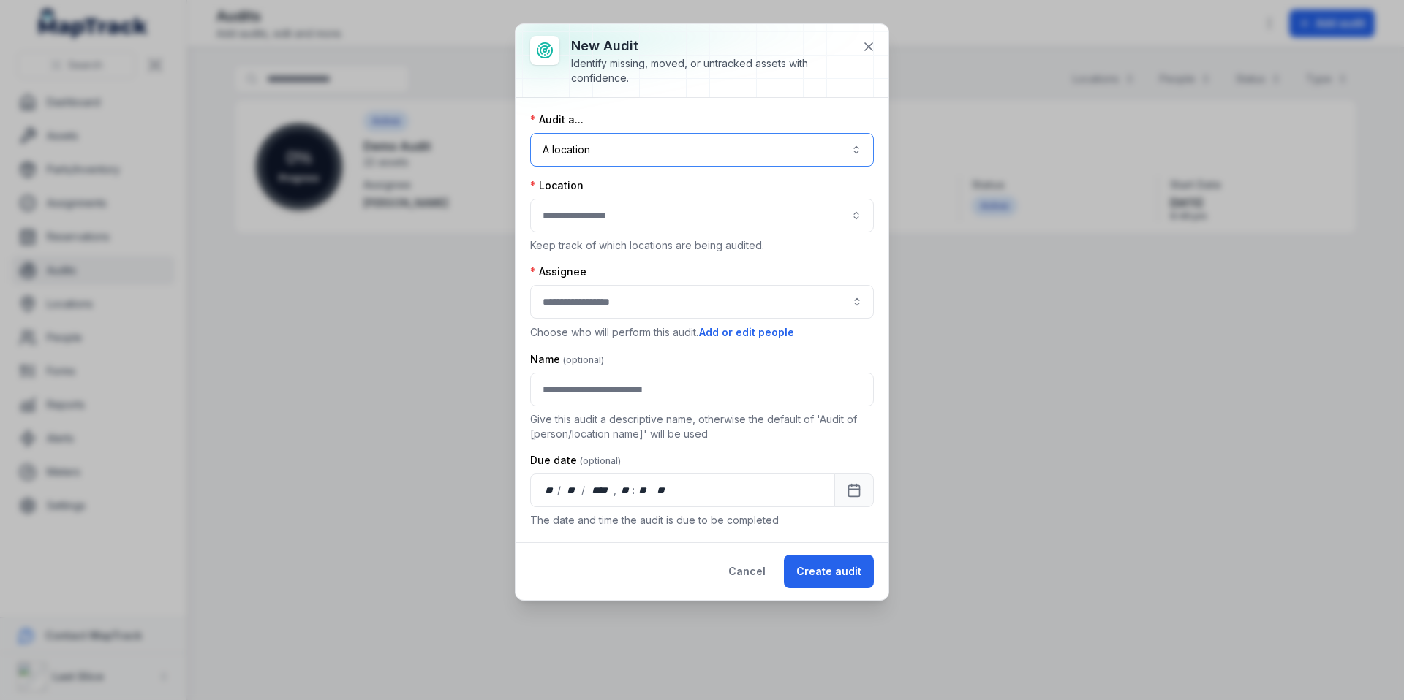
click at [601, 216] on div at bounding box center [702, 216] width 344 height 34
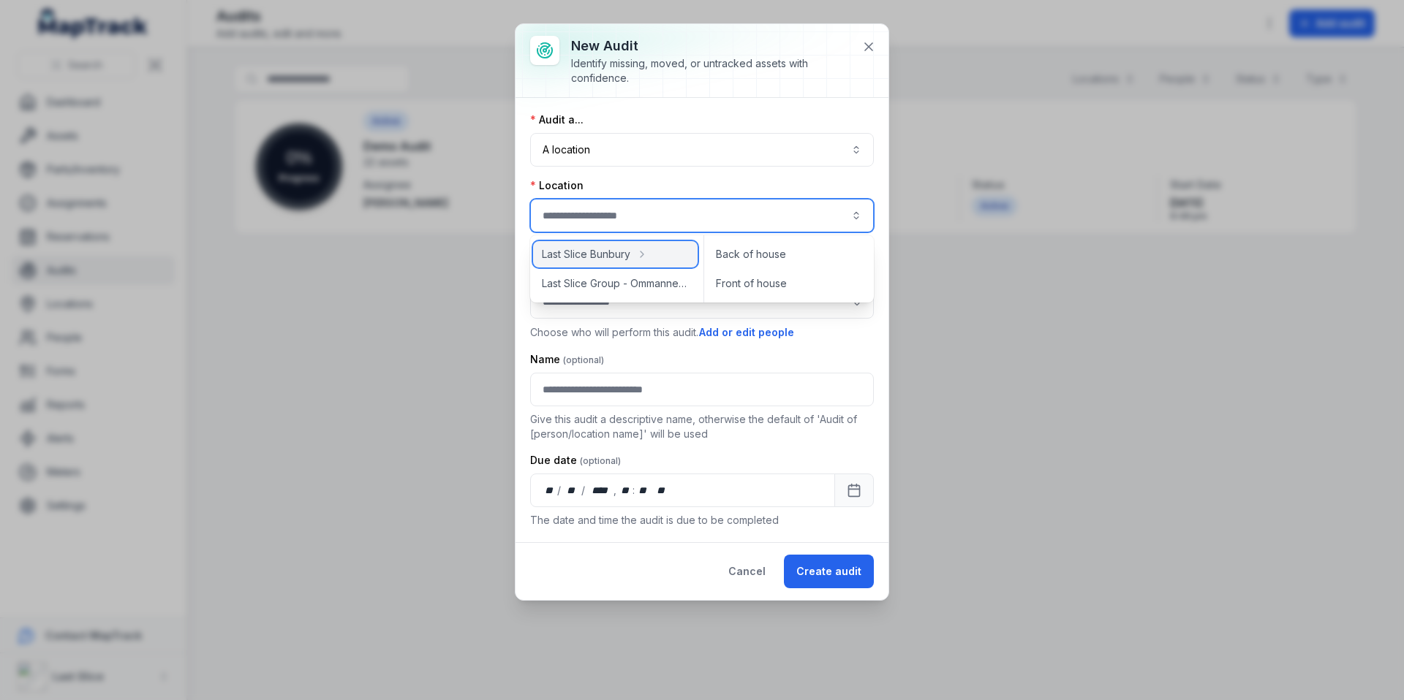
click at [584, 252] on span "Last Slice Bunbury" at bounding box center [586, 254] width 88 height 15
type input "**********"
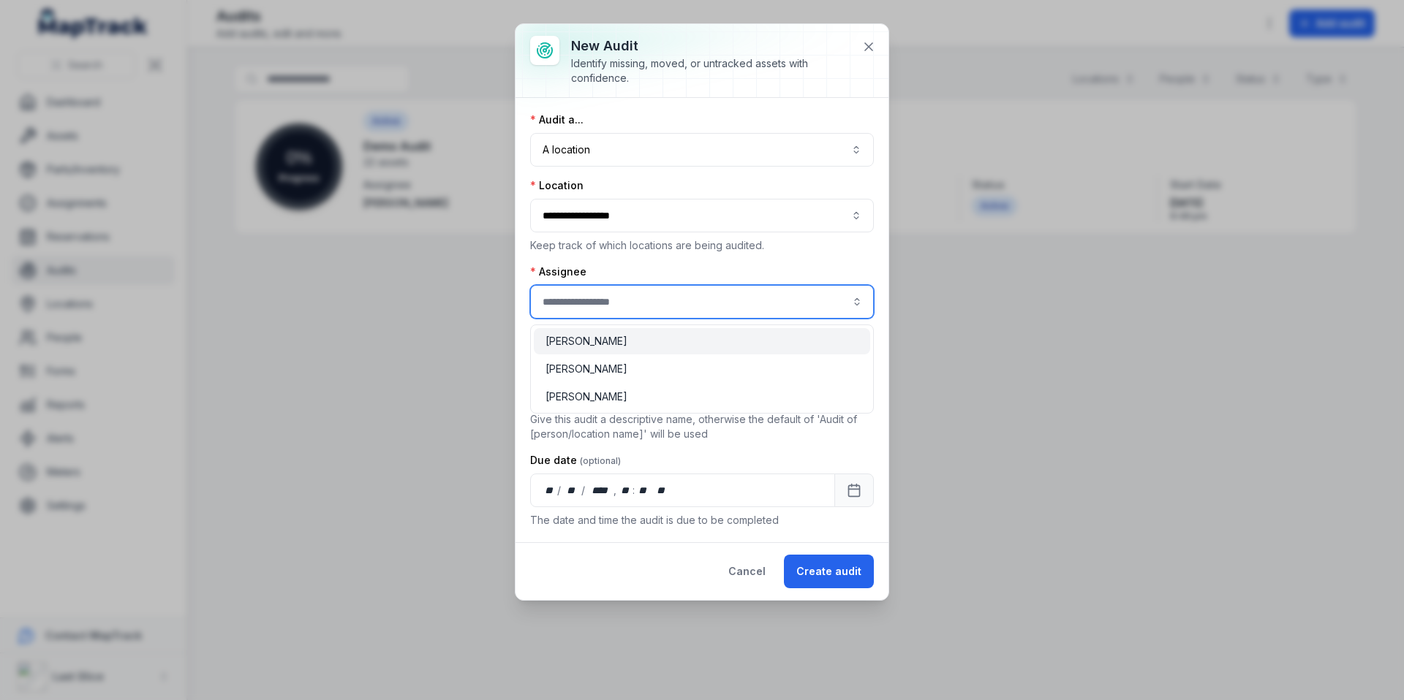
click at [589, 289] on input "audit-add:assignee_id-label" at bounding box center [702, 302] width 344 height 34
click at [586, 263] on div "**********" at bounding box center [702, 320] width 344 height 415
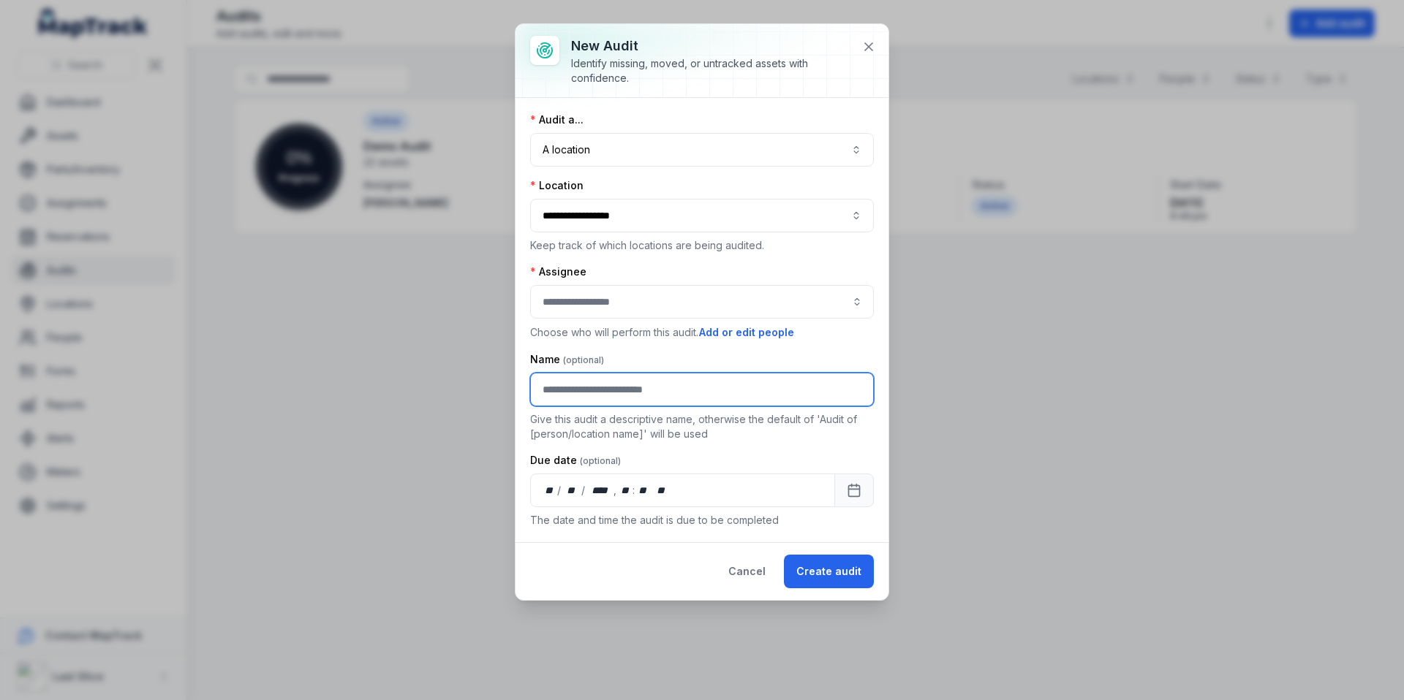
click at [619, 390] on input "text" at bounding box center [702, 390] width 344 height 34
click at [621, 151] on button "A location ********" at bounding box center [702, 150] width 344 height 34
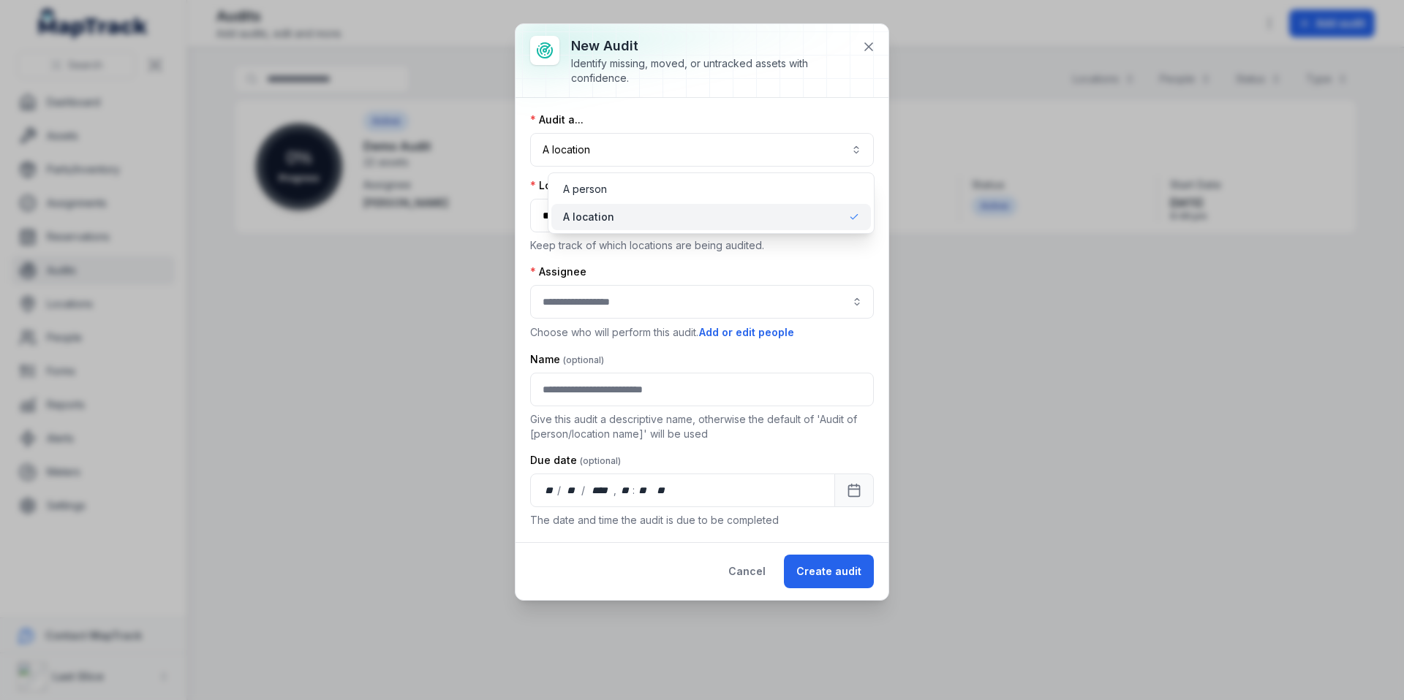
click at [752, 575] on div "**********" at bounding box center [701, 312] width 373 height 576
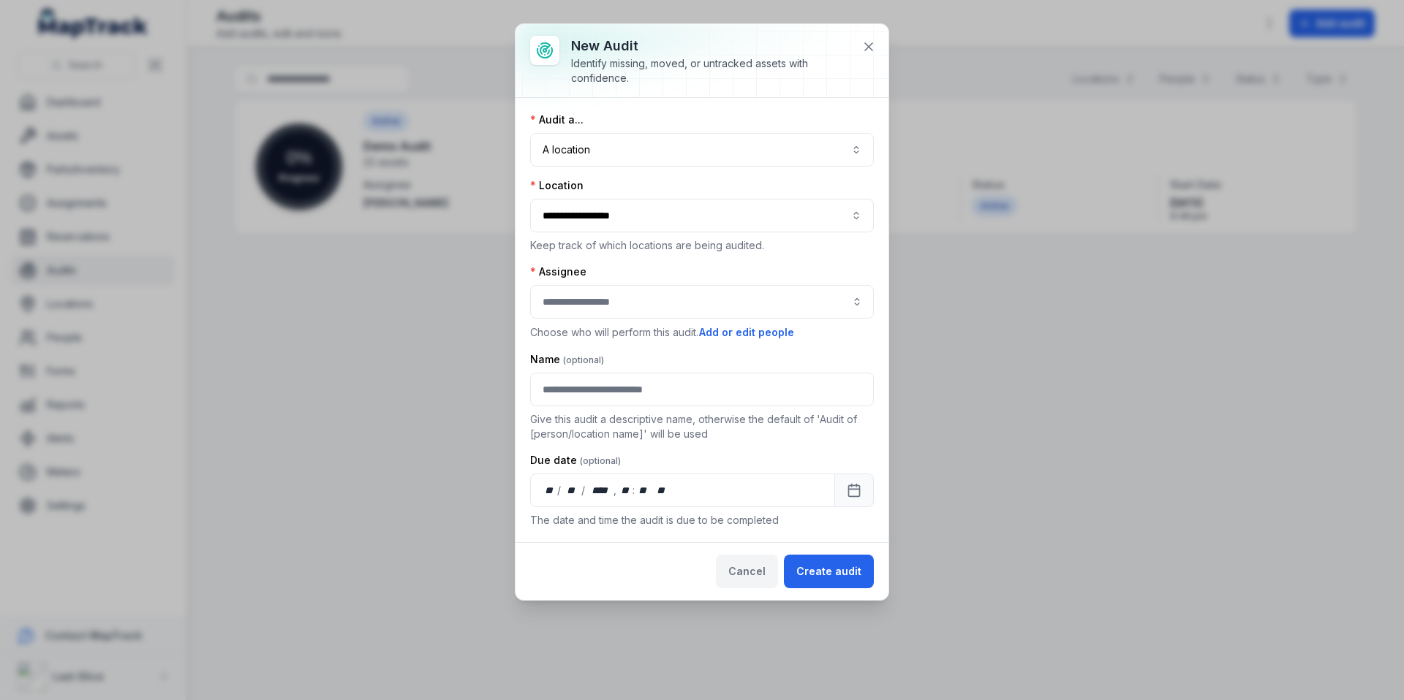
click at [755, 572] on button "Cancel" at bounding box center [747, 572] width 62 height 34
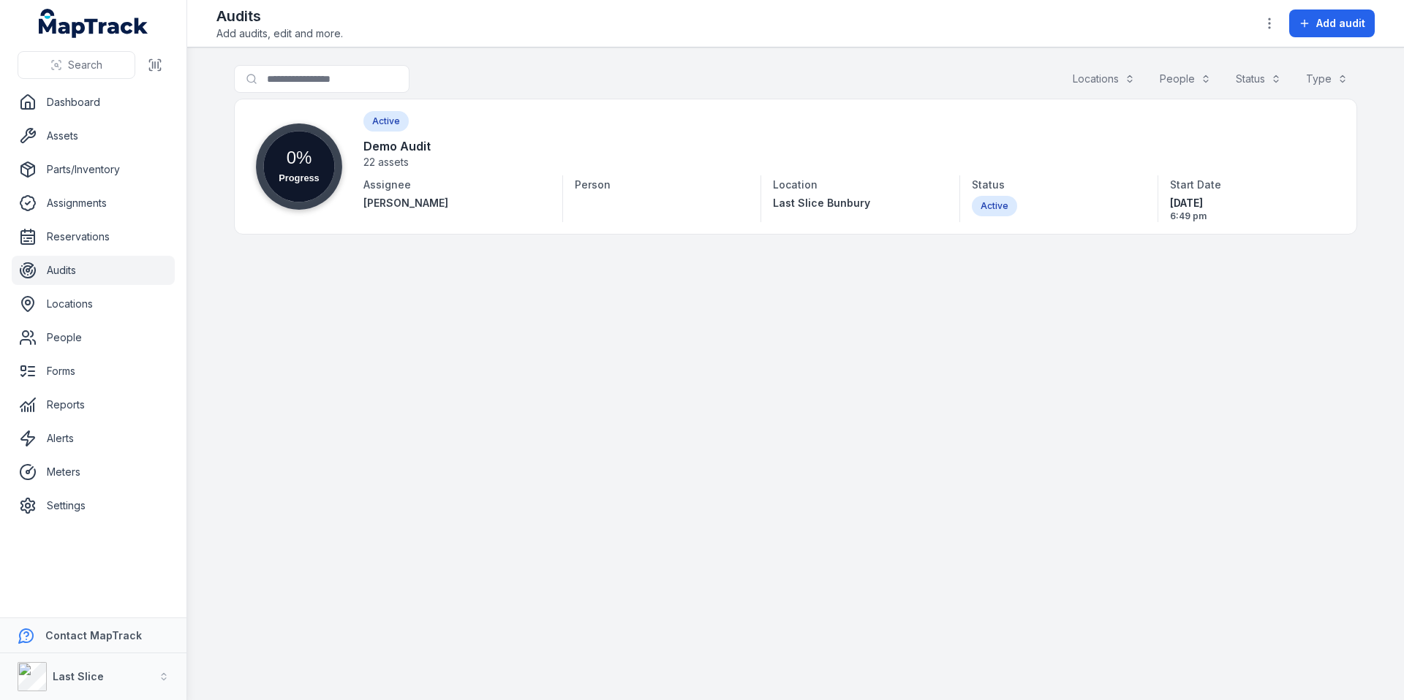
click at [366, 376] on main "Search for audits Locations People Status Type Progress 0% Active Demo Audit 22…" at bounding box center [795, 374] width 1217 height 653
click at [71, 374] on link "Forms" at bounding box center [93, 371] width 163 height 29
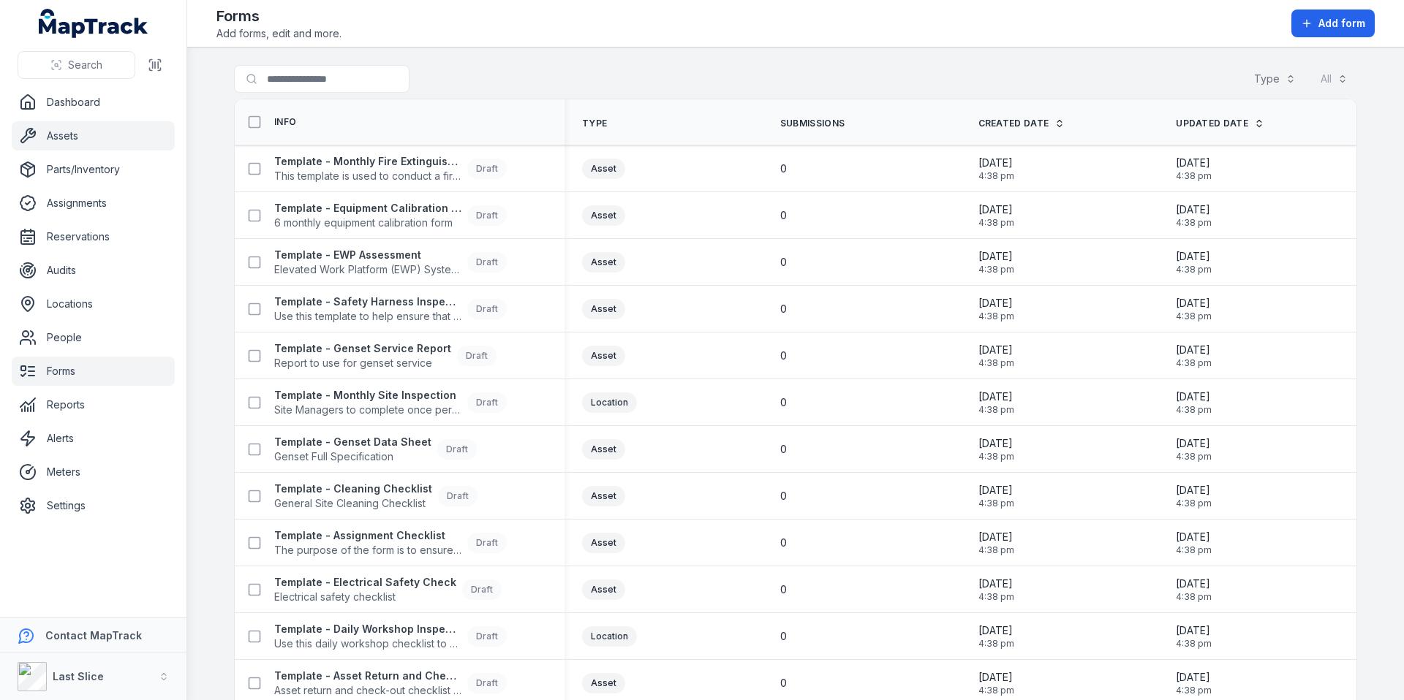
click at [75, 145] on link "Assets" at bounding box center [93, 135] width 163 height 29
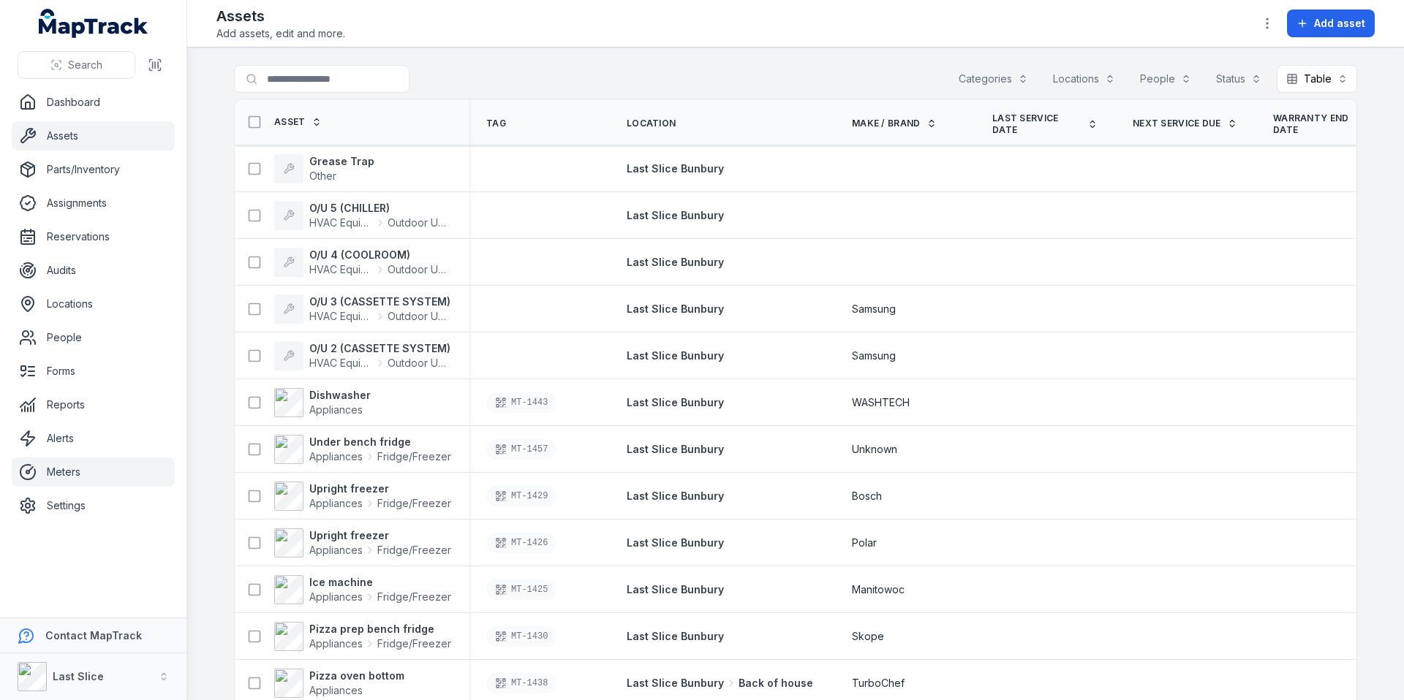
click at [101, 460] on link "Meters" at bounding box center [93, 472] width 163 height 29
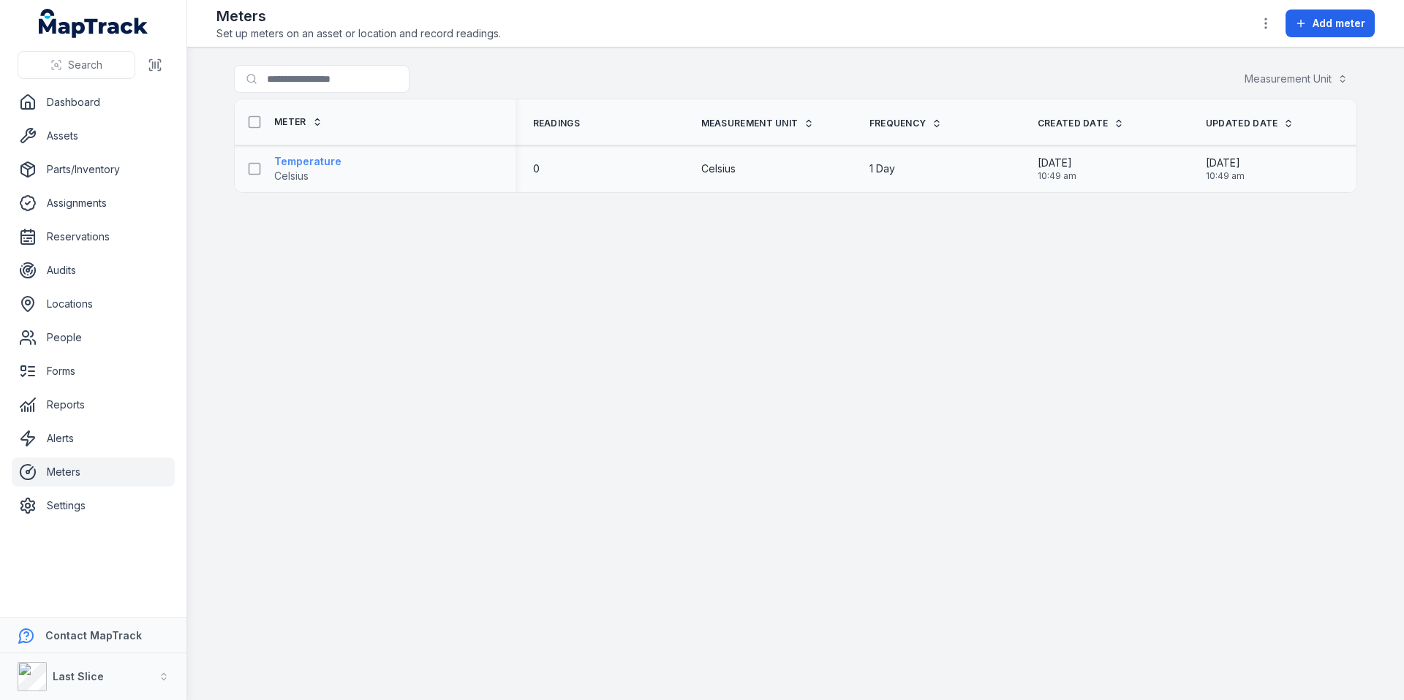
click at [307, 164] on strong "Temperature" at bounding box center [307, 161] width 67 height 15
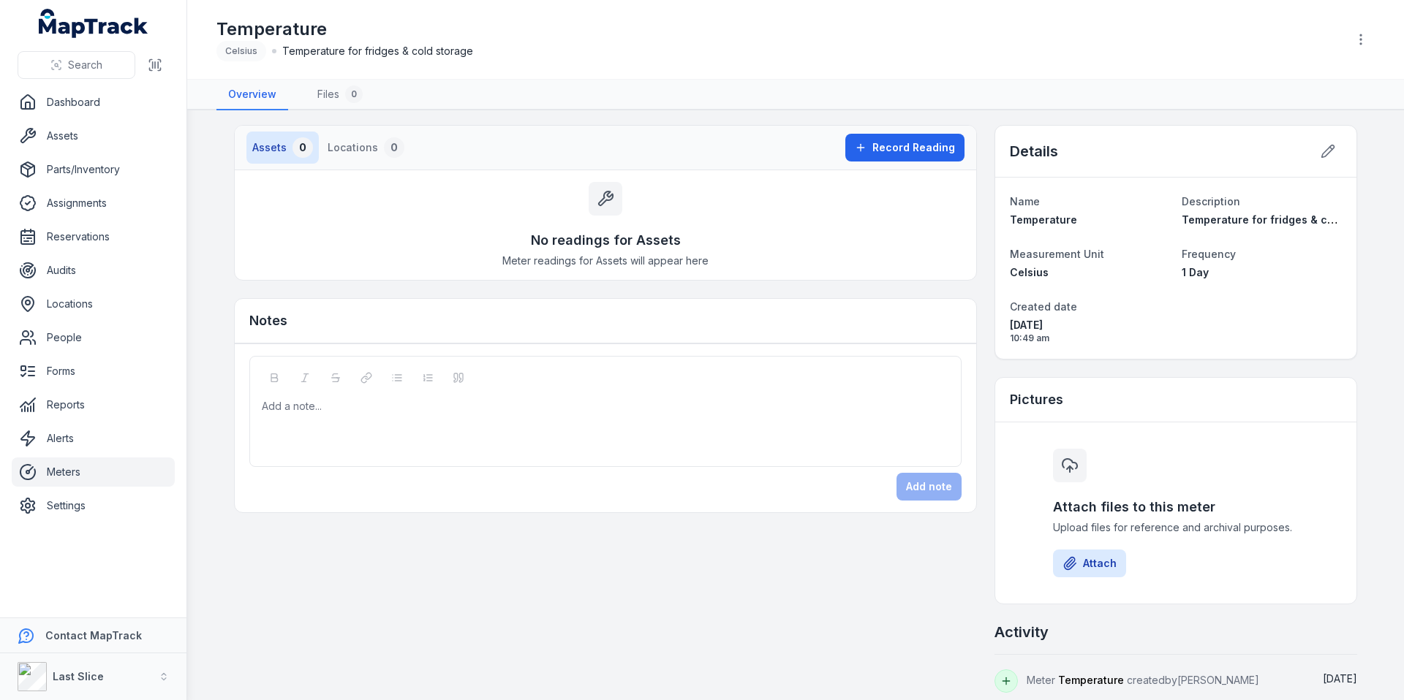
scroll to position [13, 0]
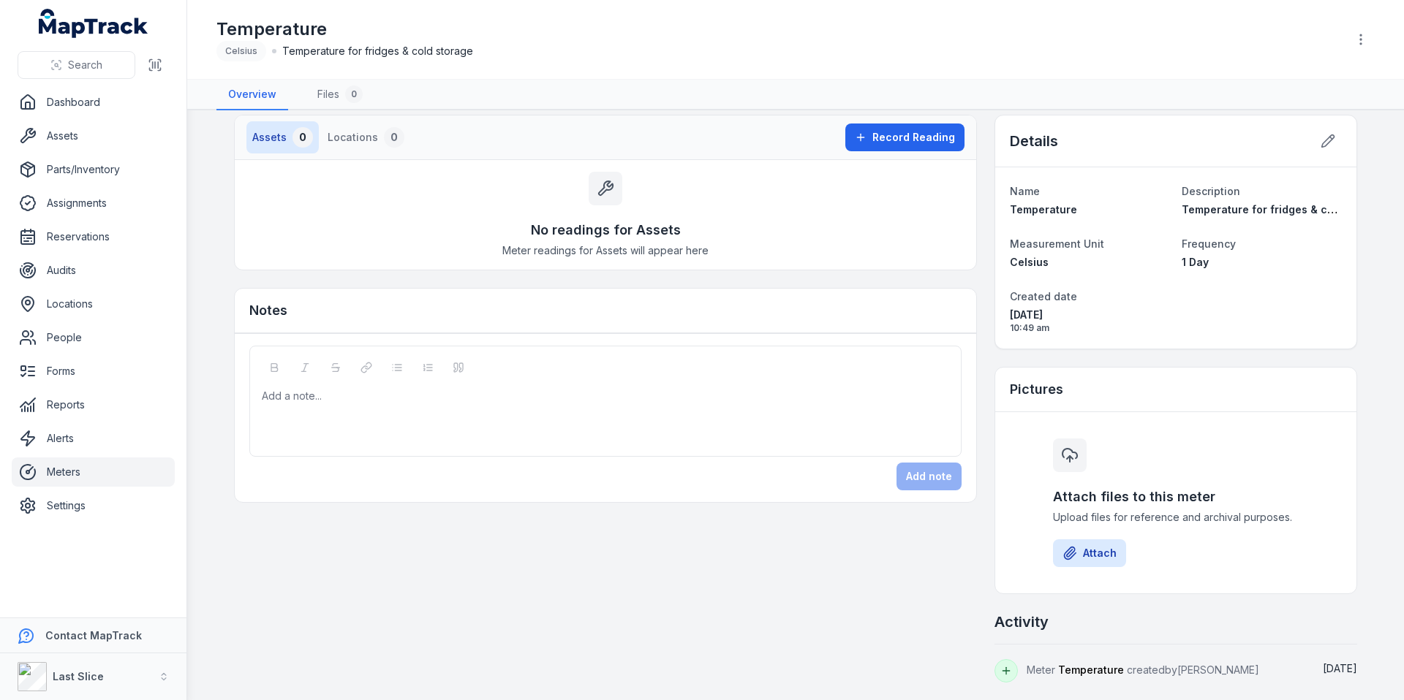
click at [836, 135] on nav "Assets 0 Locations 0" at bounding box center [542, 137] width 593 height 32
click at [864, 135] on icon at bounding box center [861, 138] width 12 height 12
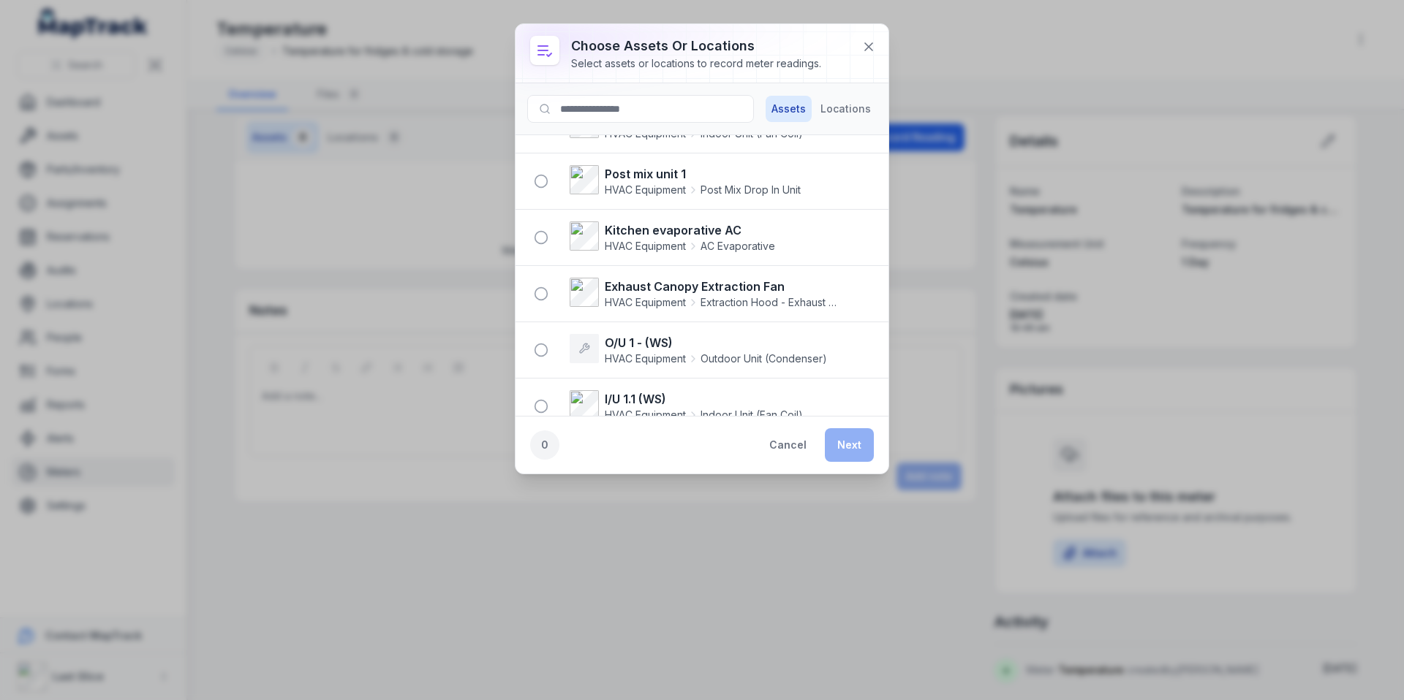
scroll to position [1464, 0]
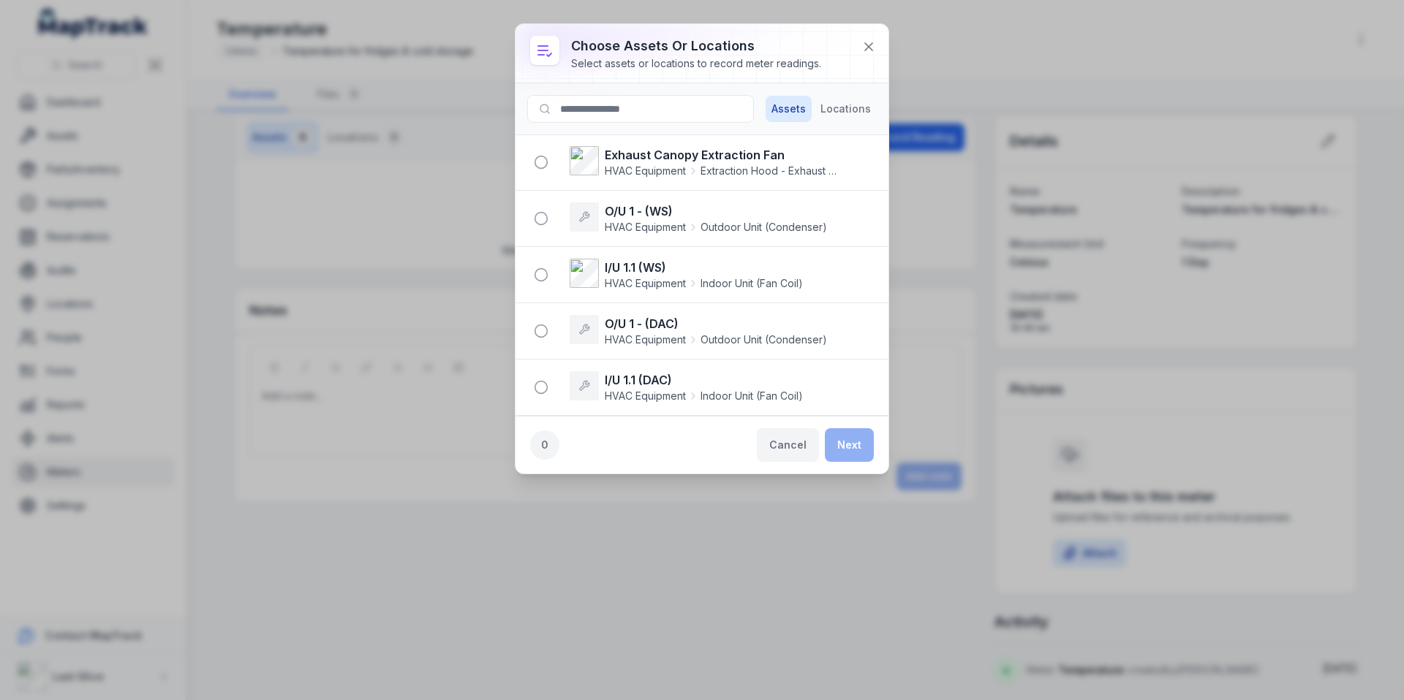
click at [780, 429] on button "Cancel" at bounding box center [788, 445] width 62 height 34
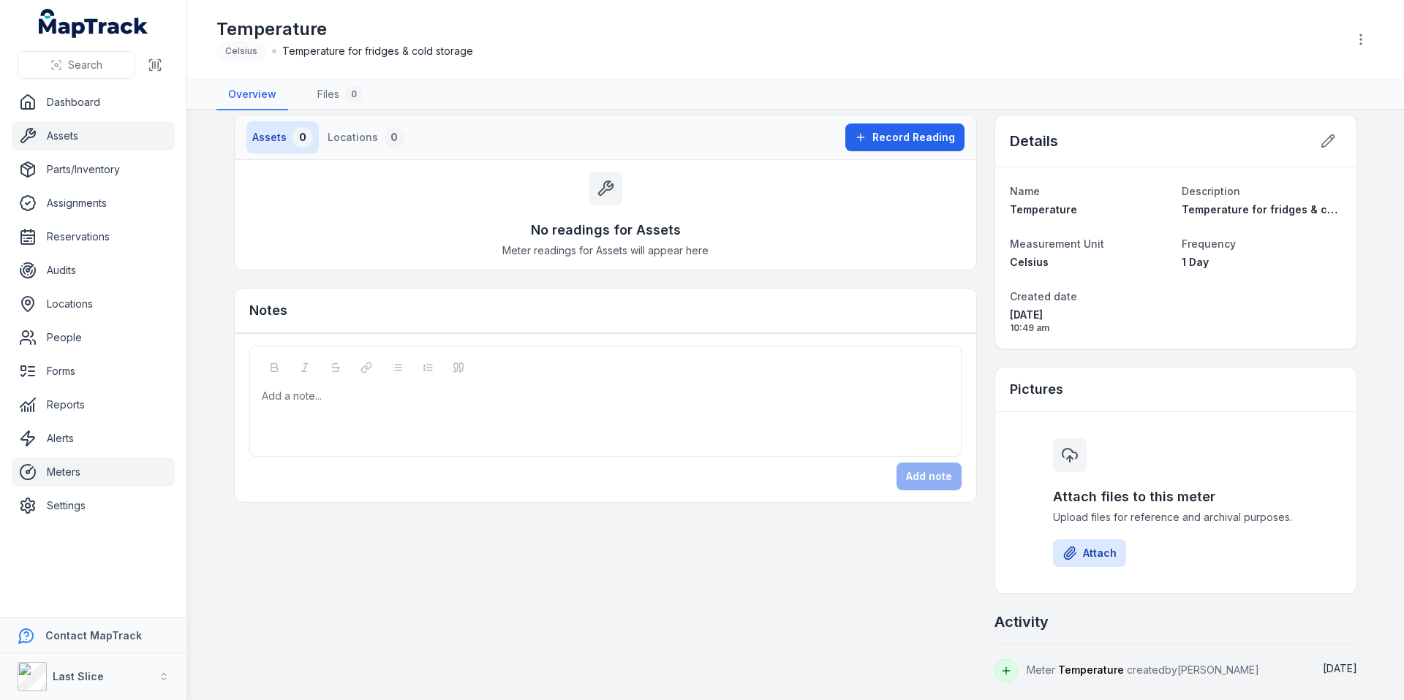
click at [83, 130] on link "Assets" at bounding box center [93, 135] width 163 height 29
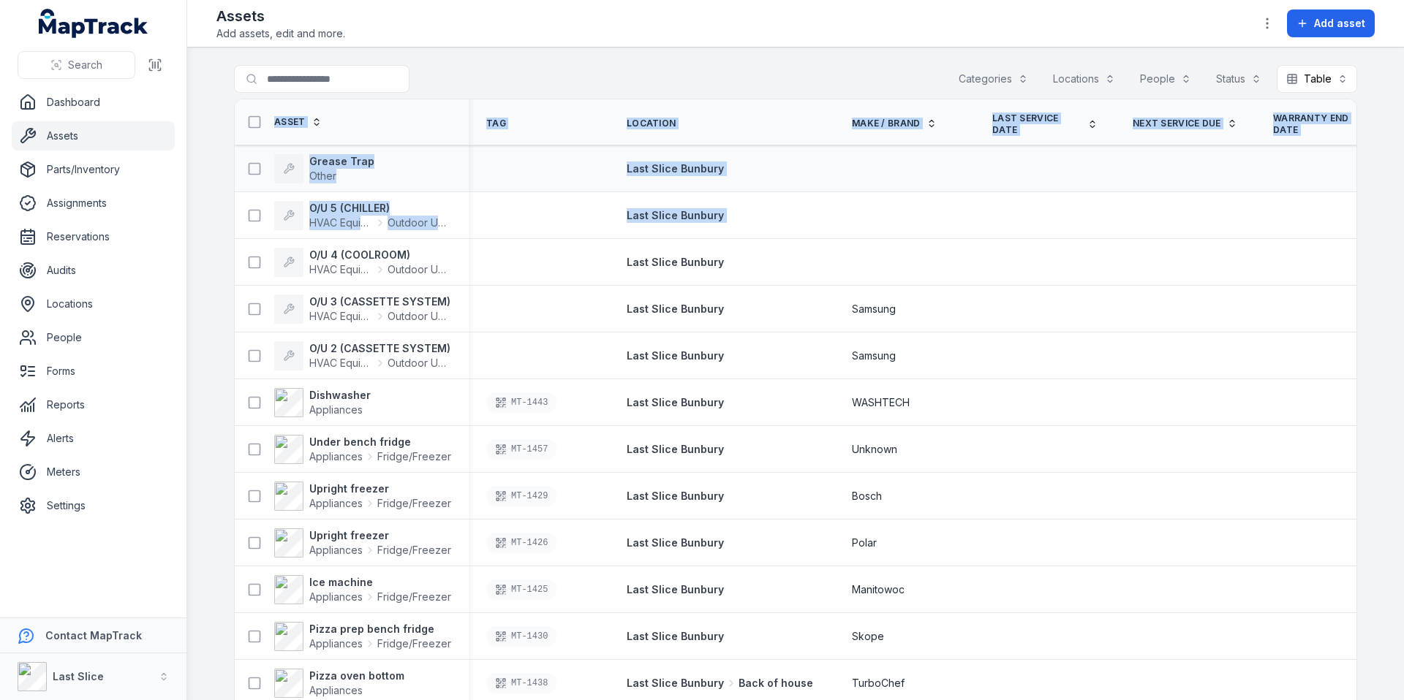
drag, startPoint x: 206, startPoint y: 56, endPoint x: 232, endPoint y: 148, distance: 95.8
click at [246, 249] on main "Search for assets Categories Locations People Status Table ***** Asset Tag Loca…" at bounding box center [795, 374] width 1217 height 653
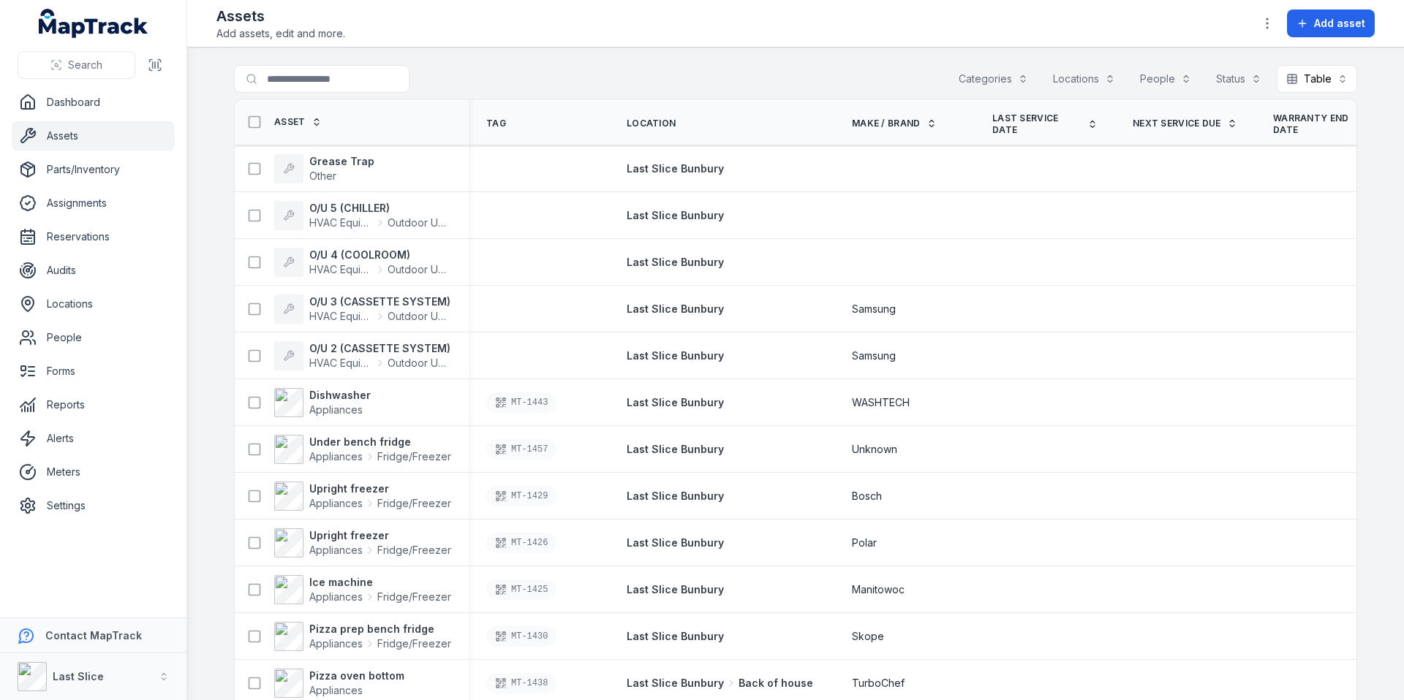
click at [213, 78] on main "Search for assets Categories Locations People Status Table ***** Asset Tag Loca…" at bounding box center [795, 374] width 1217 height 653
drag, startPoint x: 212, startPoint y: 69, endPoint x: 316, endPoint y: 376, distance: 323.4
click at [316, 372] on main "Search for assets Categories Locations People Status Table ***** Asset Tag Loca…" at bounding box center [795, 374] width 1217 height 653
drag, startPoint x: 222, startPoint y: 70, endPoint x: 216, endPoint y: 12, distance: 58.1
click at [224, 68] on main "Search for assets Categories Locations People Status Table ***** Asset Tag Loca…" at bounding box center [795, 374] width 1217 height 653
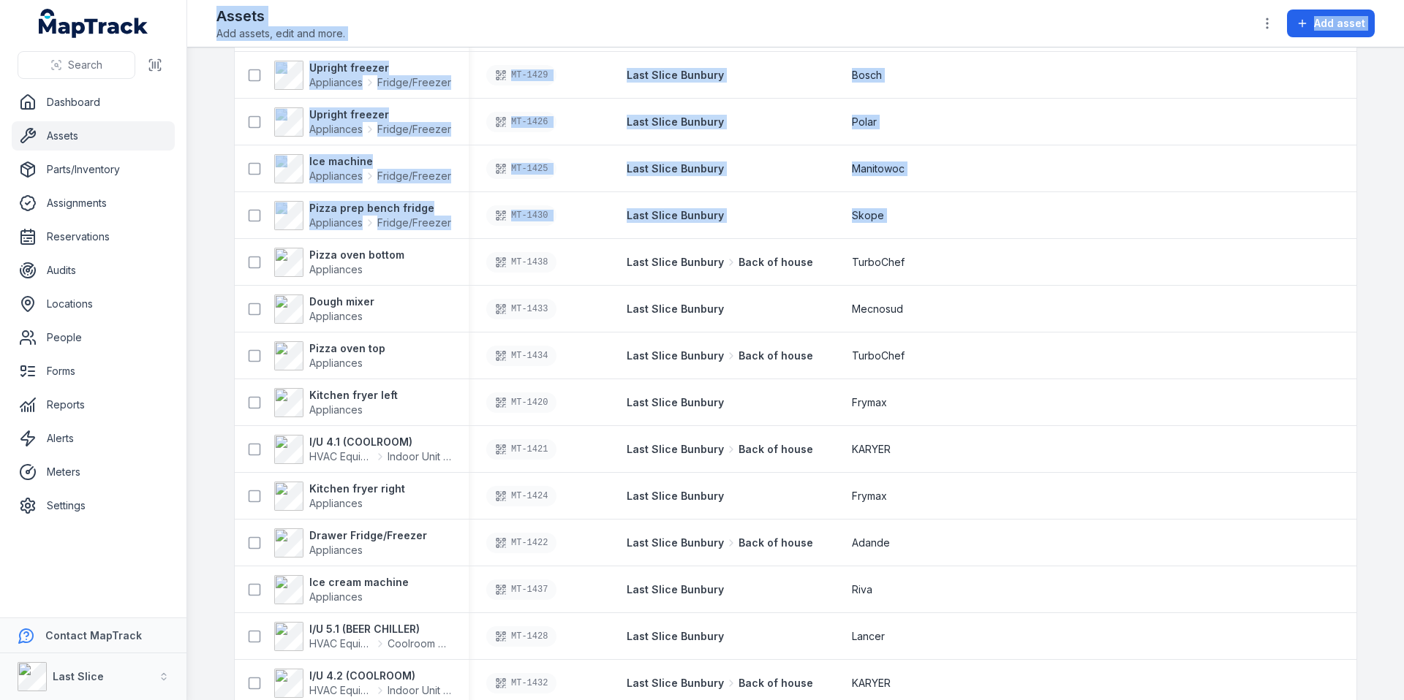
scroll to position [920, 0]
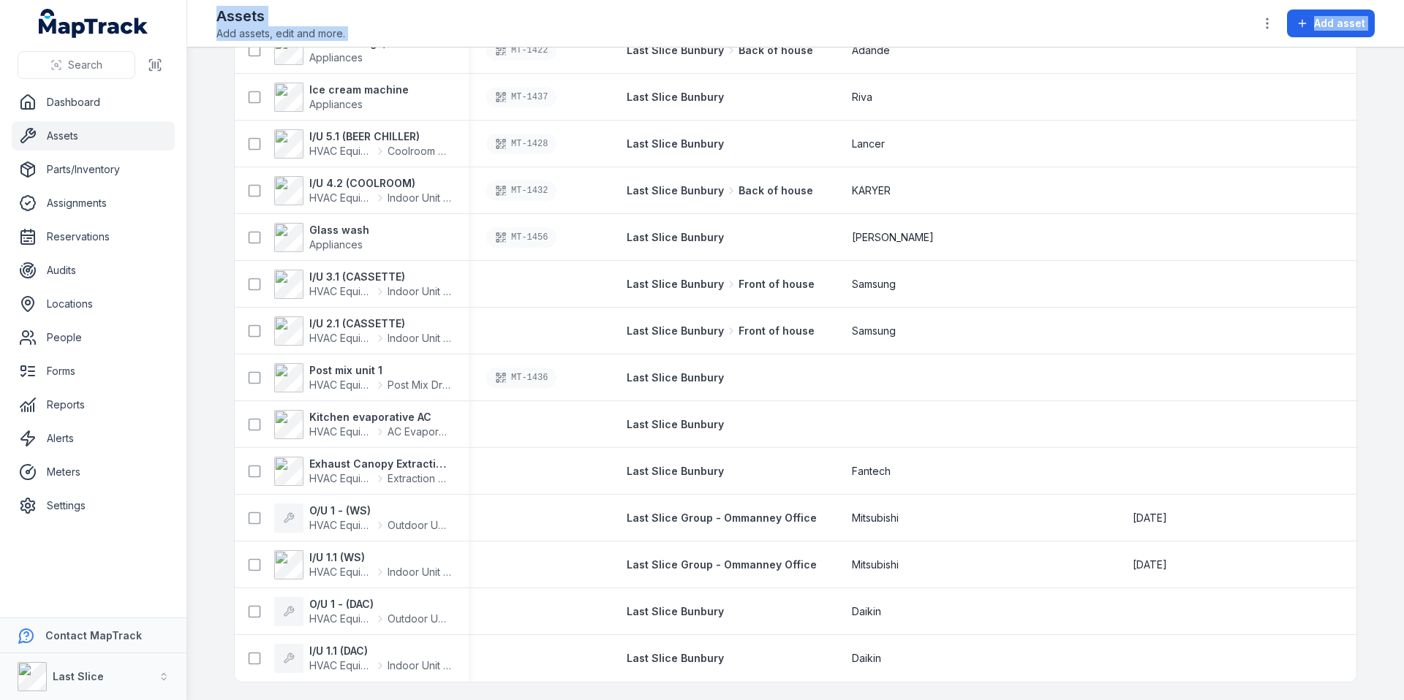
drag, startPoint x: 207, startPoint y: 20, endPoint x: 232, endPoint y: 678, distance: 658.5
click at [232, 678] on div "Toggle Navigation Assets Add assets, edit and more. Add asset Search for assets…" at bounding box center [795, 350] width 1217 height 700
click at [235, 675] on td "I/U 1.1 (DAC) HVAC Equipment Indoor Unit (Fan Coil)" at bounding box center [352, 658] width 234 height 47
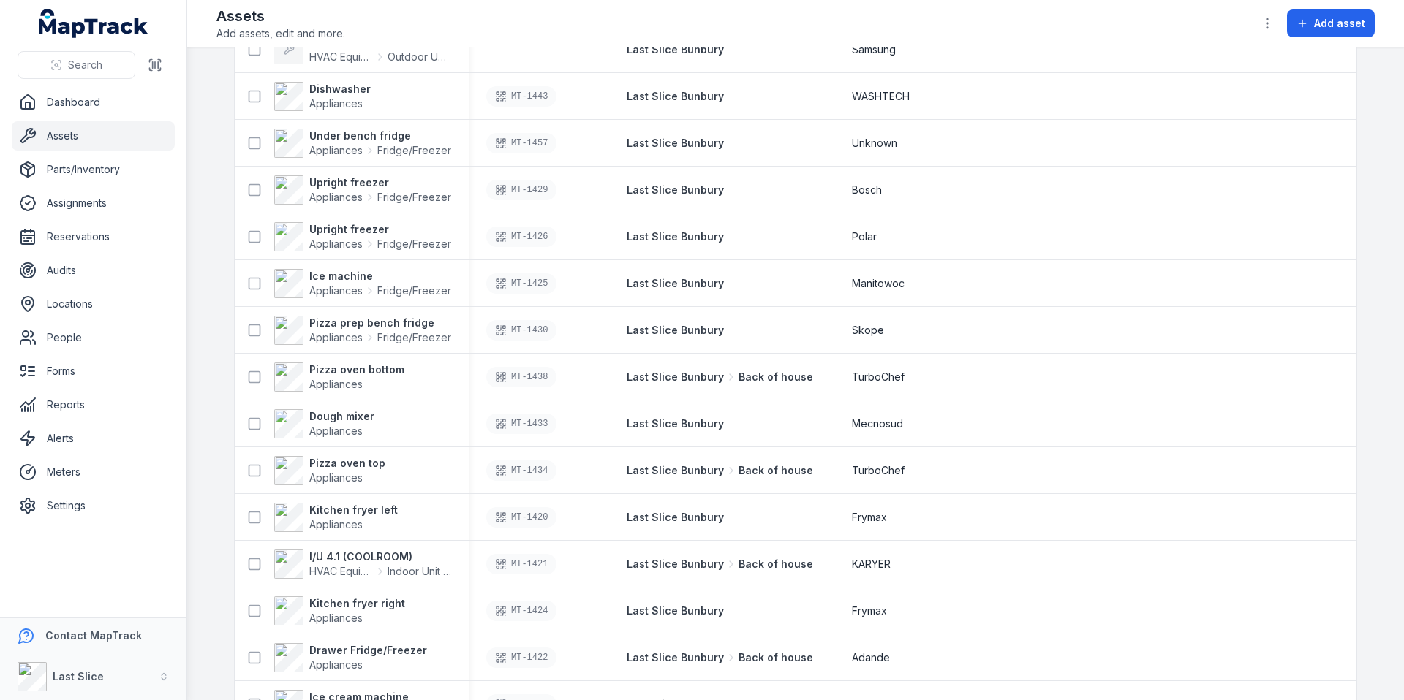
scroll to position [0, 0]
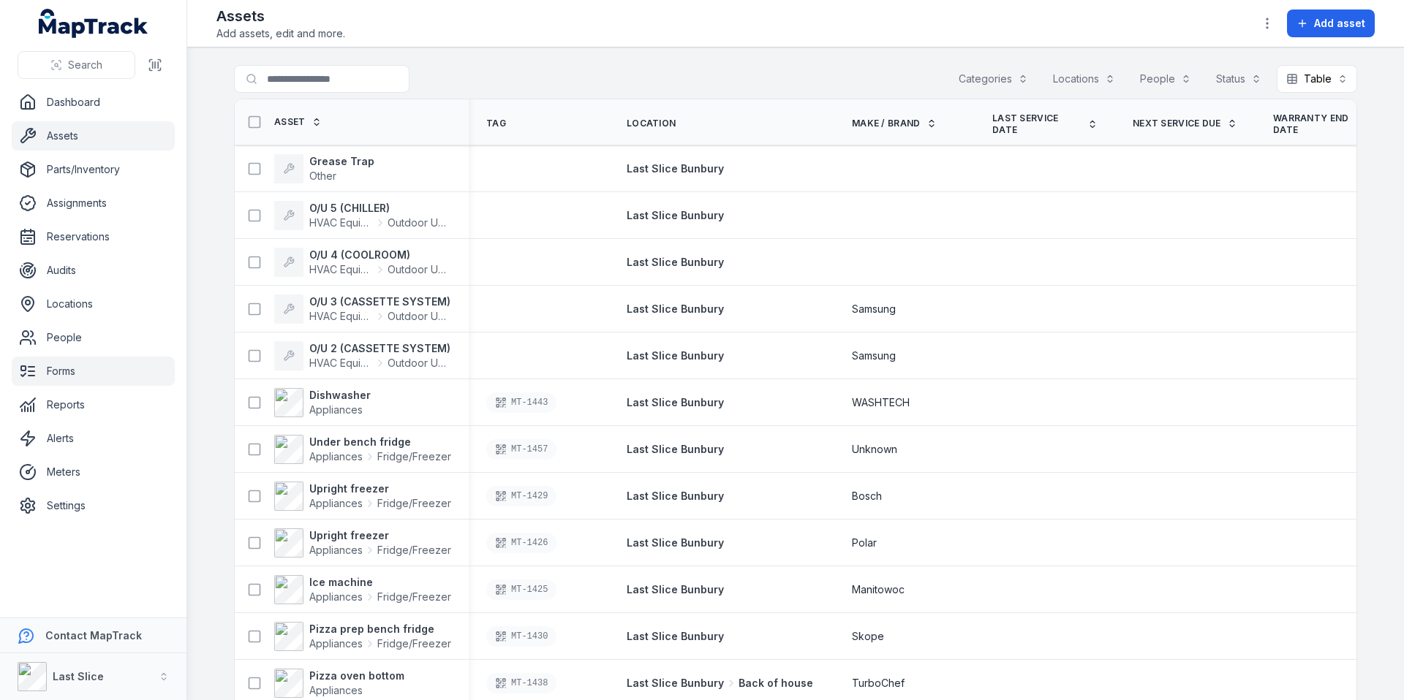
click at [94, 366] on link "Forms" at bounding box center [93, 371] width 163 height 29
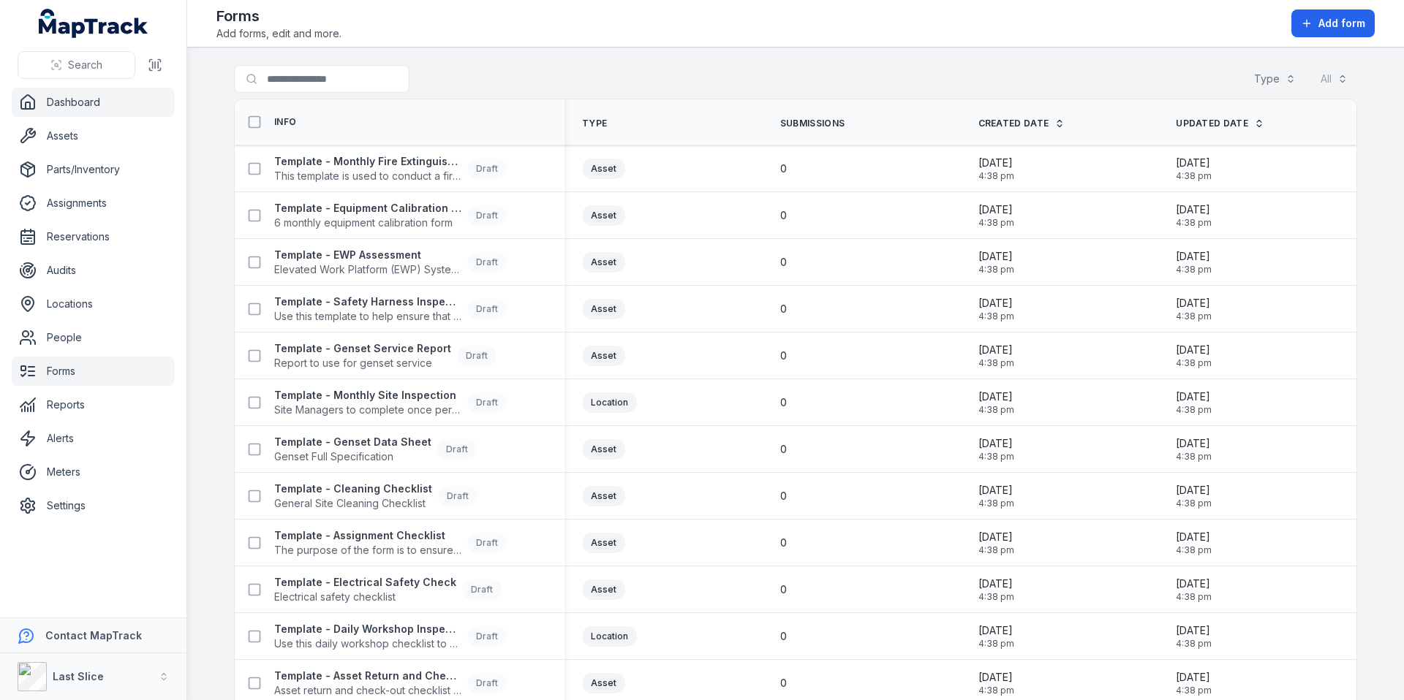
click at [95, 107] on link "Dashboard" at bounding box center [93, 102] width 163 height 29
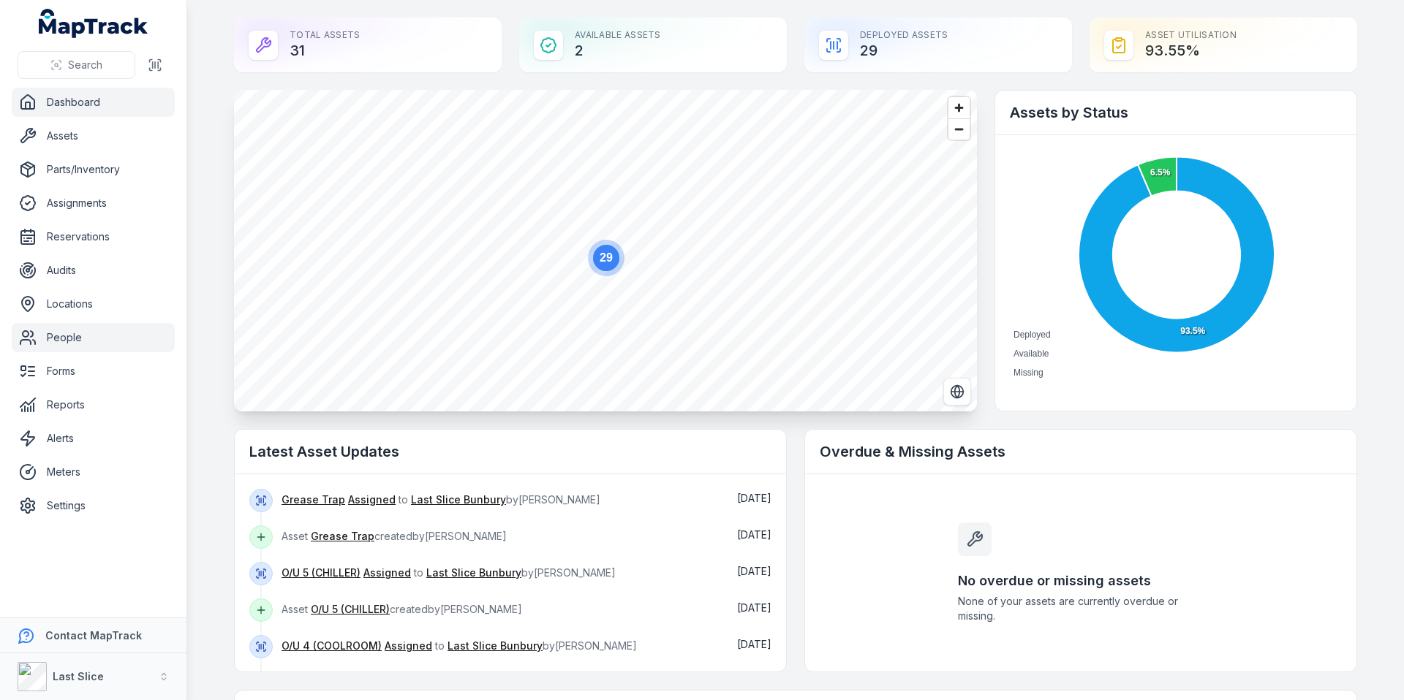
click at [82, 349] on link "People" at bounding box center [93, 337] width 163 height 29
click at [84, 379] on link "Forms" at bounding box center [93, 371] width 163 height 29
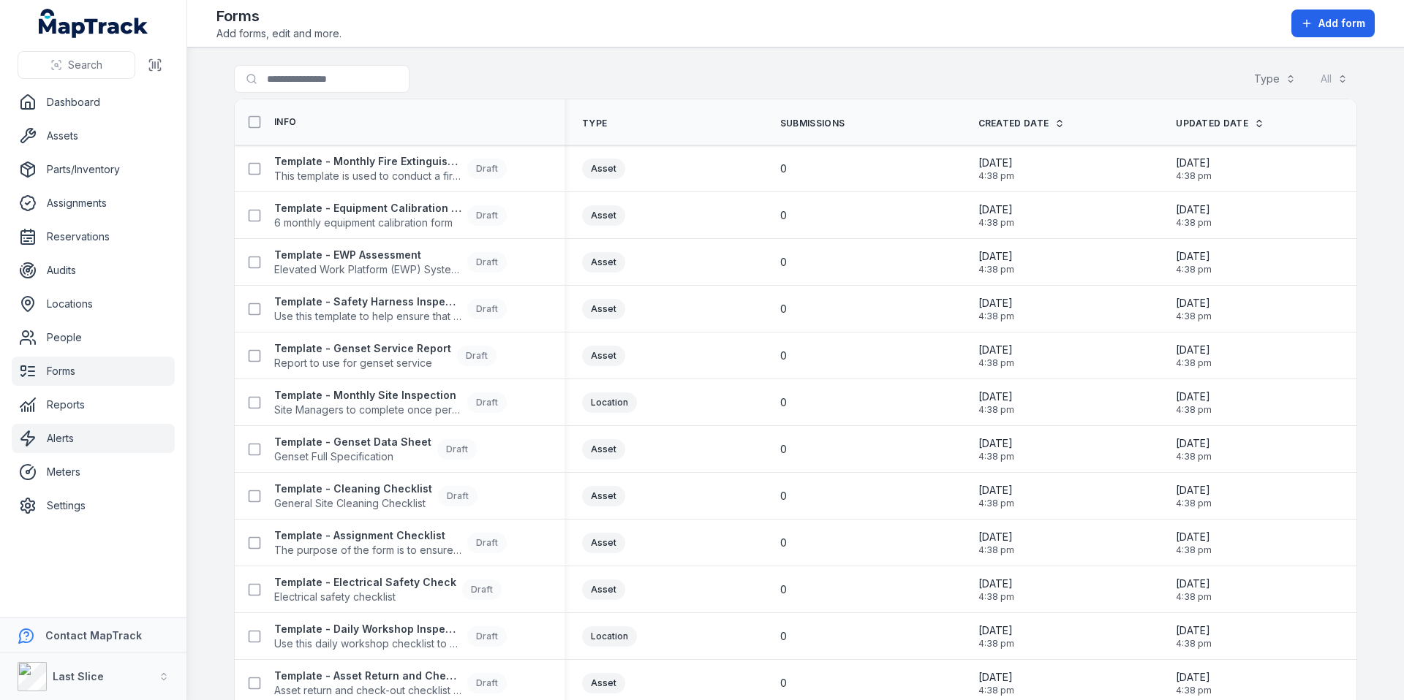
click at [58, 445] on link "Alerts" at bounding box center [93, 438] width 163 height 29
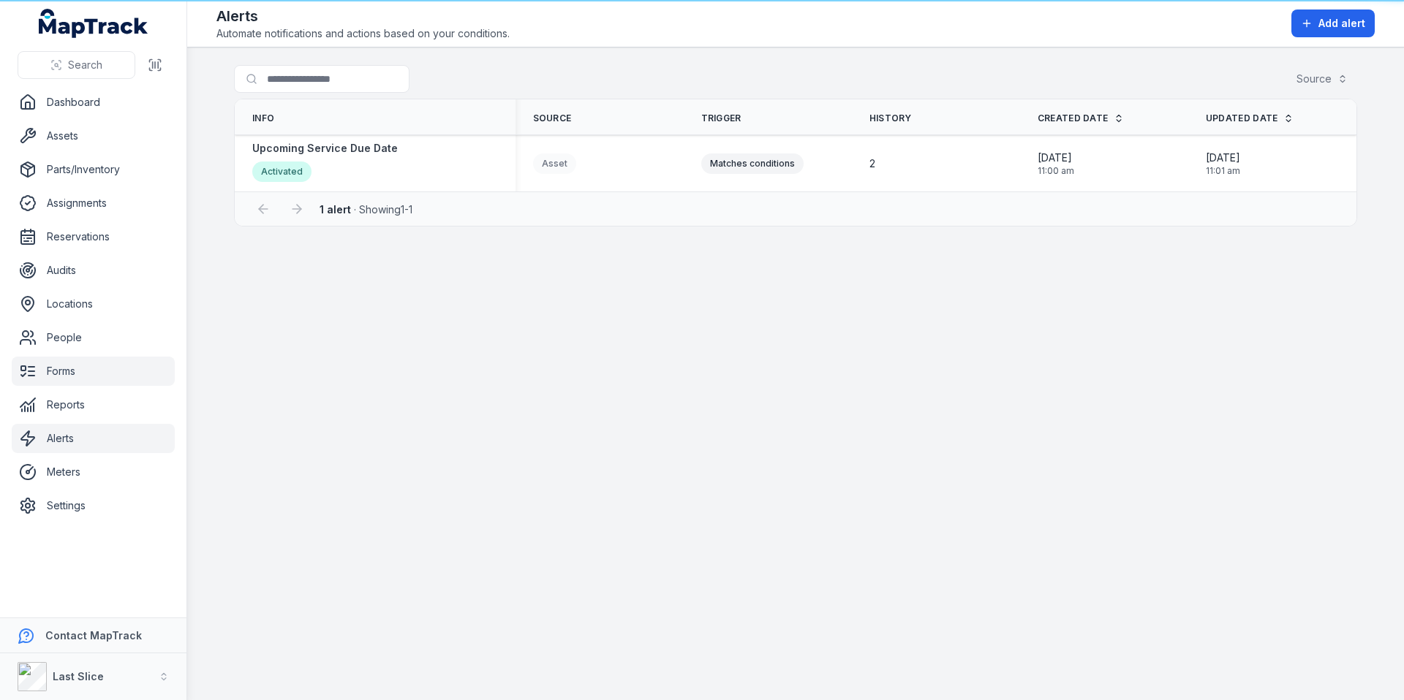
click at [58, 376] on link "Forms" at bounding box center [93, 371] width 163 height 29
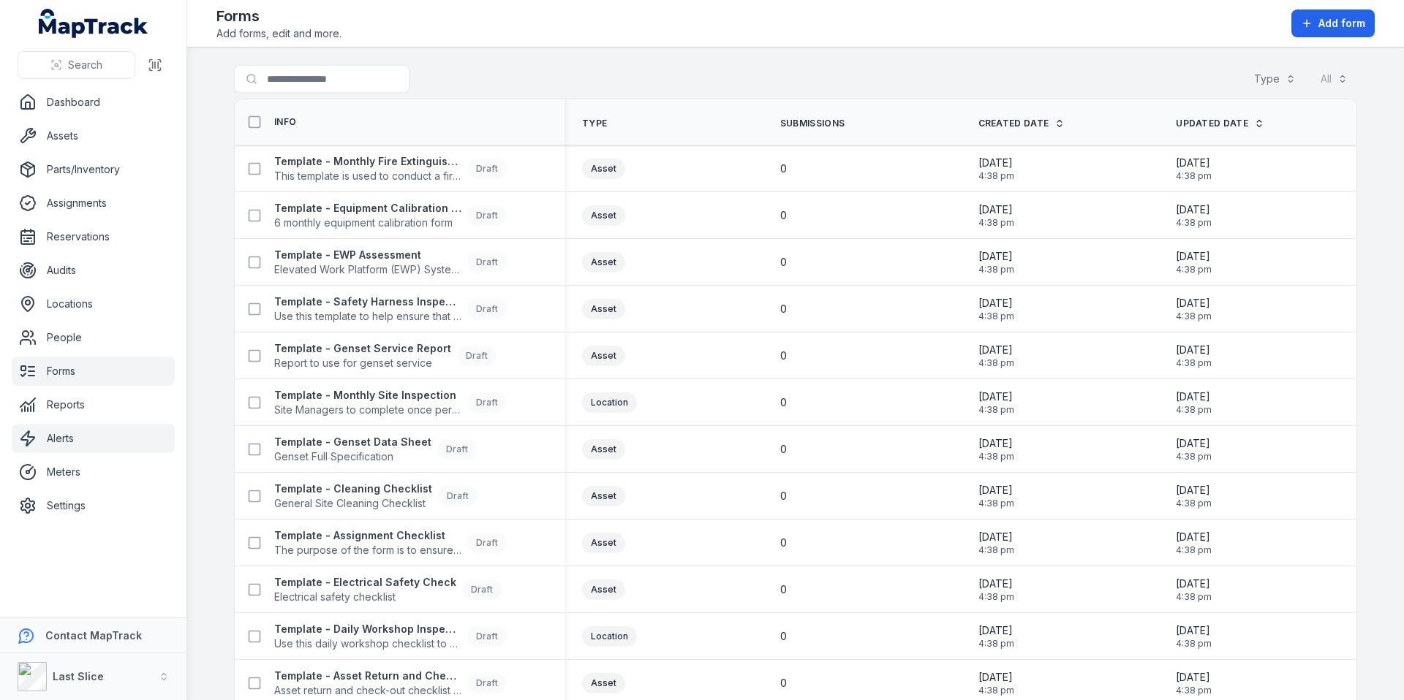
click at [67, 440] on link "Alerts" at bounding box center [93, 438] width 163 height 29
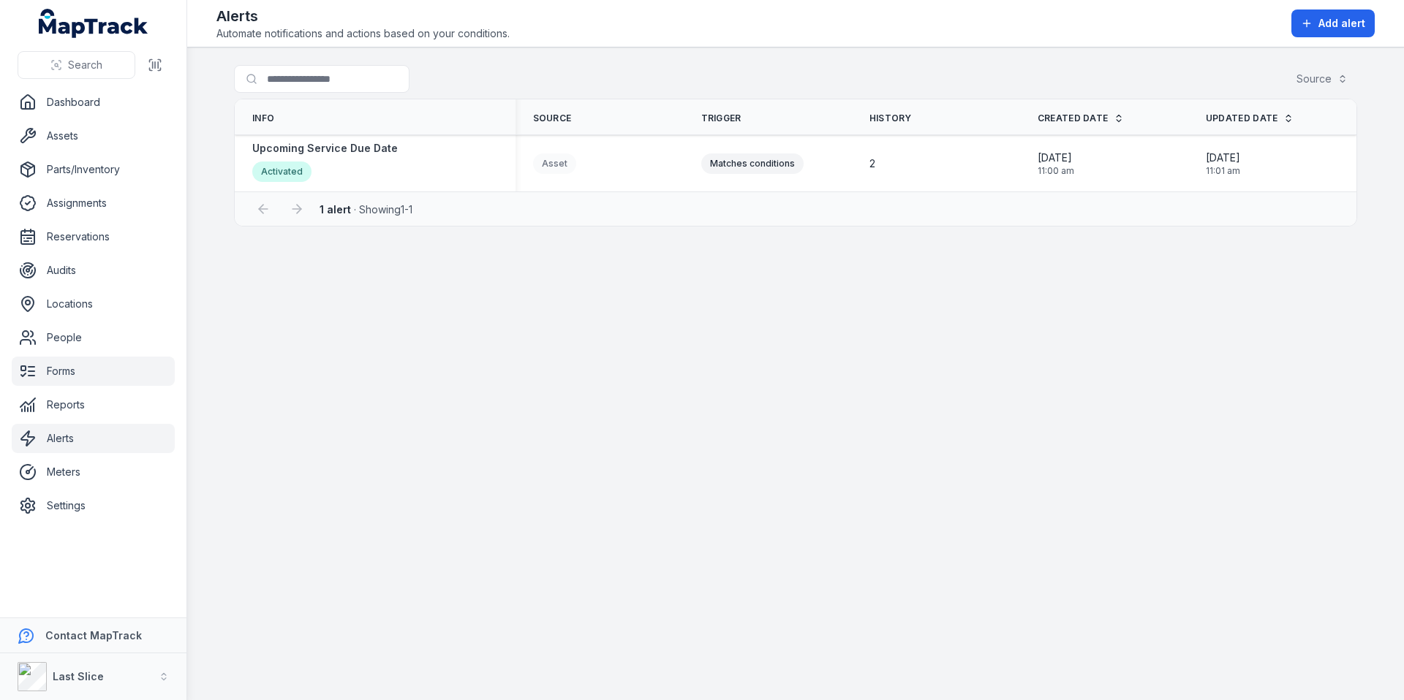
click at [110, 383] on link "Forms" at bounding box center [93, 371] width 163 height 29
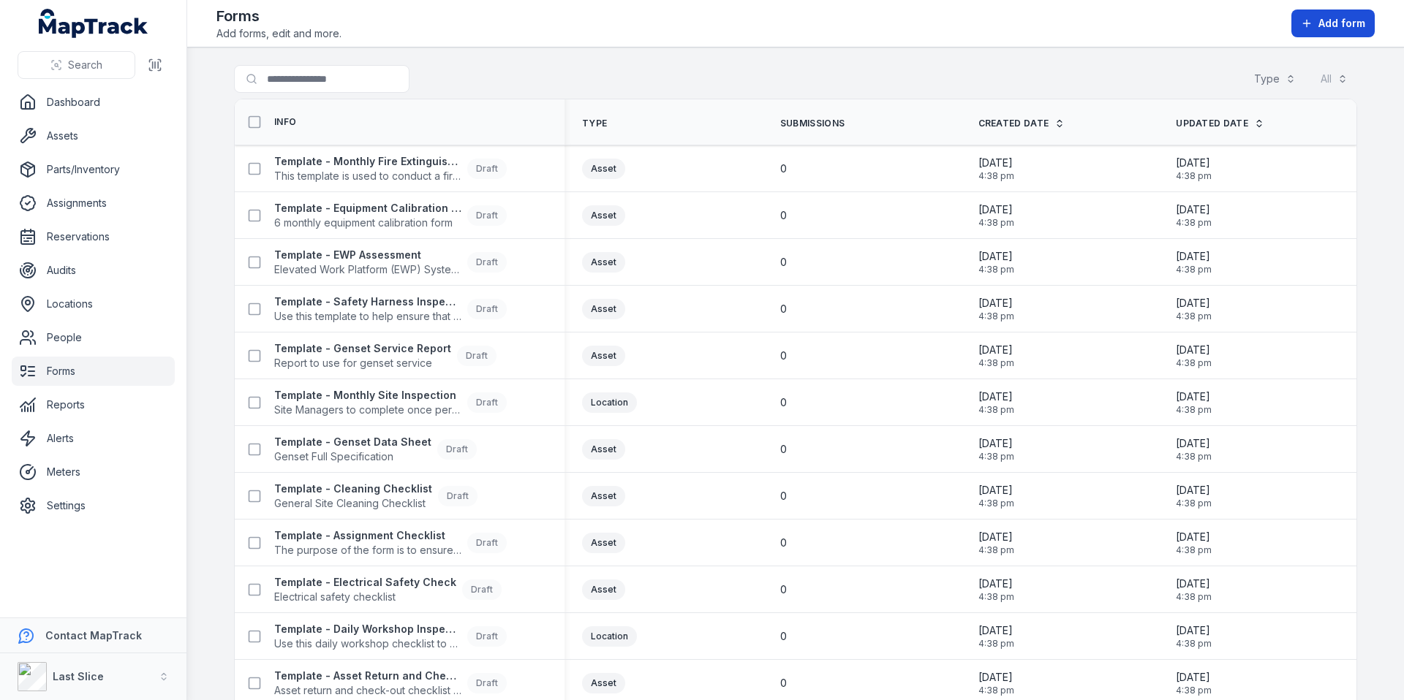
click at [1353, 23] on span "Add form" at bounding box center [1341, 23] width 47 height 15
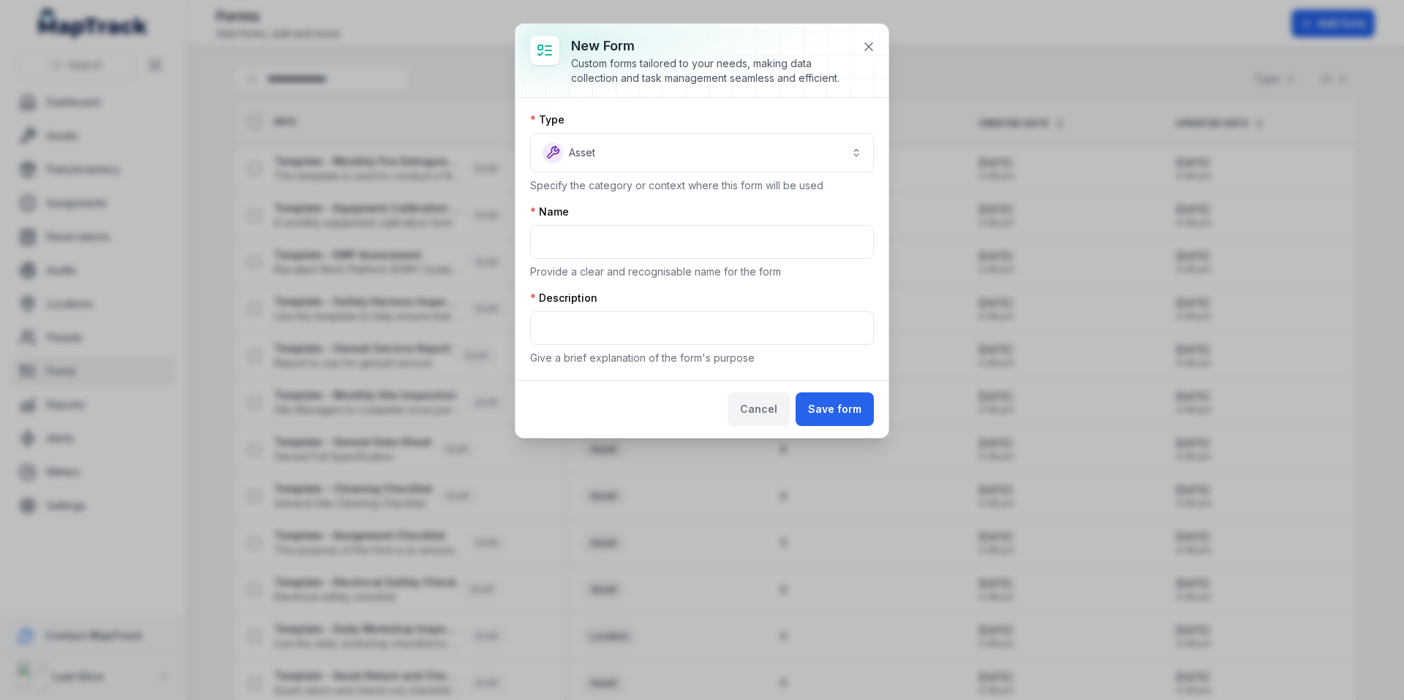
click at [763, 409] on button "Cancel" at bounding box center [758, 410] width 62 height 34
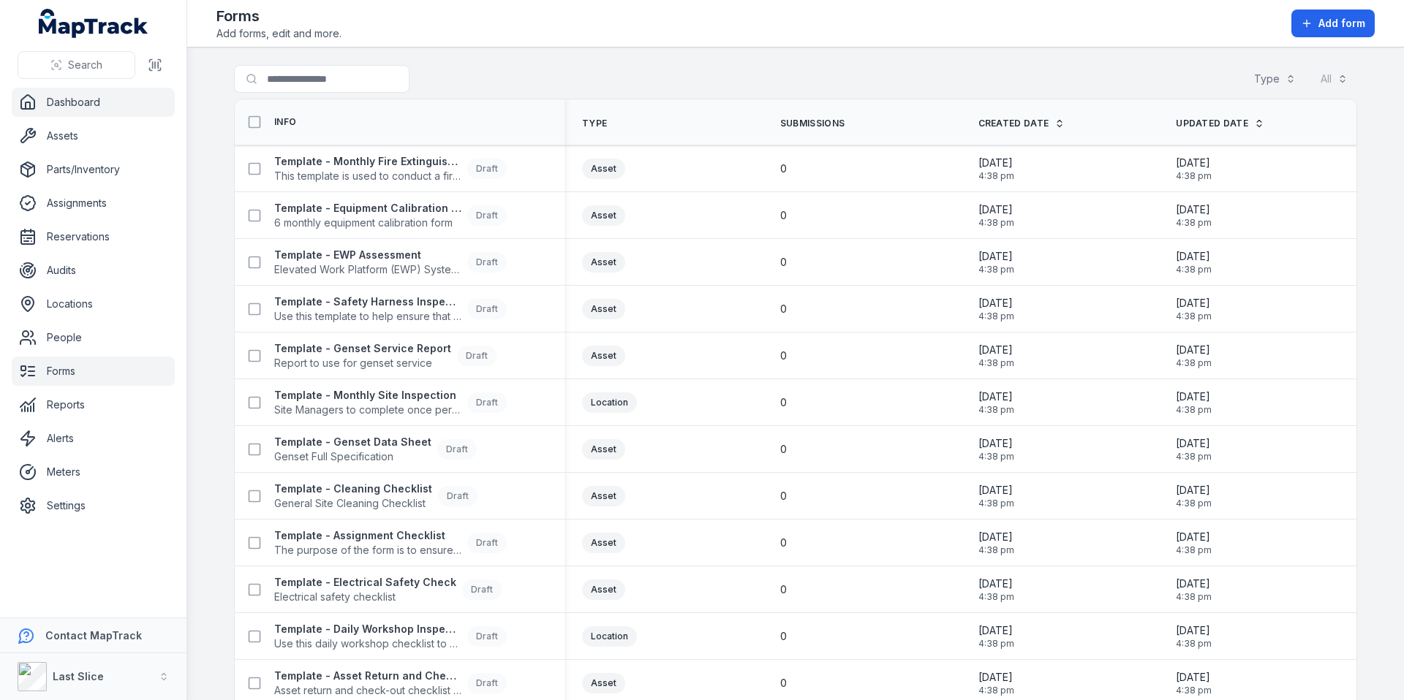
click at [67, 110] on link "Dashboard" at bounding box center [93, 102] width 163 height 29
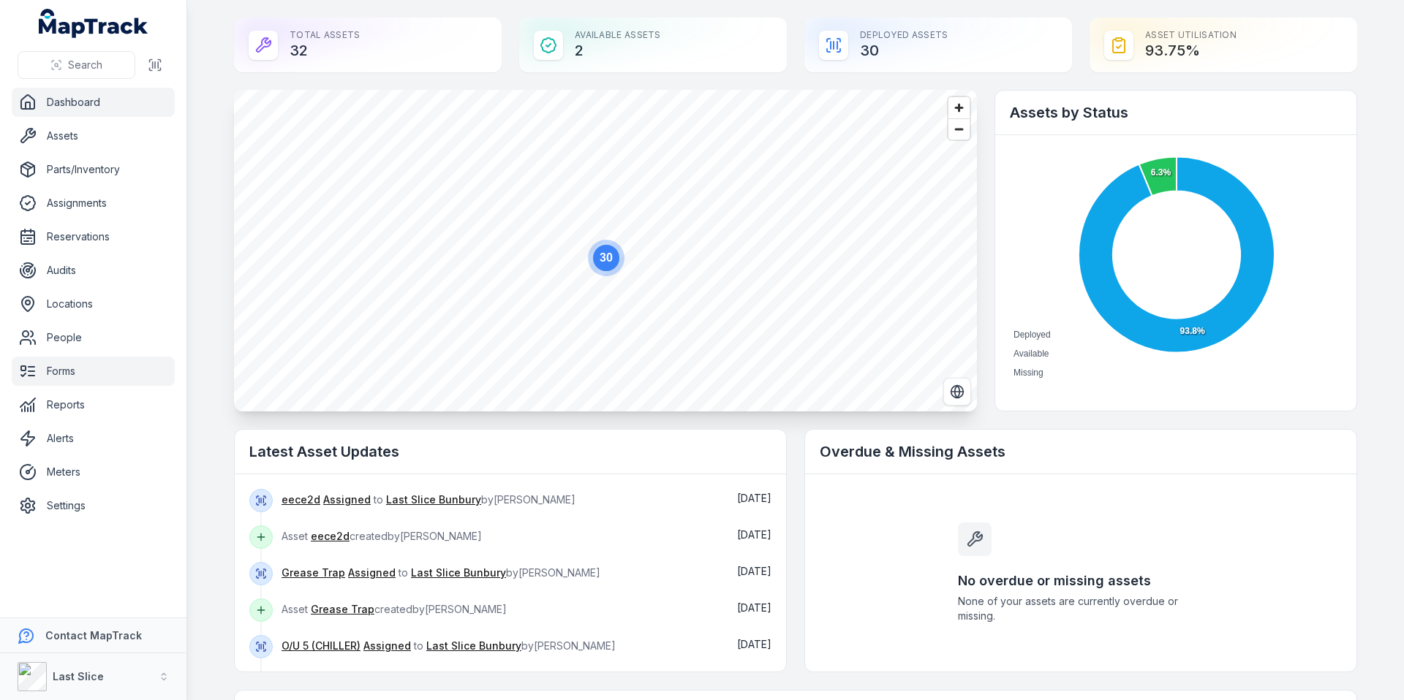
click at [85, 363] on link "Forms" at bounding box center [93, 371] width 163 height 29
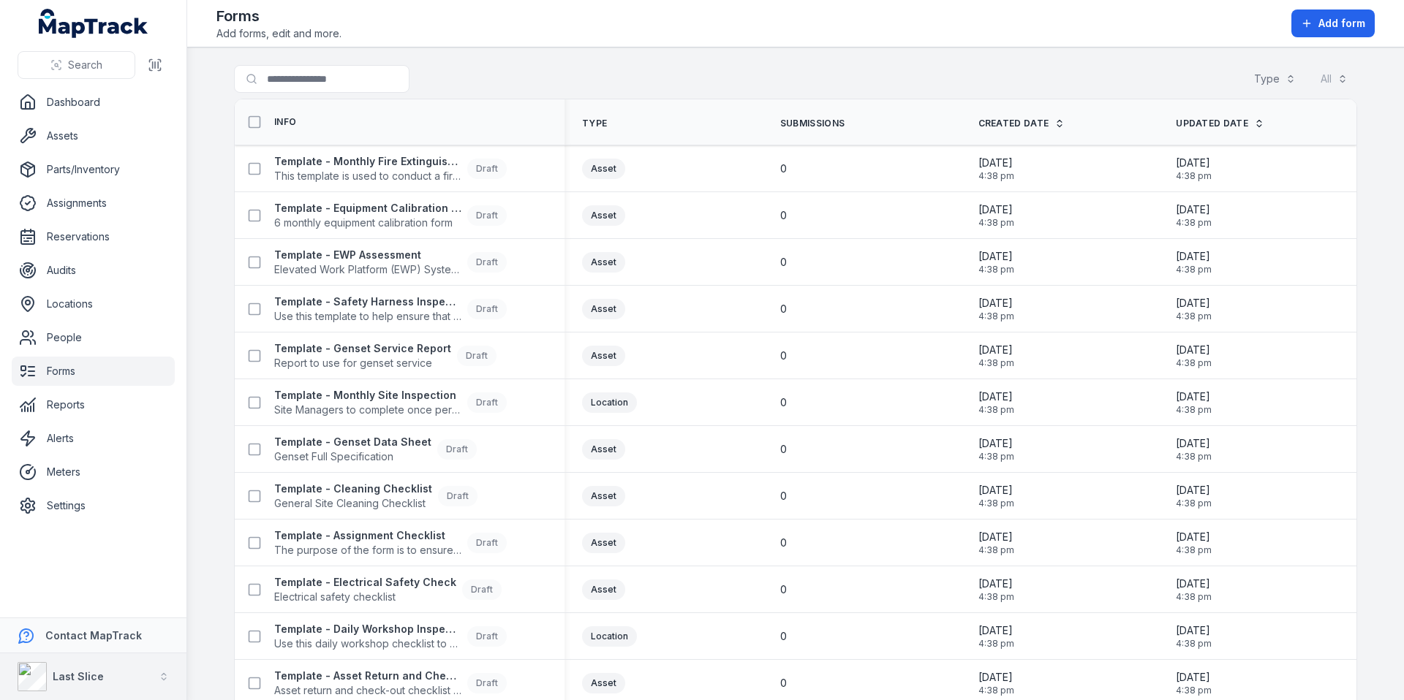
click at [91, 670] on strong "Last Slice" at bounding box center [78, 676] width 51 height 12
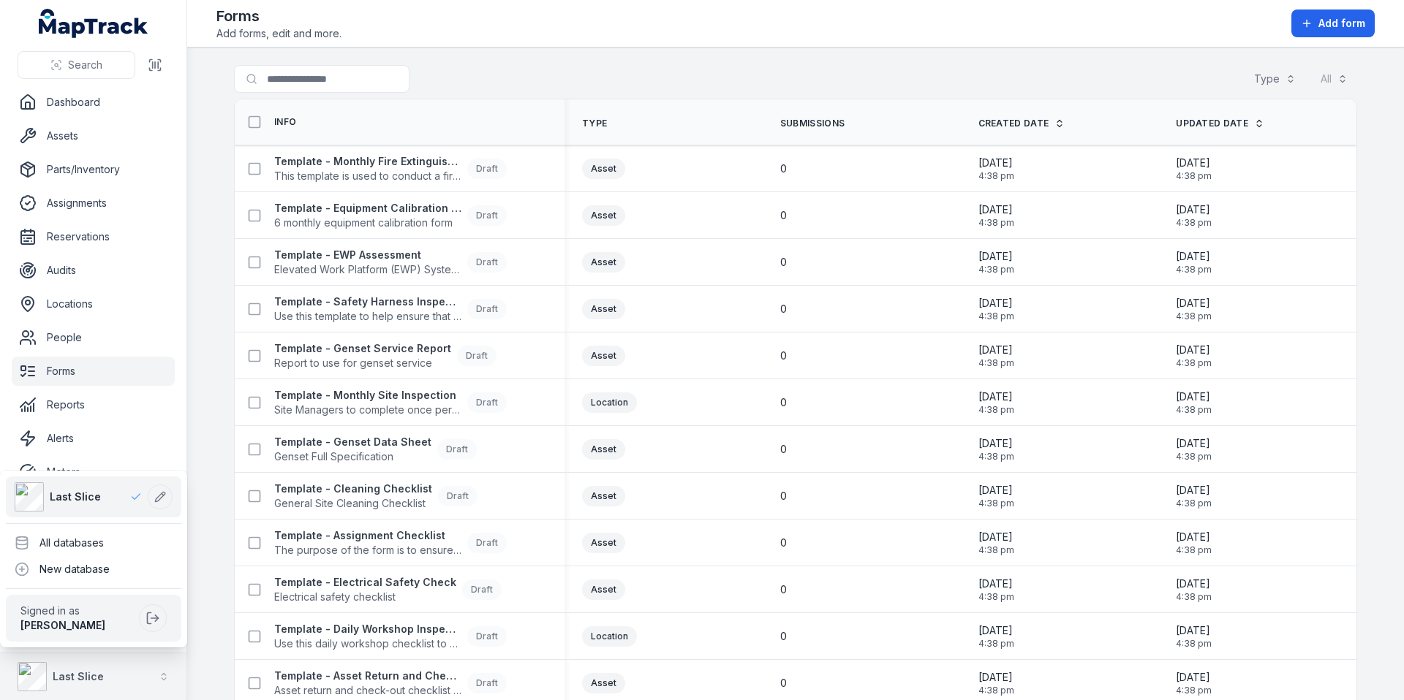
click at [89, 673] on strong "Last Slice" at bounding box center [78, 676] width 51 height 12
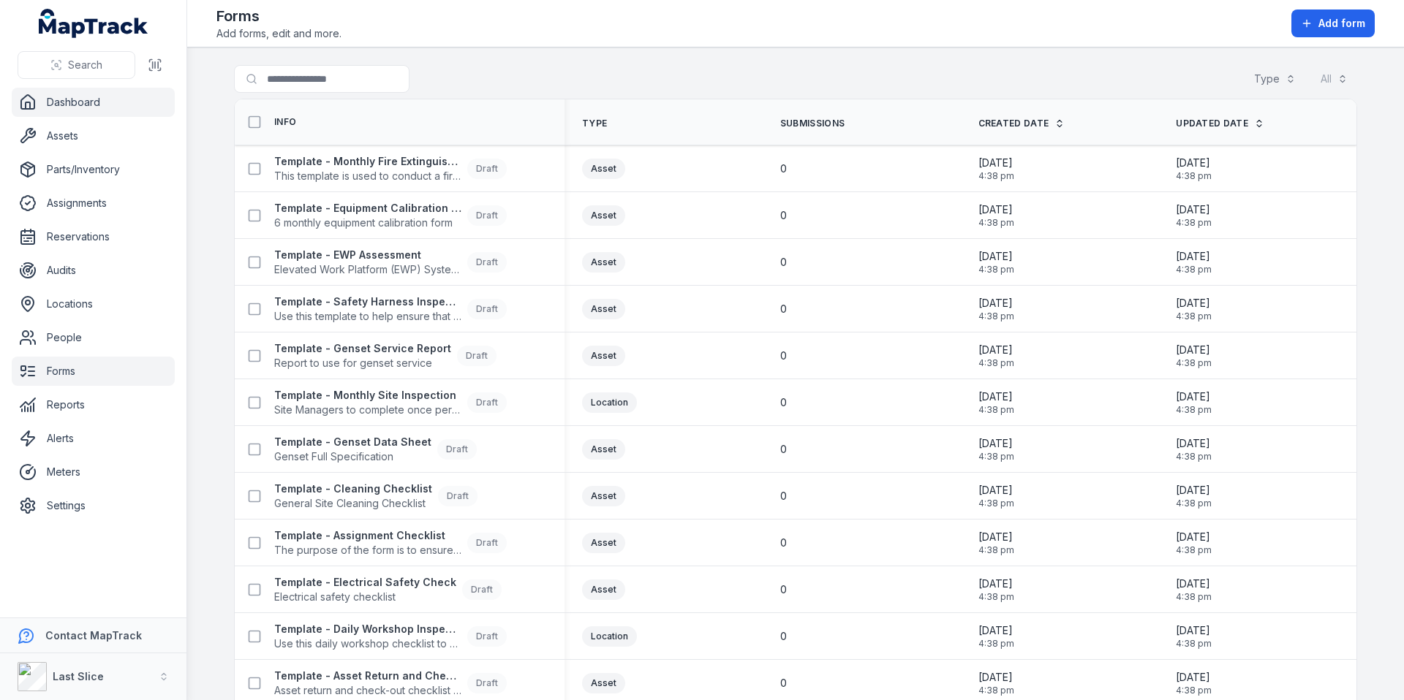
click at [88, 106] on link "Dashboard" at bounding box center [93, 102] width 163 height 29
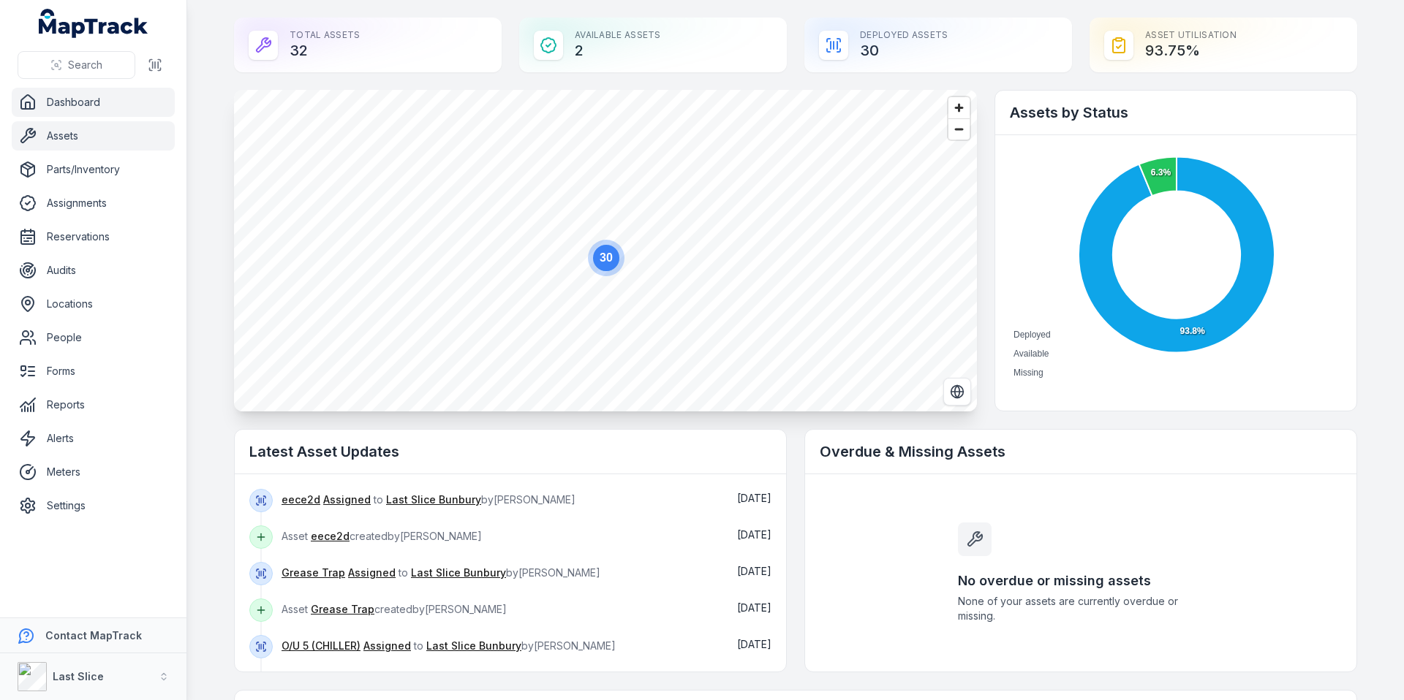
click at [58, 134] on link "Assets" at bounding box center [93, 135] width 163 height 29
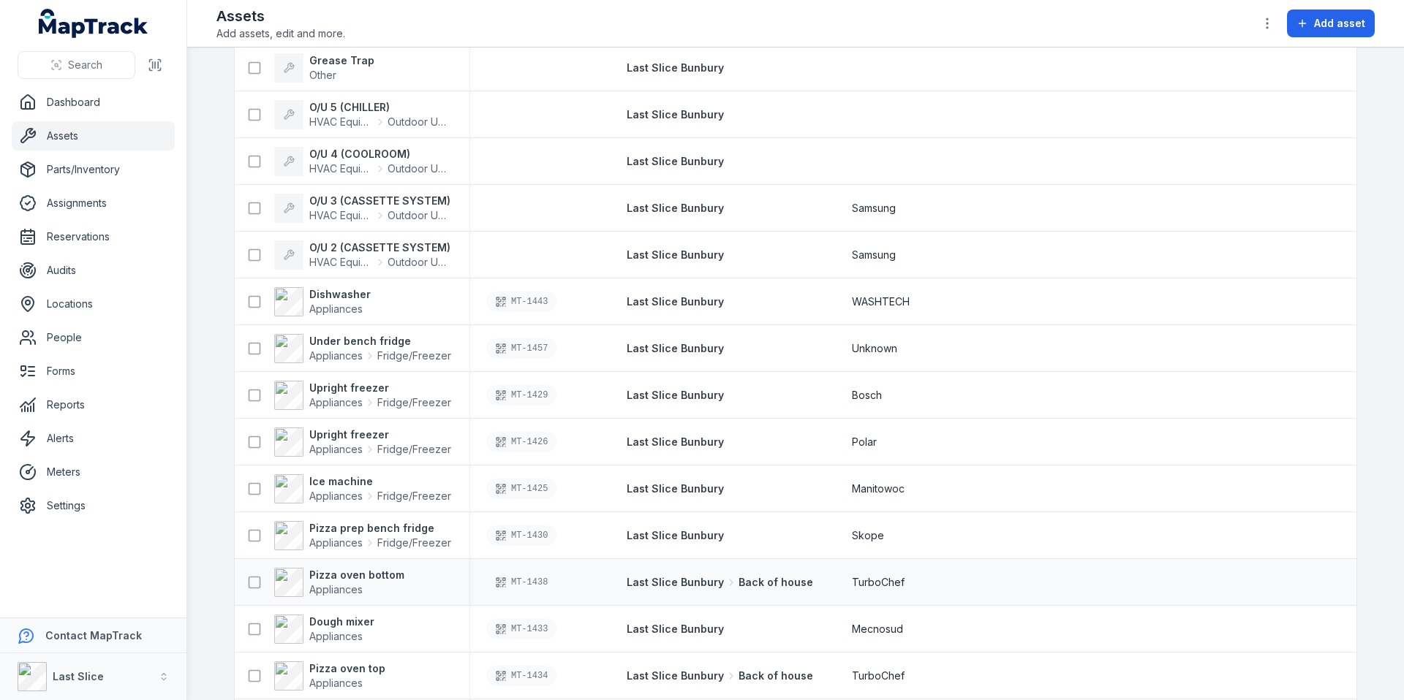
scroll to position [97, 0]
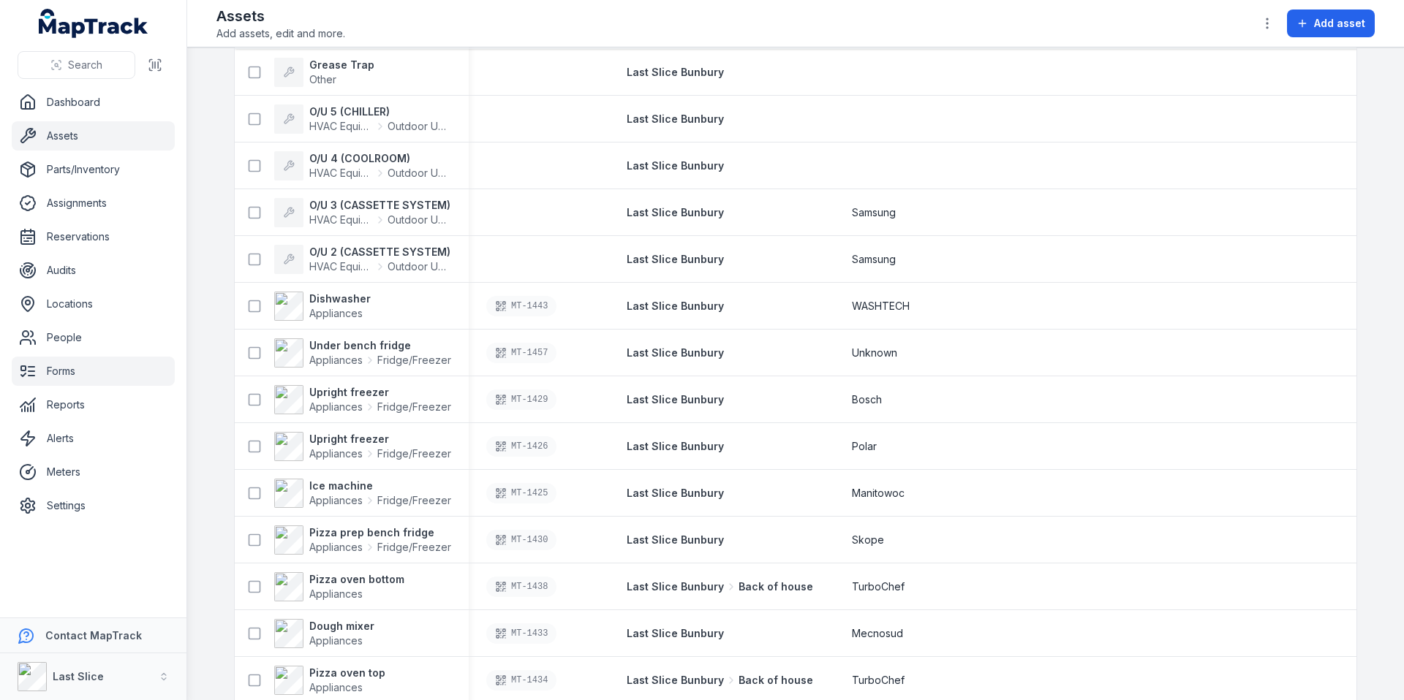
click at [94, 369] on link "Forms" at bounding box center [93, 371] width 163 height 29
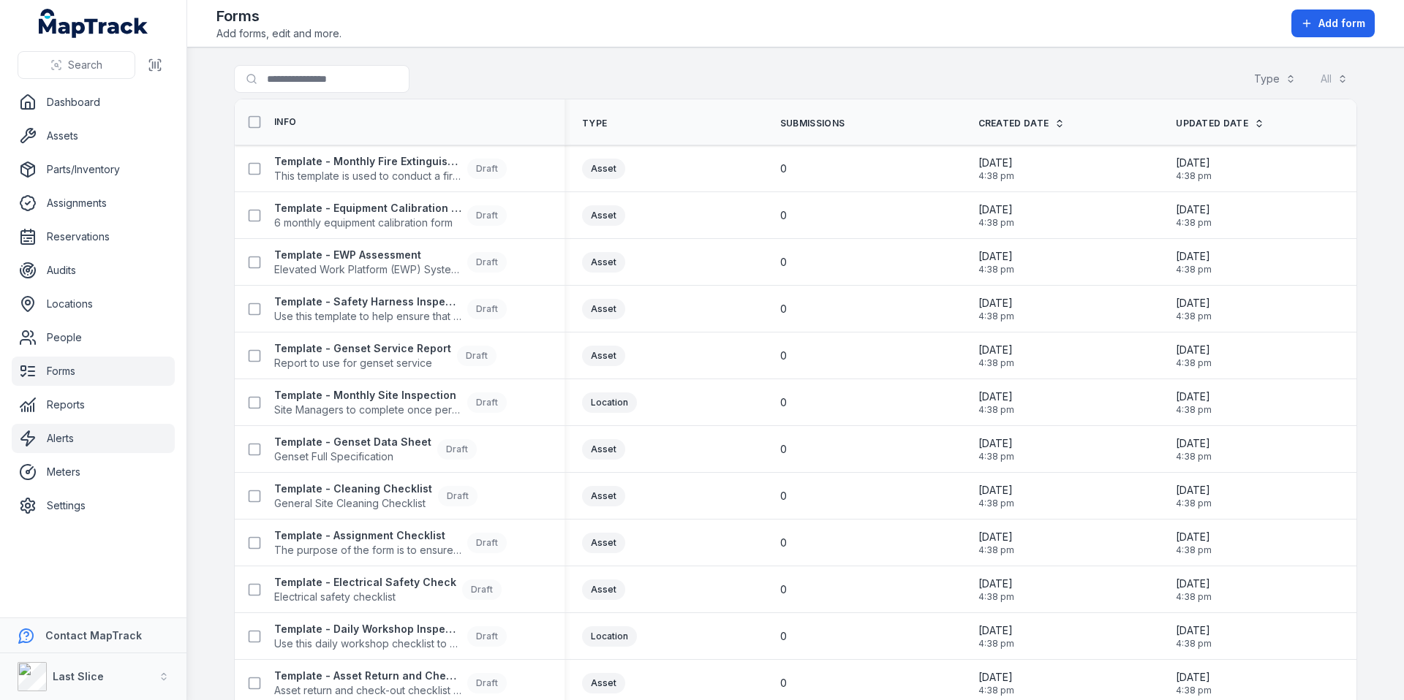
click at [56, 431] on link "Alerts" at bounding box center [93, 438] width 163 height 29
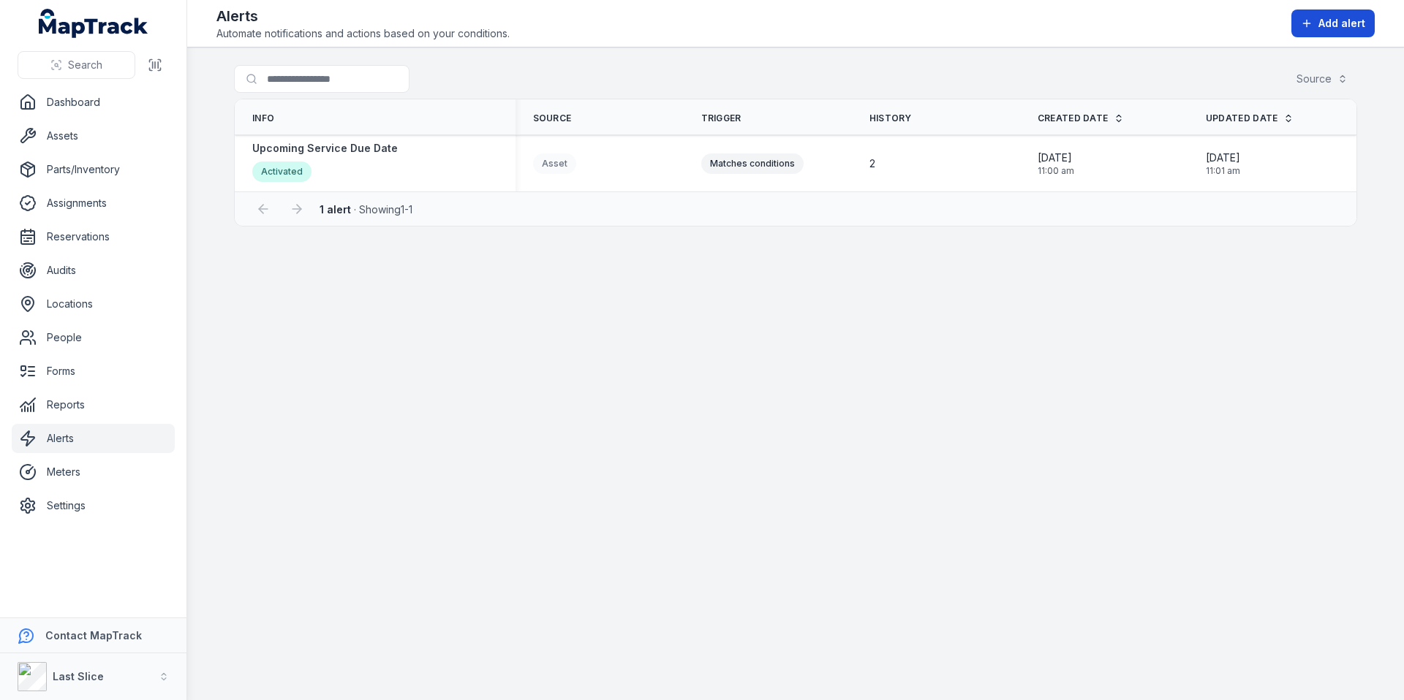
click at [1359, 22] on span "Add alert" at bounding box center [1341, 23] width 47 height 15
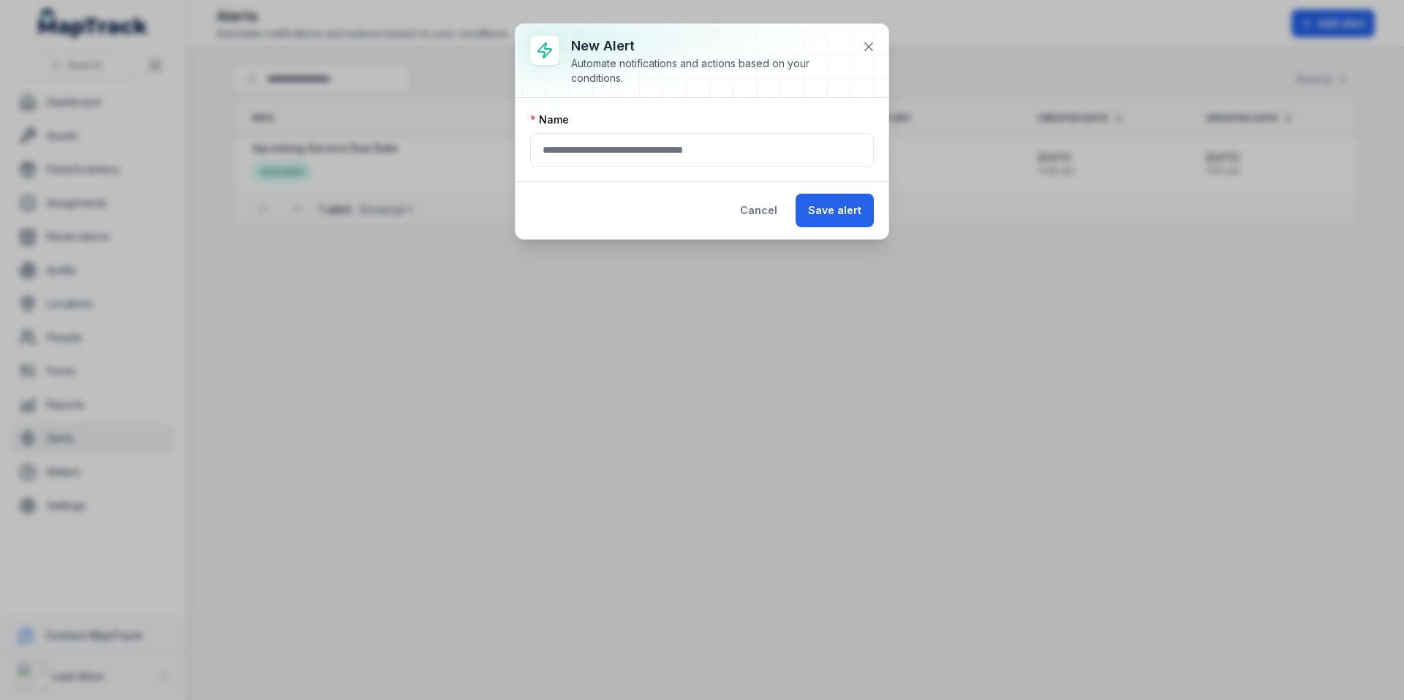
click at [668, 173] on div "Name" at bounding box center [701, 139] width 373 height 83
click at [671, 151] on input "text" at bounding box center [702, 150] width 344 height 34
click at [559, 156] on input "text" at bounding box center [702, 150] width 344 height 34
click at [551, 178] on div "Name" at bounding box center [701, 139] width 373 height 83
click at [755, 210] on button "Cancel" at bounding box center [758, 211] width 62 height 34
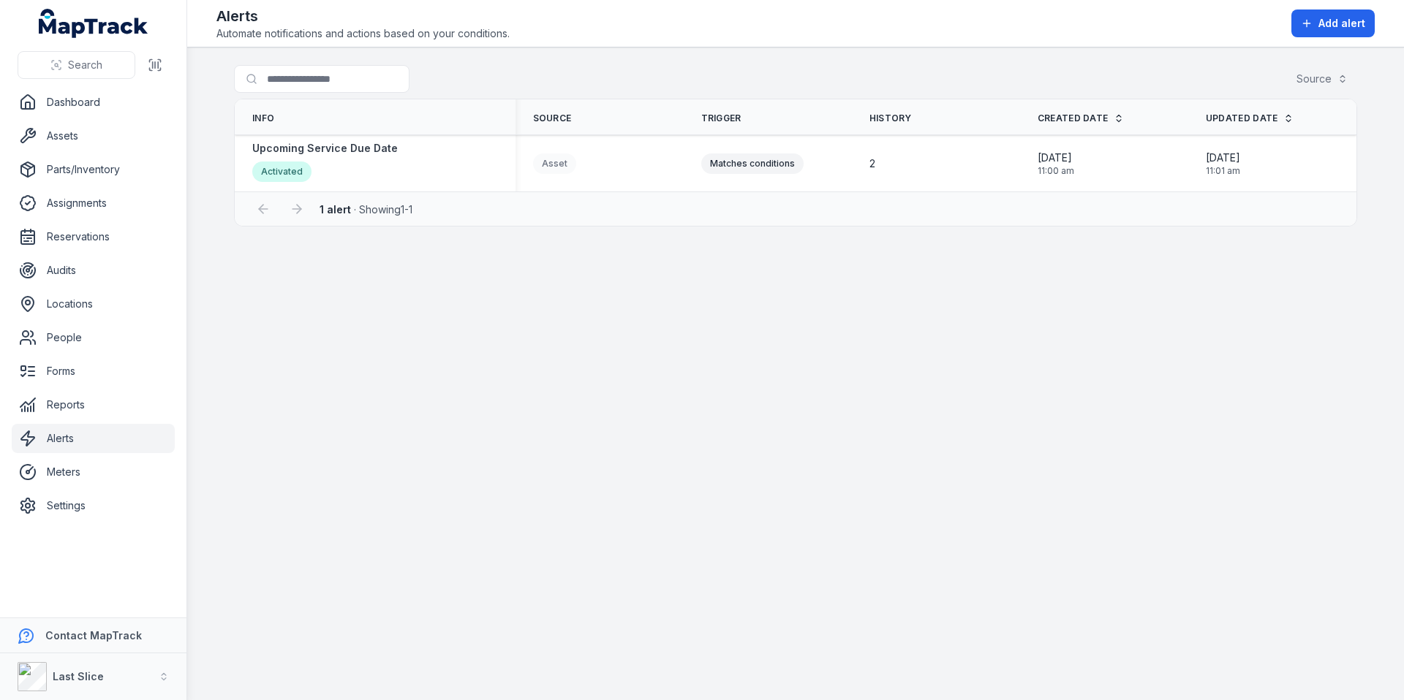
click at [75, 437] on link "Alerts" at bounding box center [93, 438] width 163 height 29
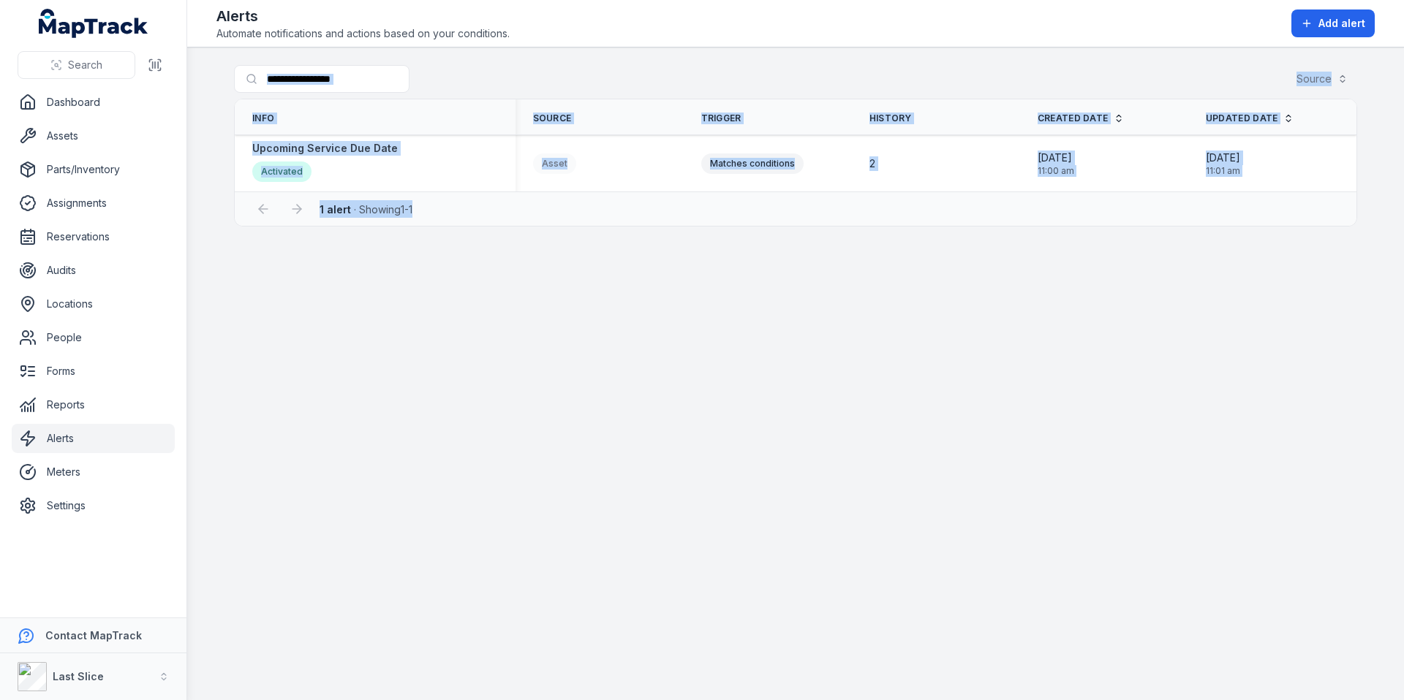
drag, startPoint x: 831, startPoint y: 424, endPoint x: 222, endPoint y: 79, distance: 700.6
click at [222, 79] on main "Search for alerts Source Info Source Trigger History Created Date Updated Date …" at bounding box center [795, 374] width 1217 height 653
drag, startPoint x: 211, startPoint y: 18, endPoint x: 559, endPoint y: 264, distance: 427.0
click at [559, 264] on div "Toggle Navigation Alerts Automate notifications and actions based on your condi…" at bounding box center [795, 350] width 1217 height 700
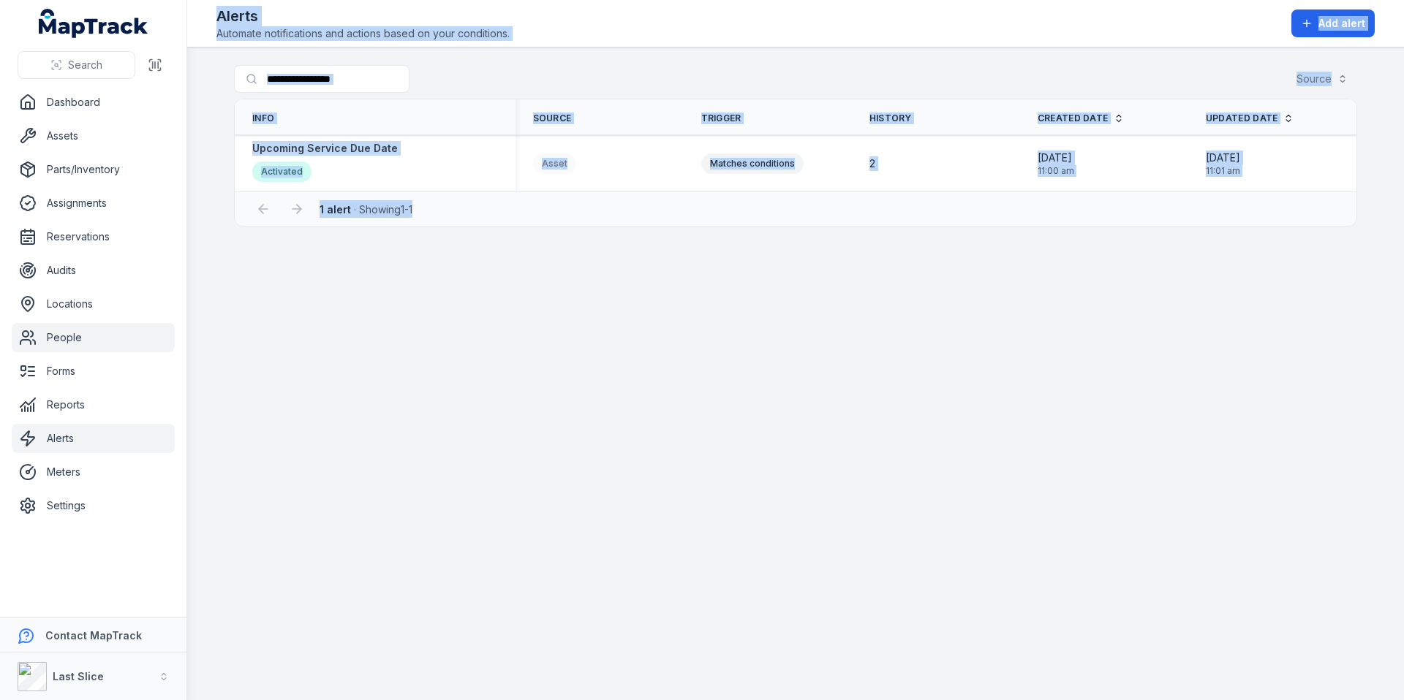
click at [78, 346] on link "People" at bounding box center [93, 337] width 163 height 29
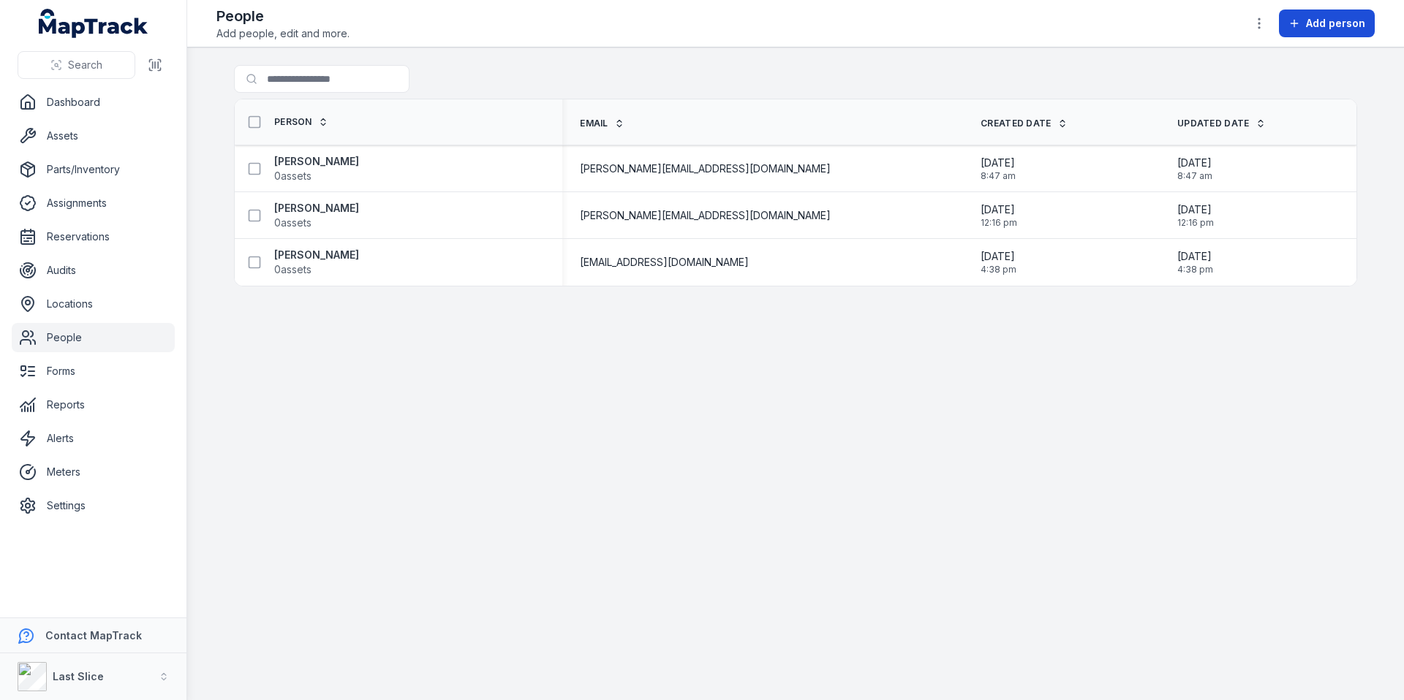
click at [1355, 26] on span "Add person" at bounding box center [1335, 23] width 59 height 15
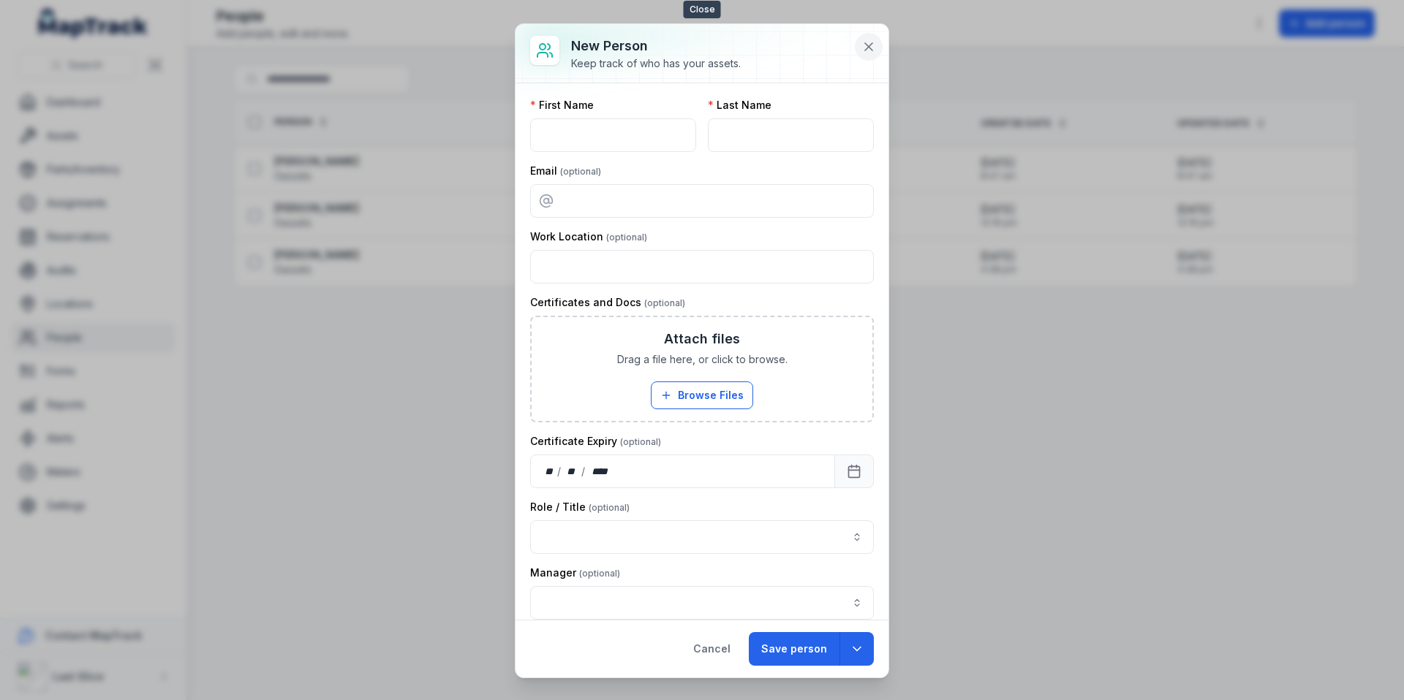
click at [874, 50] on icon at bounding box center [868, 46] width 15 height 15
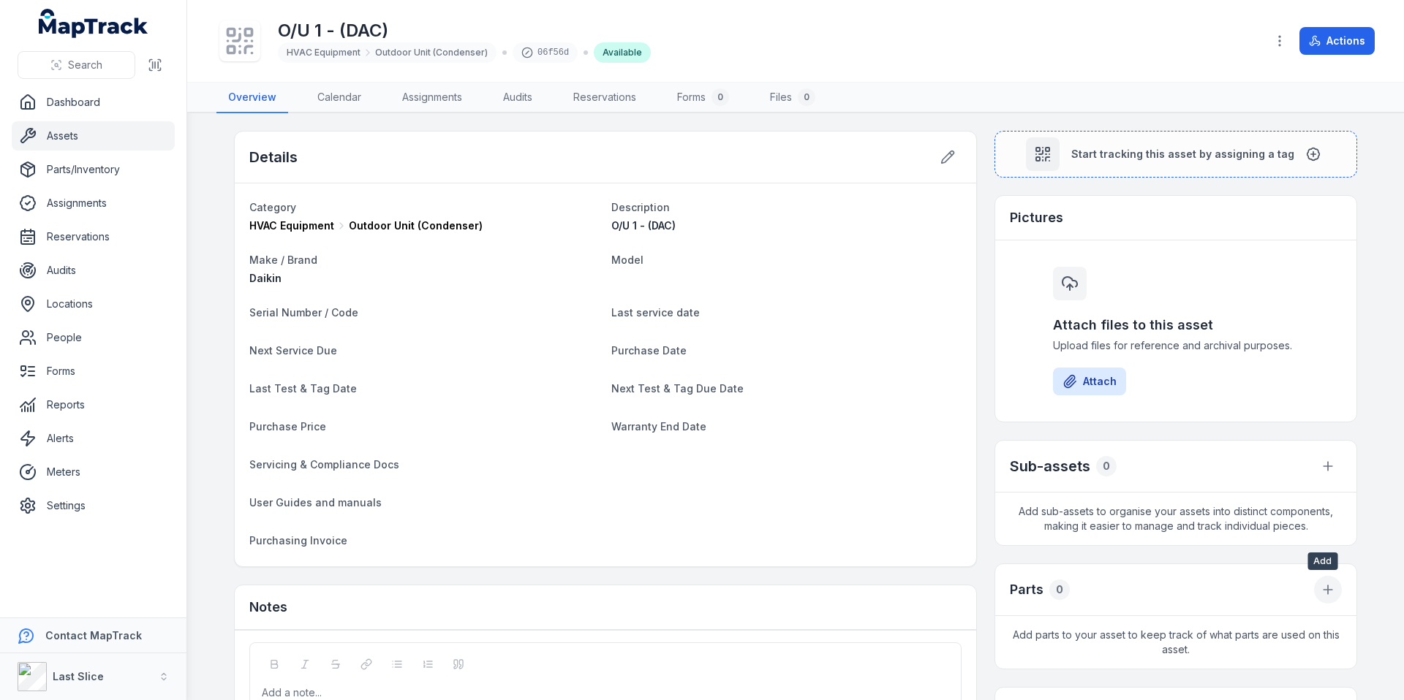
click at [1331, 591] on button at bounding box center [1328, 590] width 28 height 28
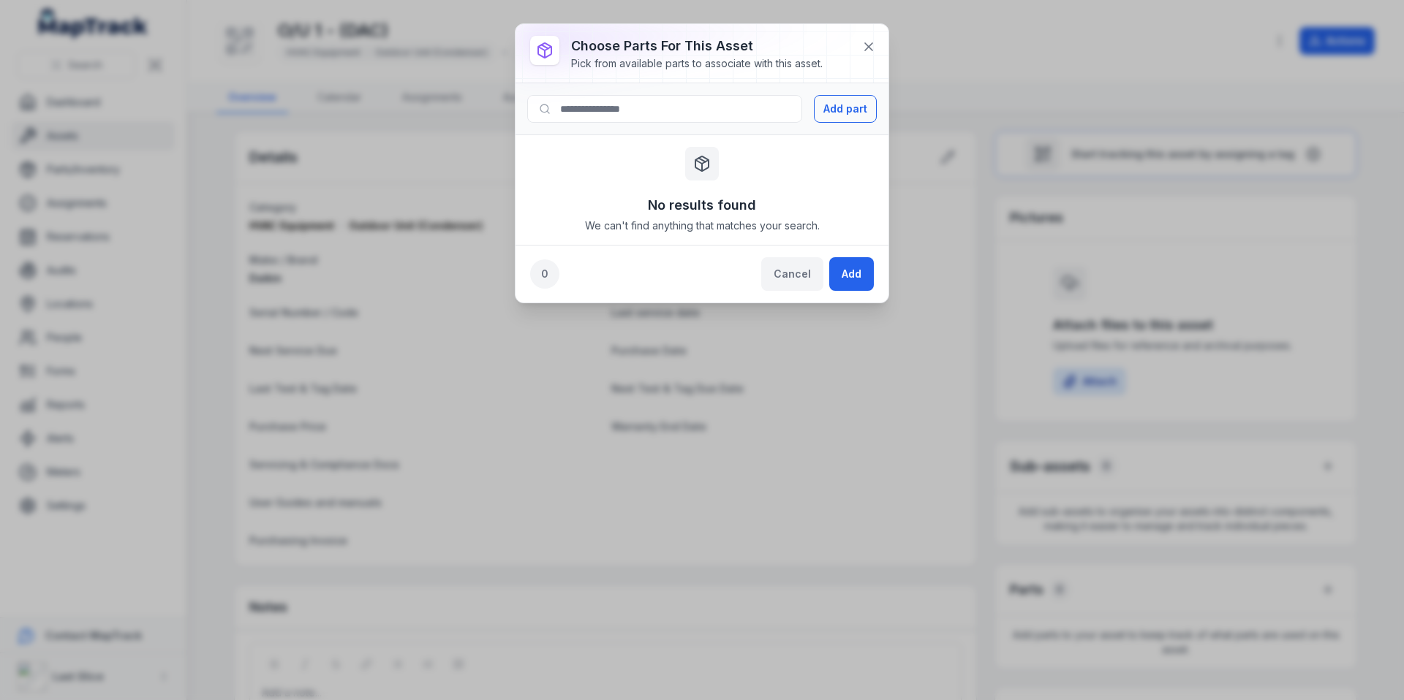
click at [796, 271] on button "Cancel" at bounding box center [792, 274] width 62 height 34
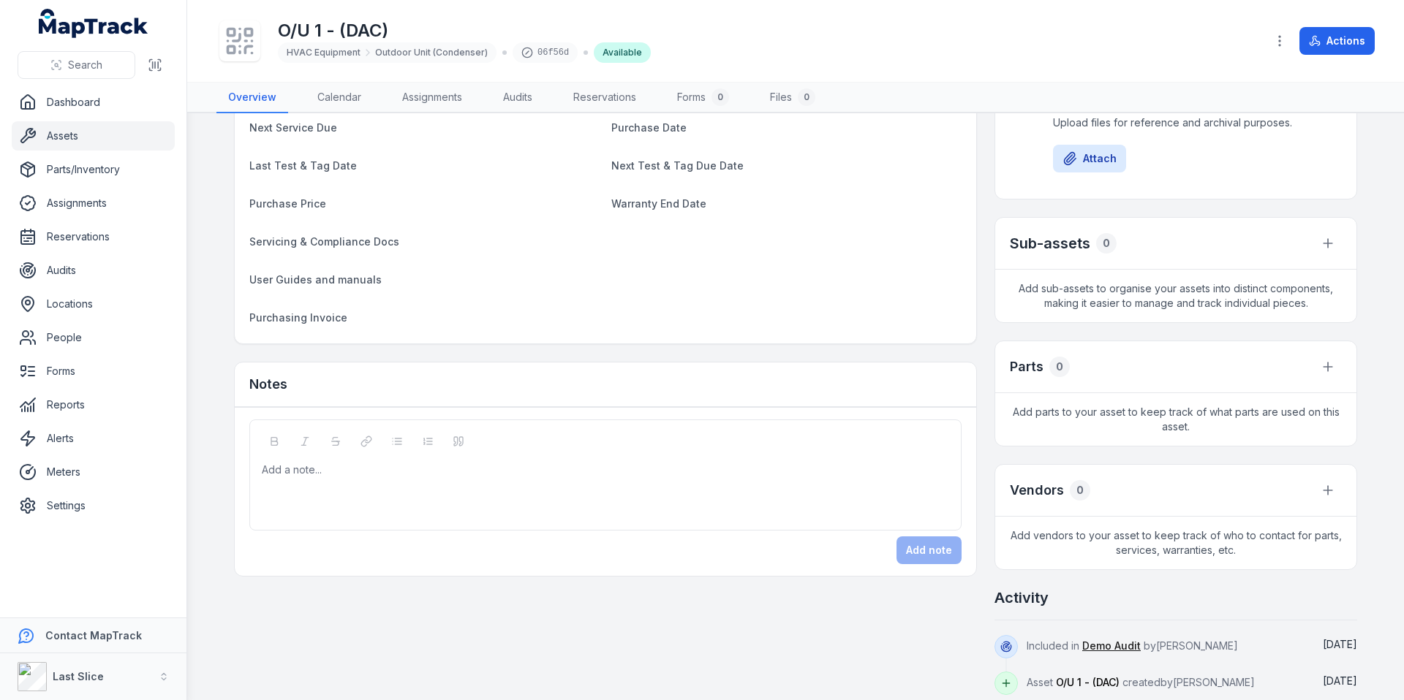
scroll to position [235, 0]
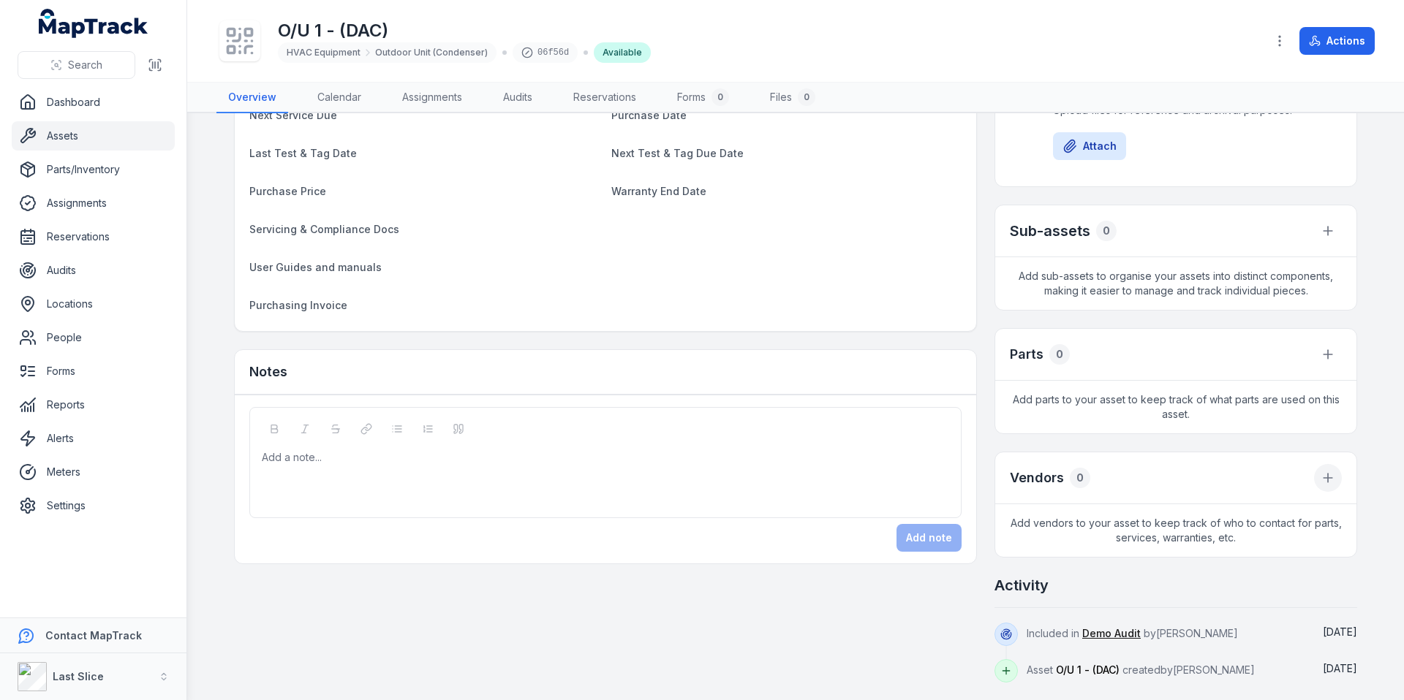
click at [1331, 478] on button at bounding box center [1328, 478] width 28 height 28
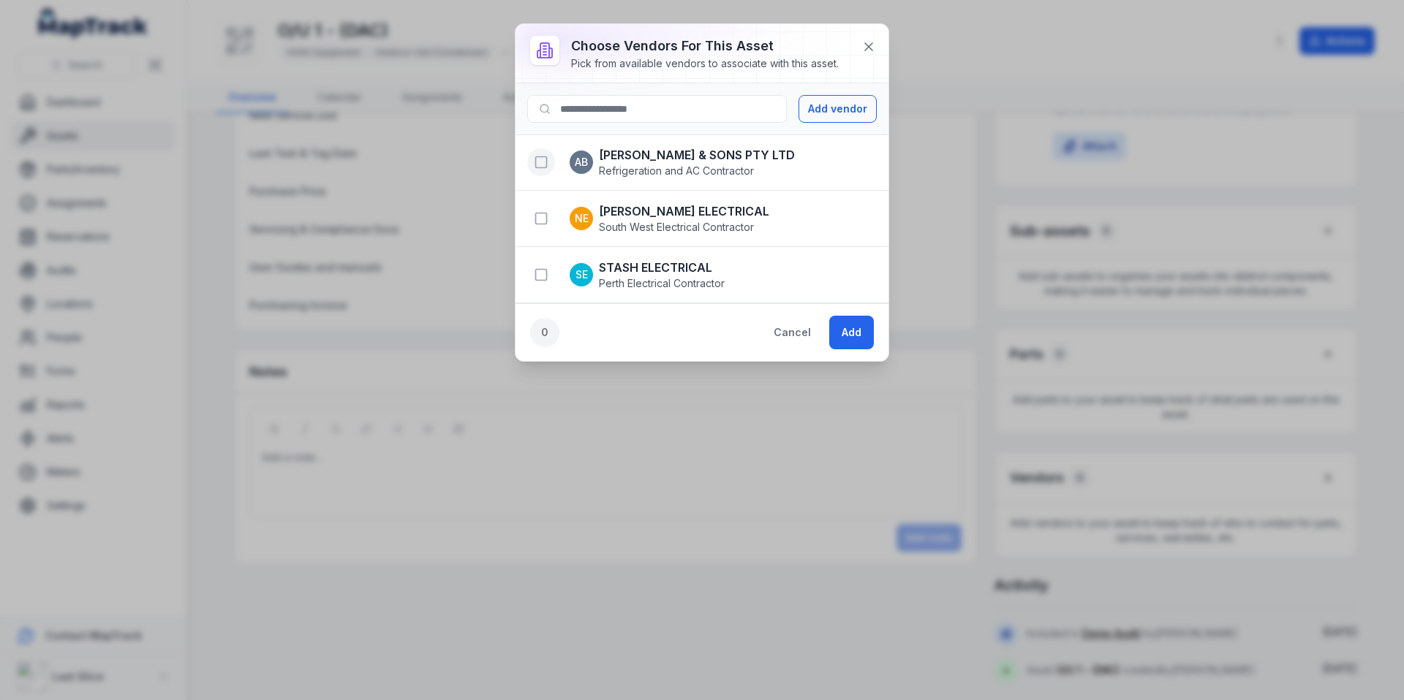
click at [543, 148] on button "button" at bounding box center [541, 162] width 28 height 28
click at [850, 330] on button "Add" at bounding box center [851, 333] width 45 height 34
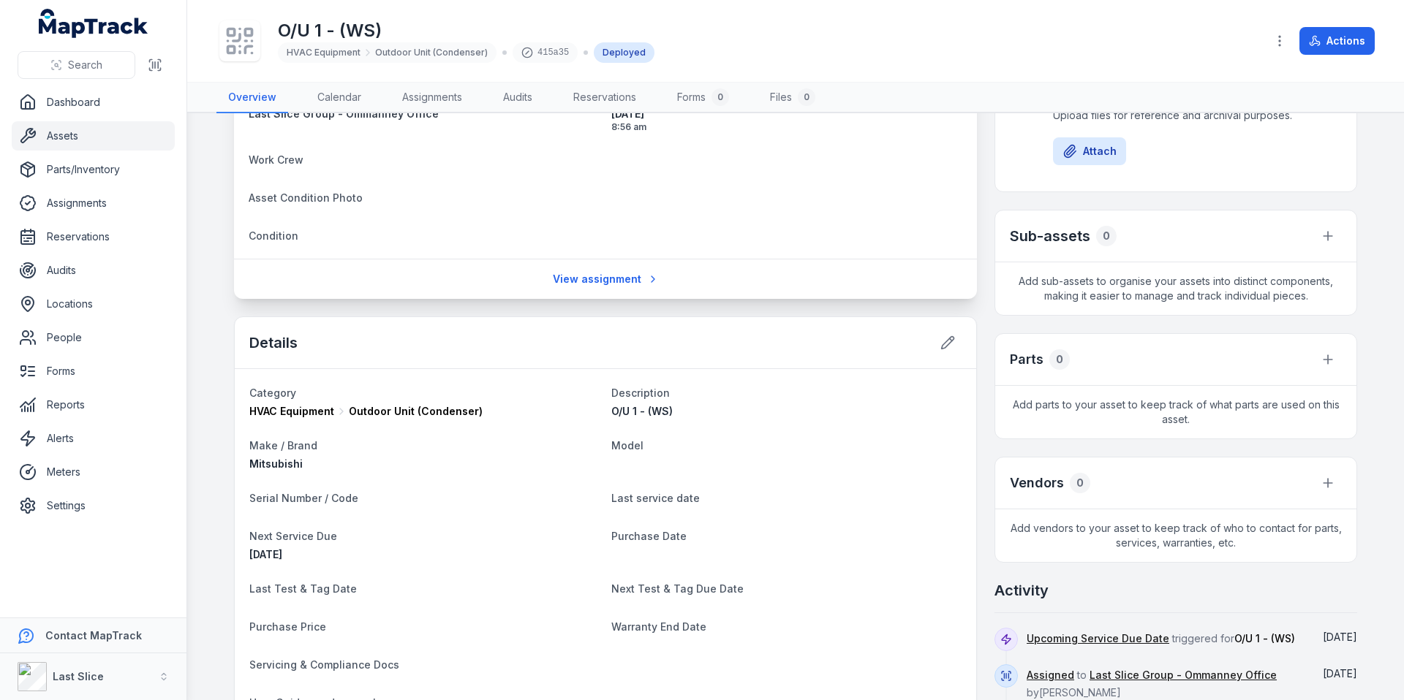
scroll to position [393, 0]
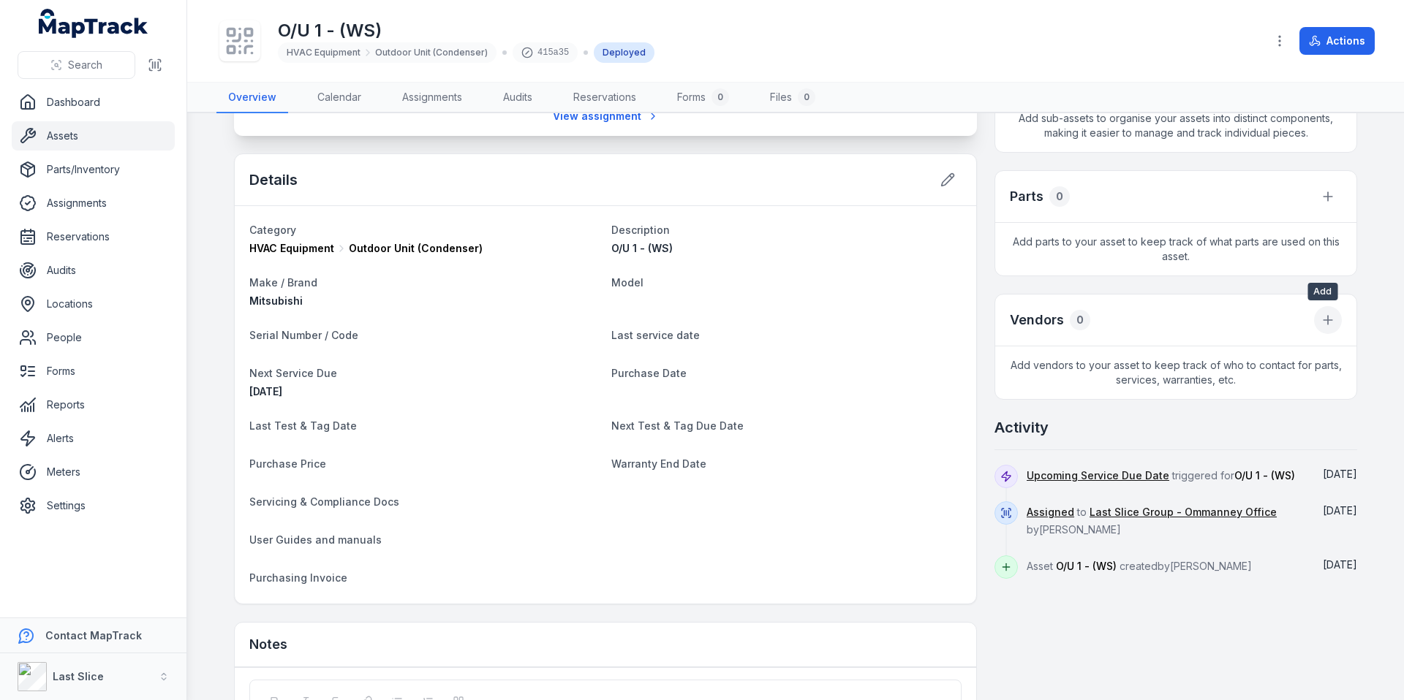
click at [1323, 319] on icon at bounding box center [1327, 320] width 15 height 15
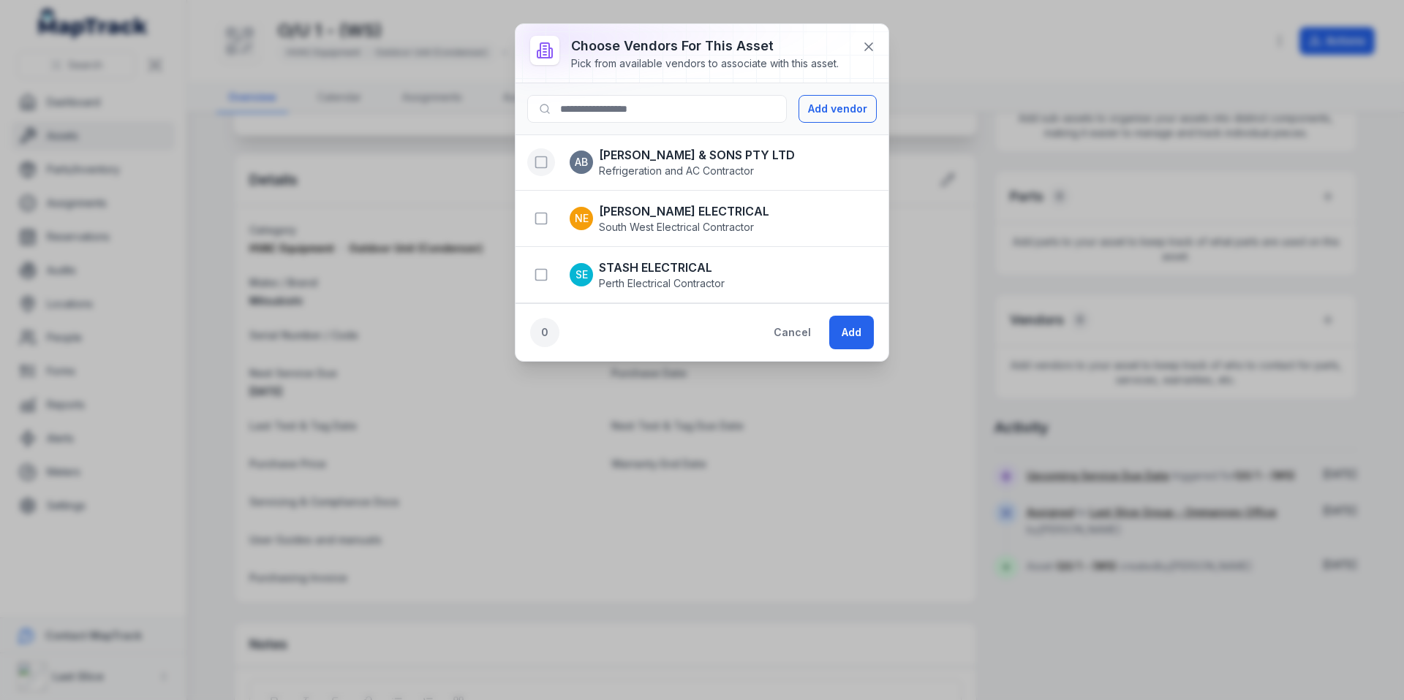
click at [528, 162] on button "button" at bounding box center [541, 162] width 28 height 28
click at [847, 339] on button "Add" at bounding box center [851, 333] width 45 height 34
